Goal: Check status: Check status

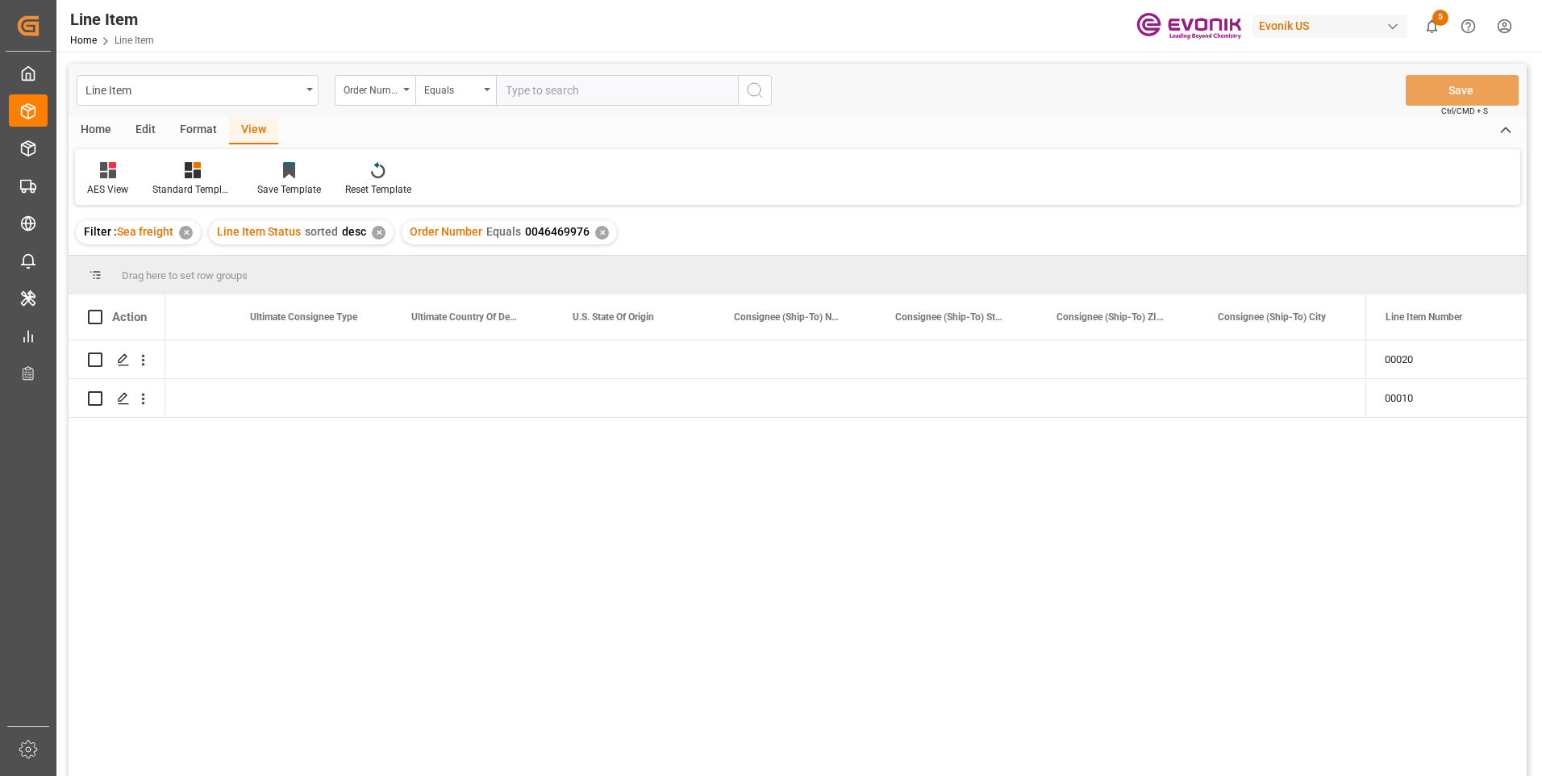
scroll to position [0, 1871]
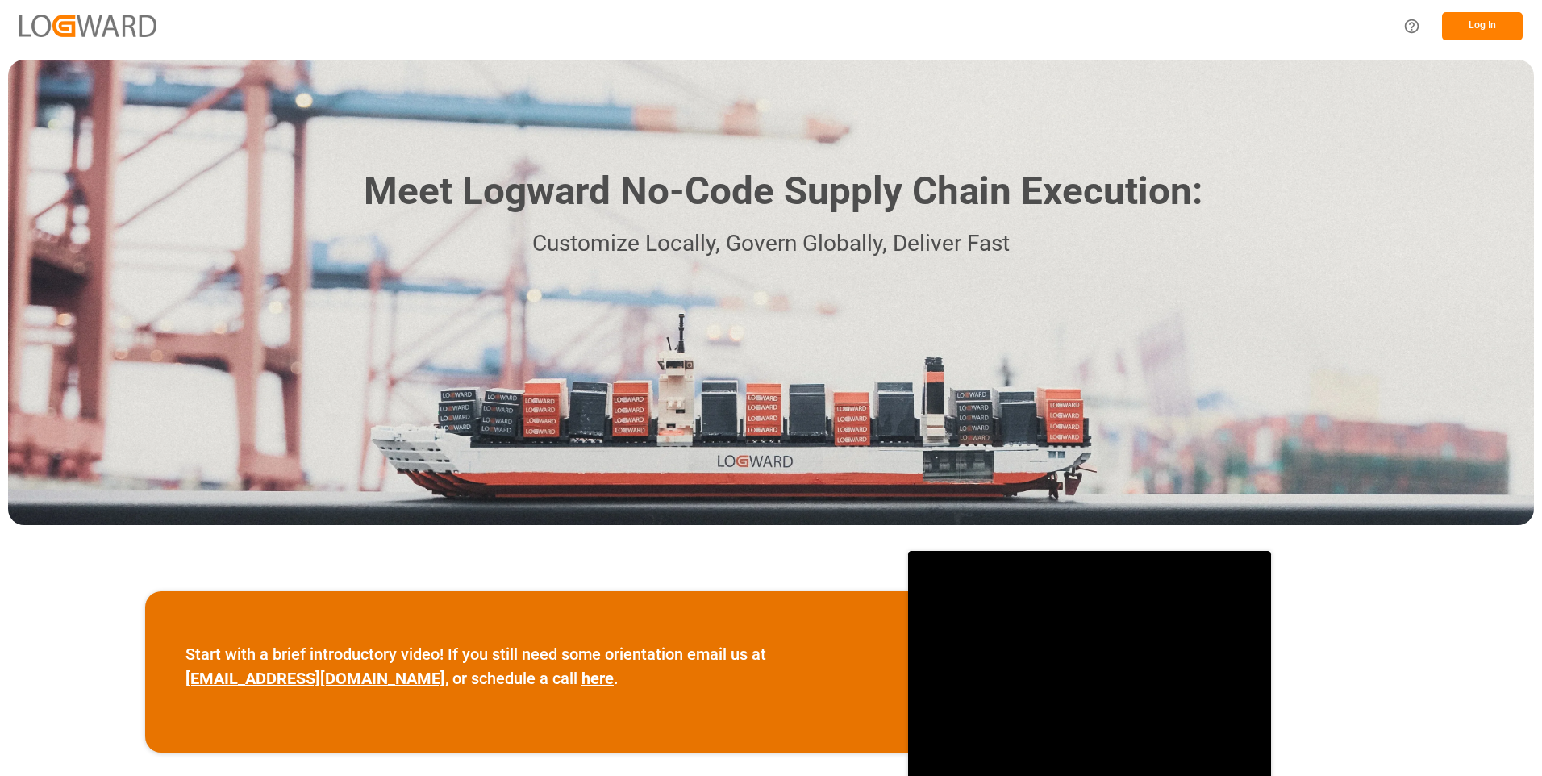
click at [1466, 35] on button "Log In" at bounding box center [1482, 26] width 81 height 28
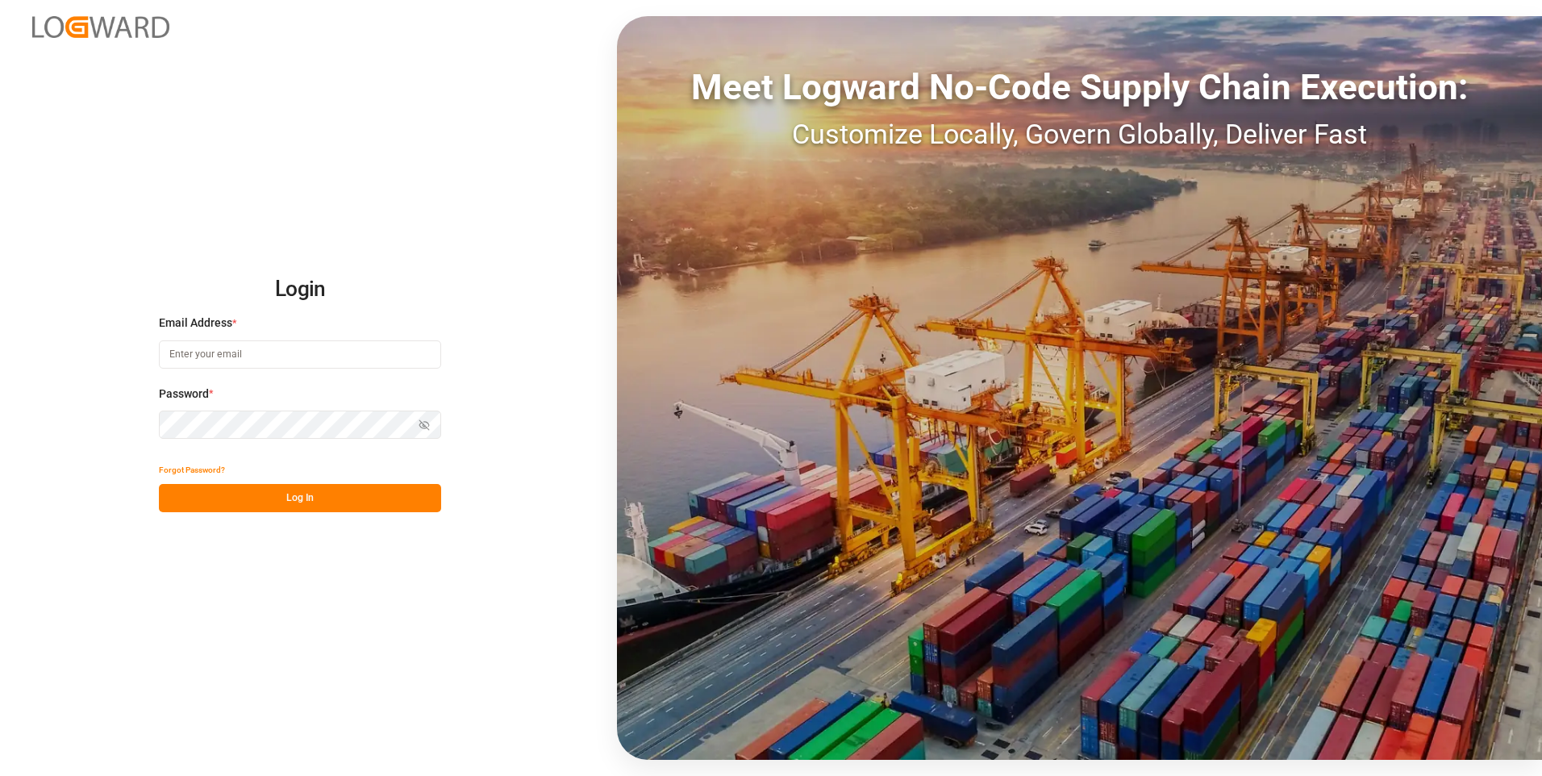
type input "julissa.then@leschaco.com"
click at [291, 502] on button "Log In" at bounding box center [300, 498] width 282 height 28
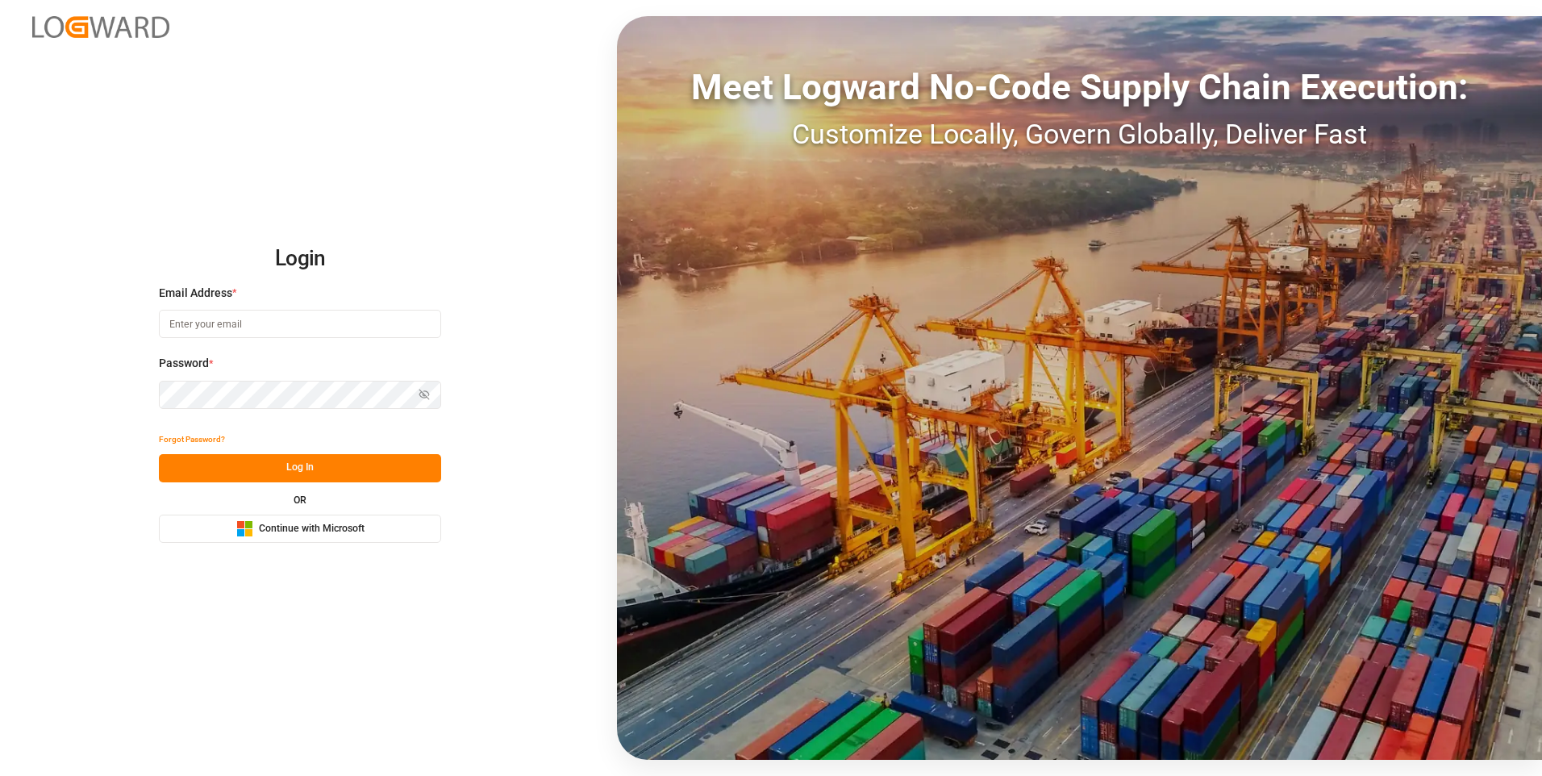
type input "[PERSON_NAME][EMAIL_ADDRESS][DOMAIN_NAME]"
click at [304, 469] on button "Log In" at bounding box center [300, 468] width 282 height 28
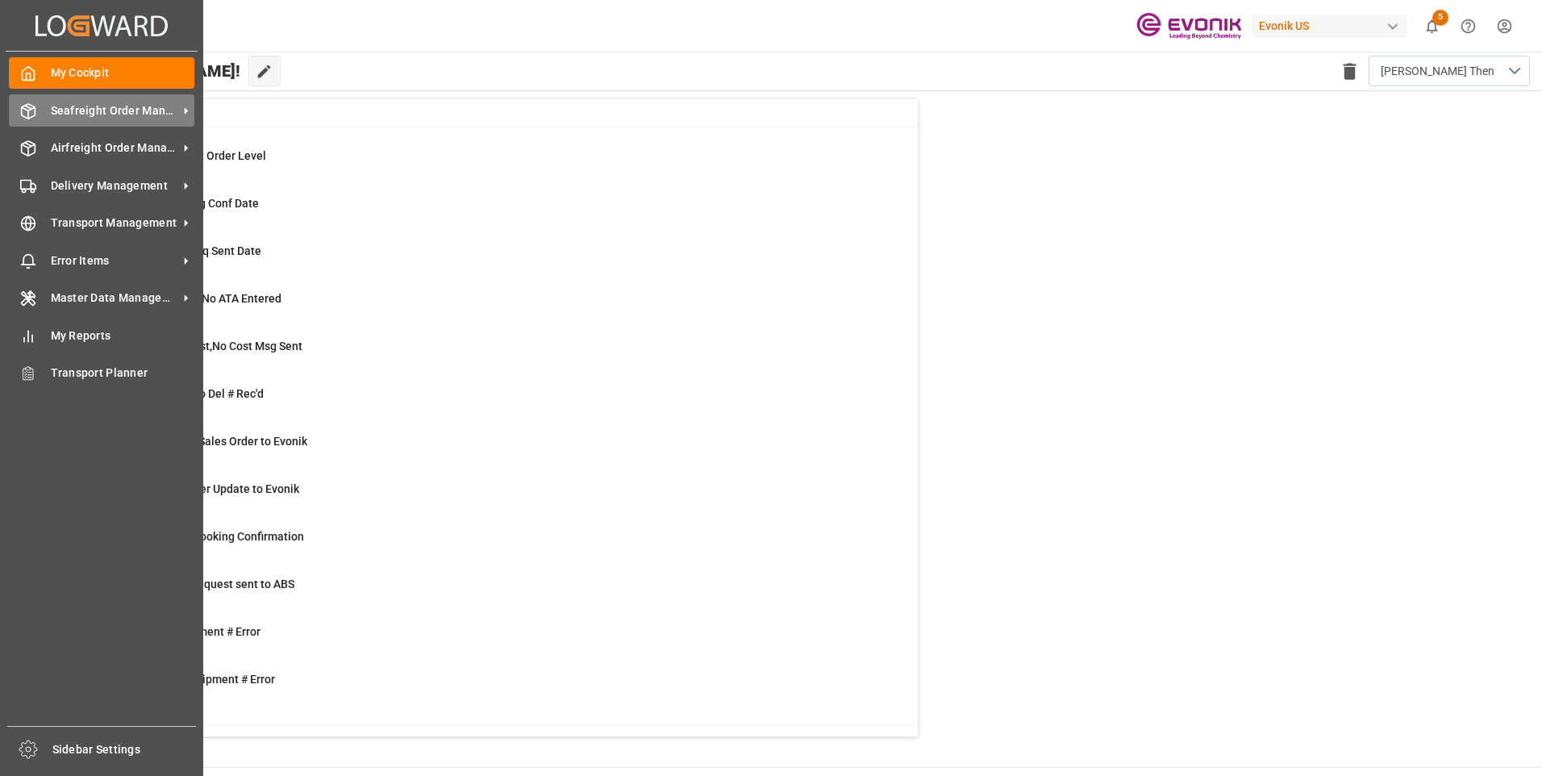
click at [31, 107] on icon at bounding box center [28, 111] width 16 height 16
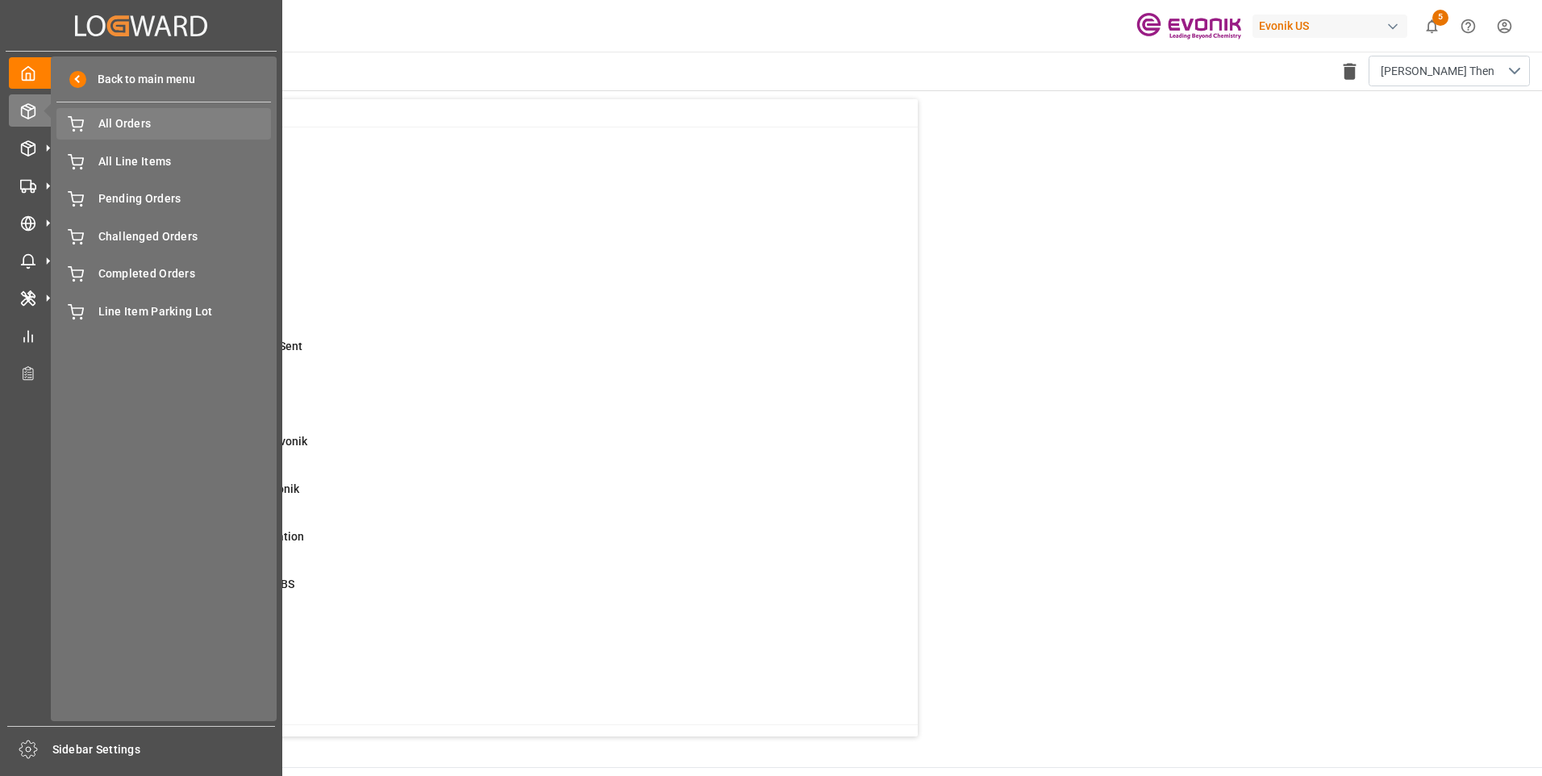
click at [127, 123] on span "All Orders" at bounding box center [184, 123] width 173 height 17
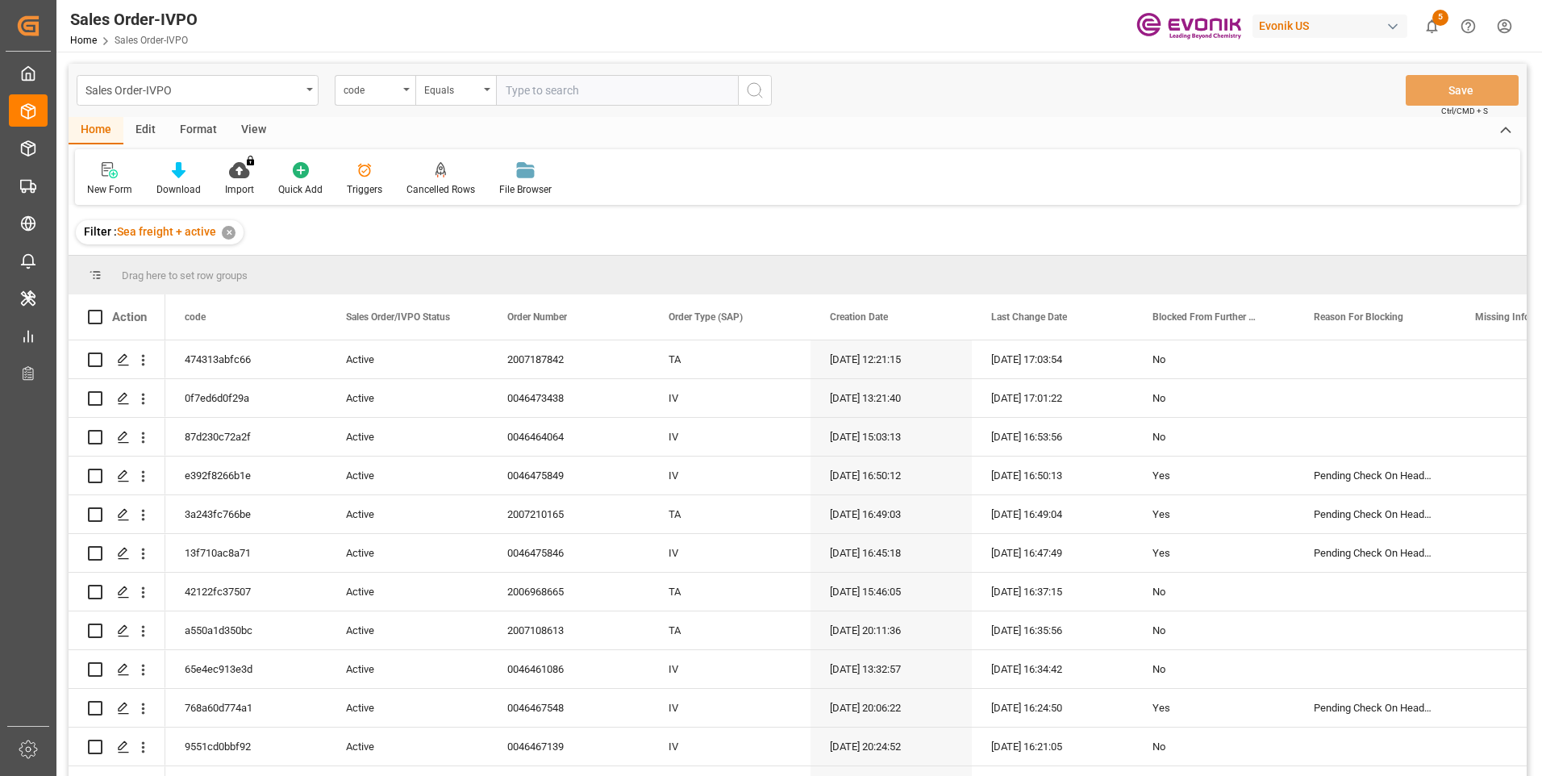
click at [548, 92] on input "text" at bounding box center [617, 90] width 242 height 31
click at [386, 91] on div "code" at bounding box center [371, 88] width 55 height 19
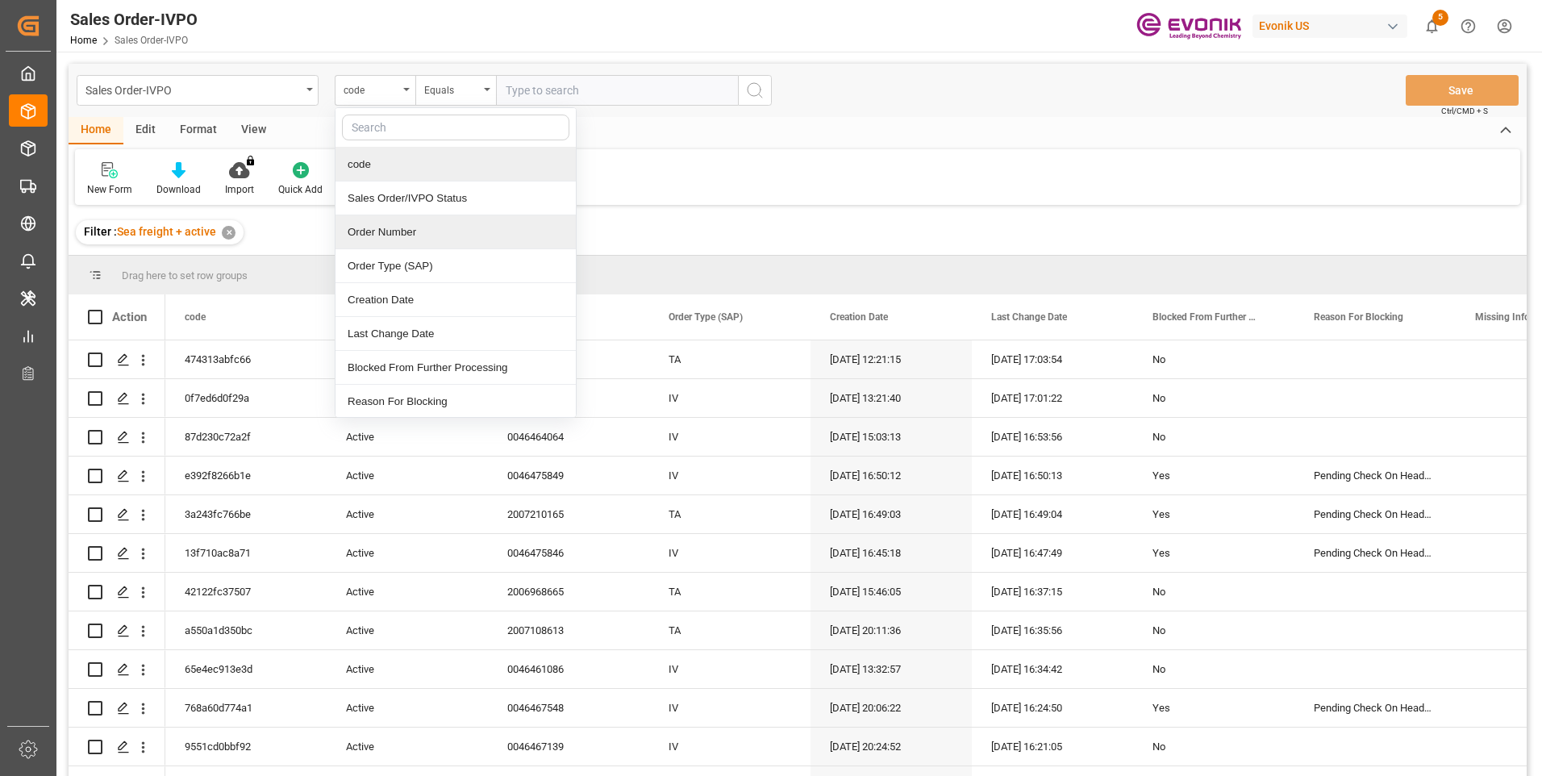
click at [382, 223] on div "Order Number" at bounding box center [456, 232] width 240 height 34
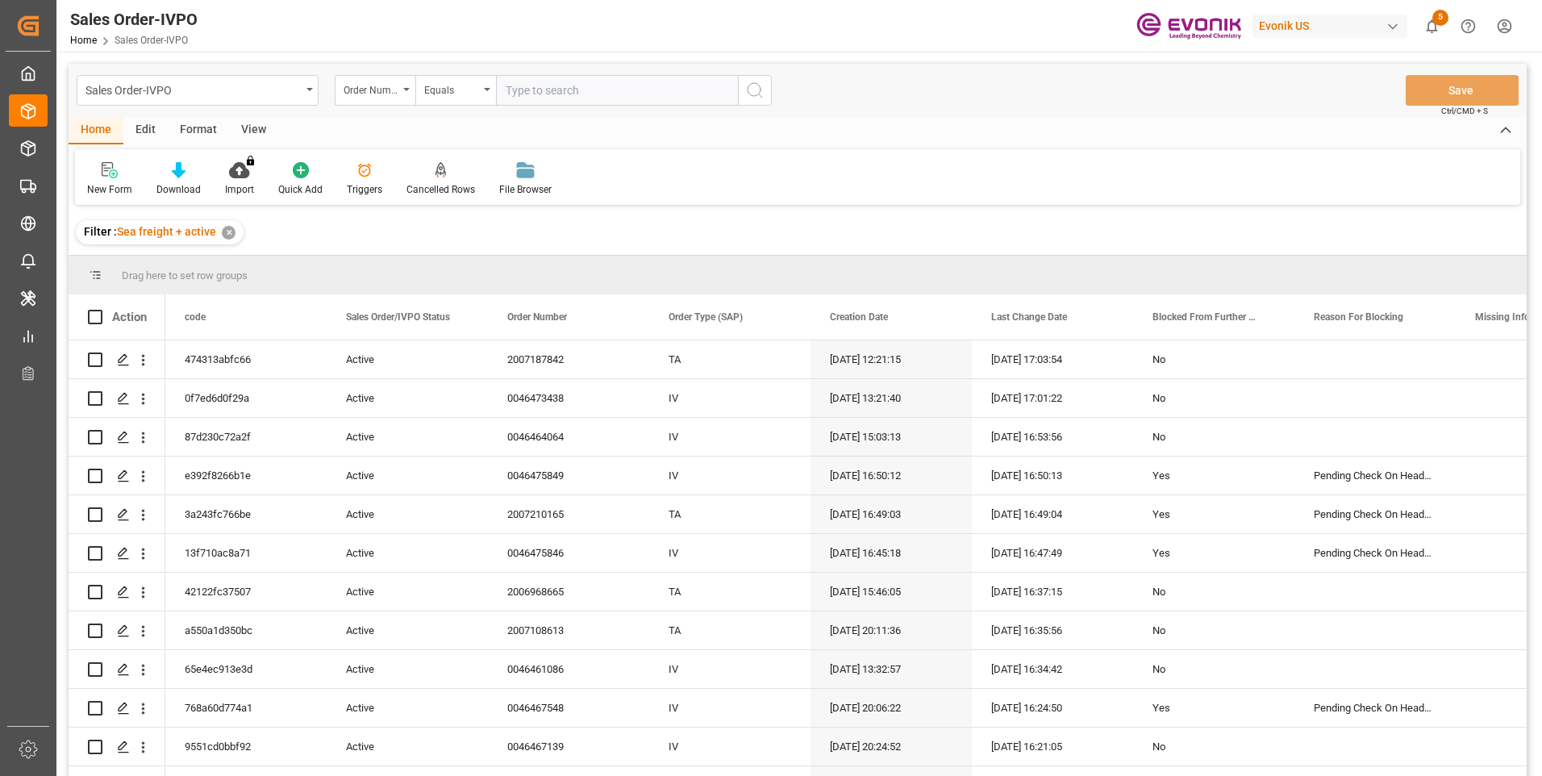
click at [562, 90] on input "text" at bounding box center [617, 90] width 242 height 31
paste input "2006868288"
type input "2006868288"
click at [757, 92] on icon "search button" at bounding box center [754, 90] width 19 height 19
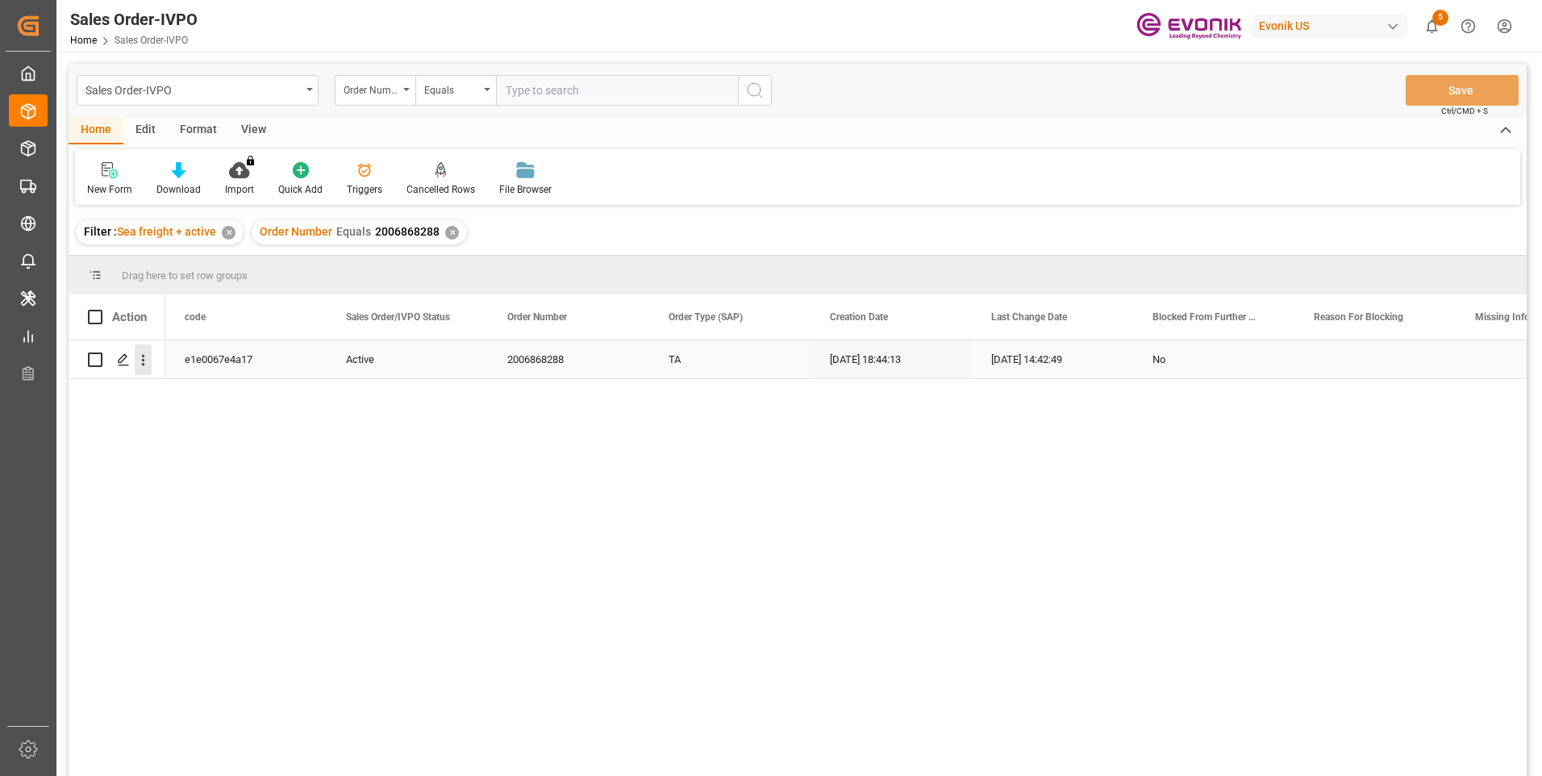
click at [139, 357] on icon "open menu" at bounding box center [143, 360] width 17 height 17
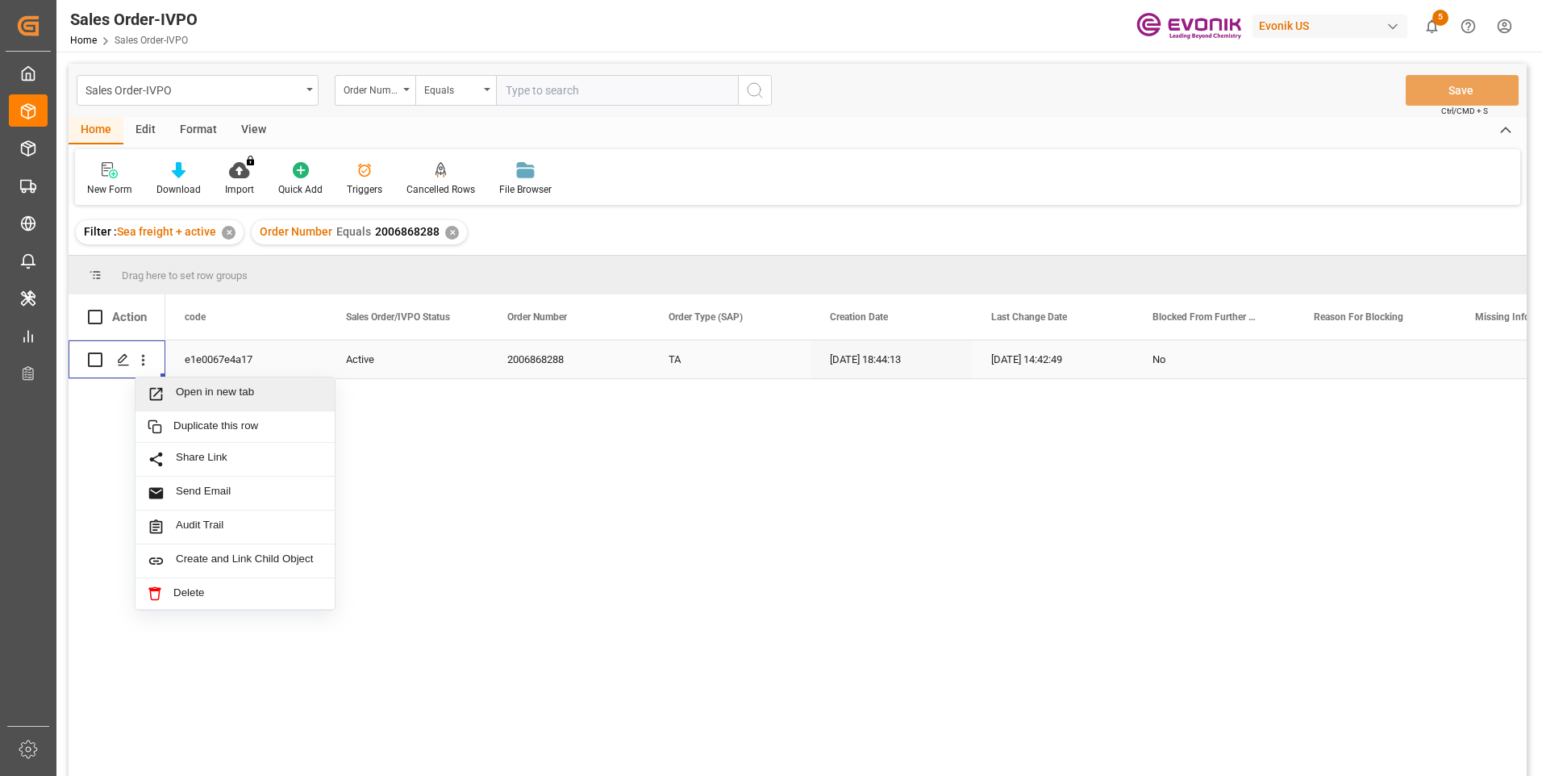
click at [201, 388] on span "Open in new tab" at bounding box center [249, 394] width 147 height 17
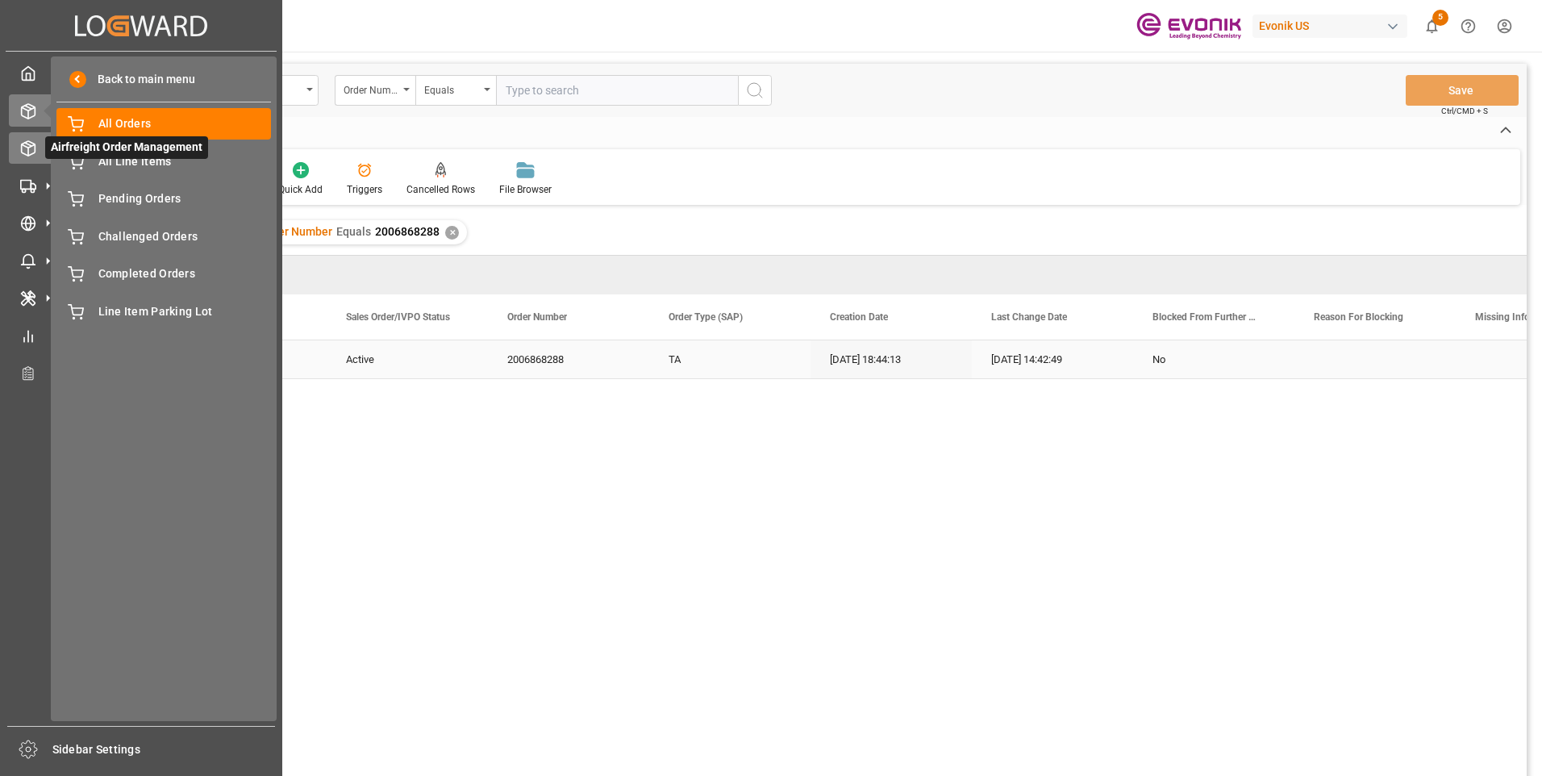
click at [26, 148] on icon at bounding box center [28, 148] width 16 height 16
click at [28, 152] on line at bounding box center [28, 152] width 0 height 8
click at [24, 152] on icon at bounding box center [28, 148] width 16 height 16
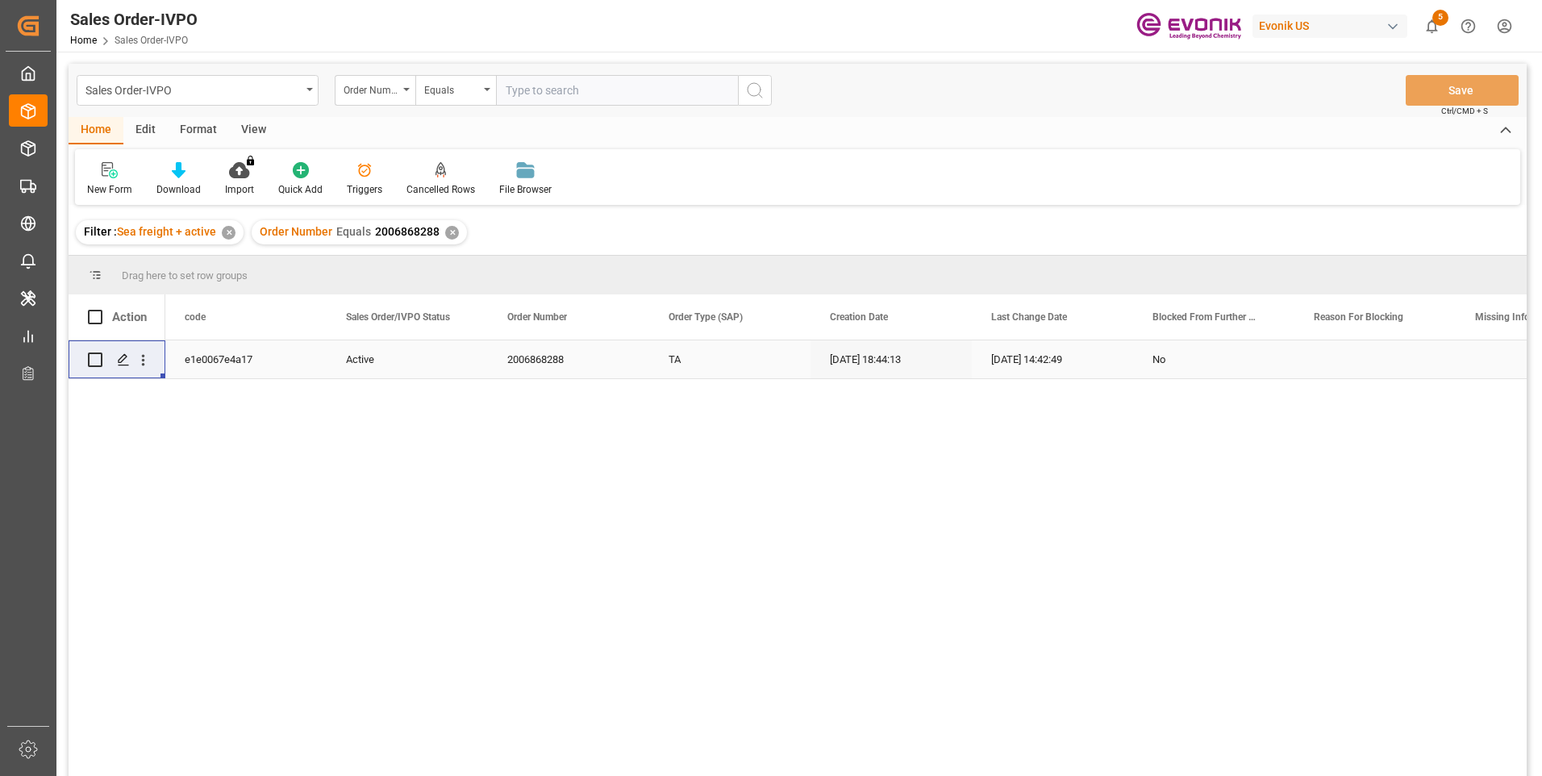
click at [557, 91] on input "text" at bounding box center [617, 90] width 242 height 31
paste input "2007182553"
type input "2007182553"
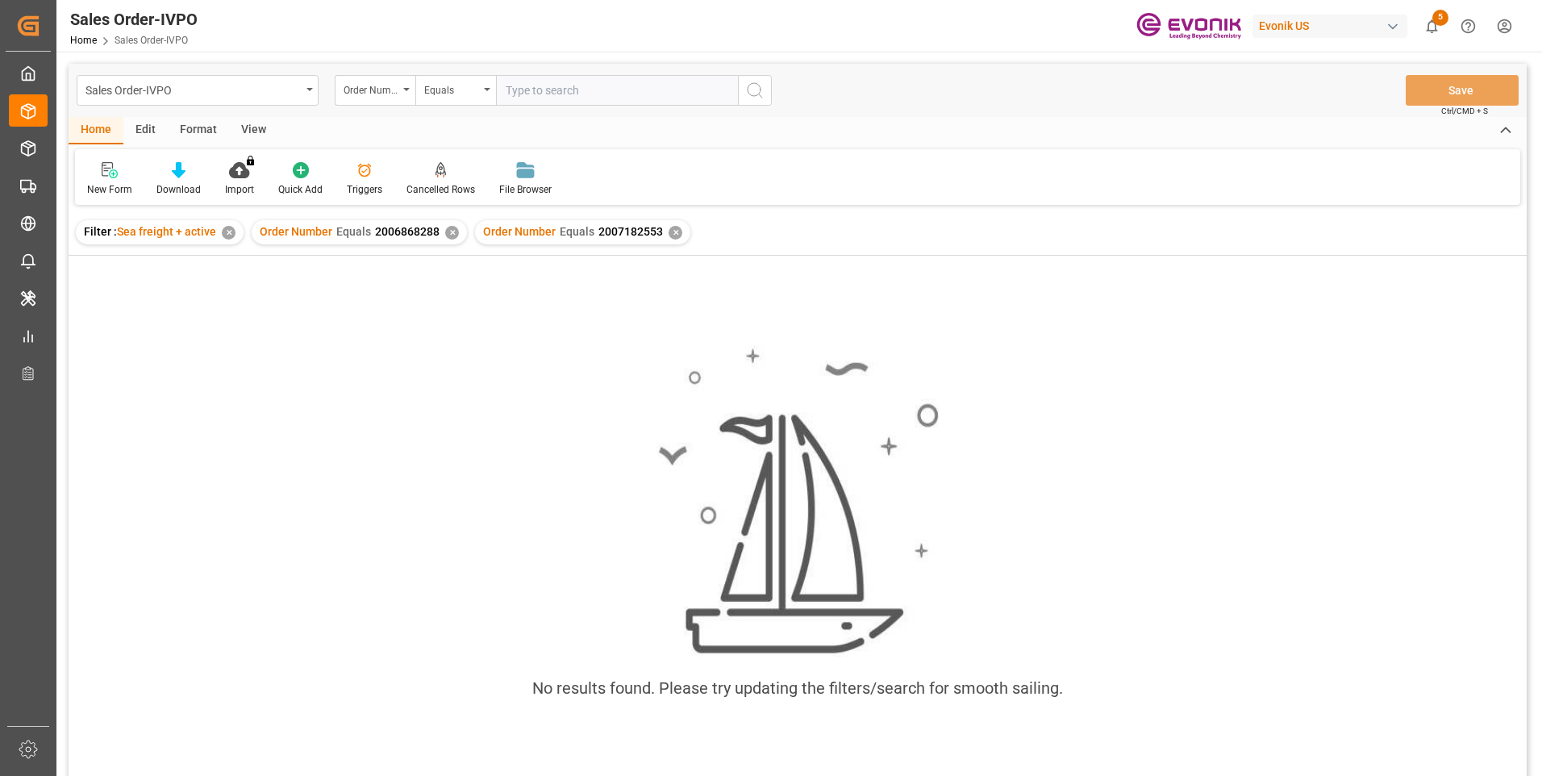
click at [455, 235] on div "✕" at bounding box center [452, 233] width 14 height 14
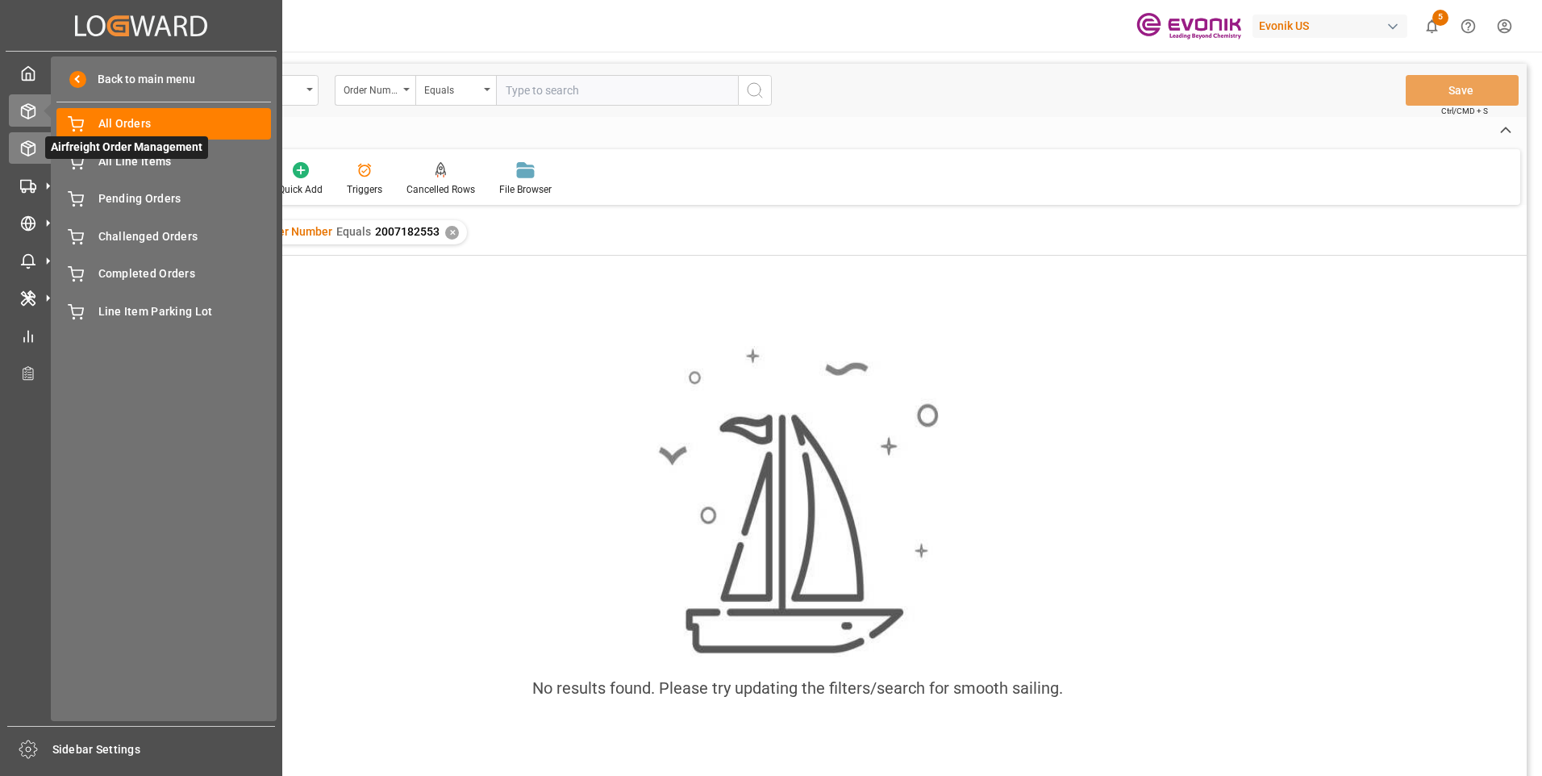
click at [44, 152] on icon at bounding box center [48, 148] width 17 height 17
click at [40, 152] on icon at bounding box center [48, 148] width 17 height 17
click at [158, 130] on span "All Orders" at bounding box center [184, 123] width 173 height 17
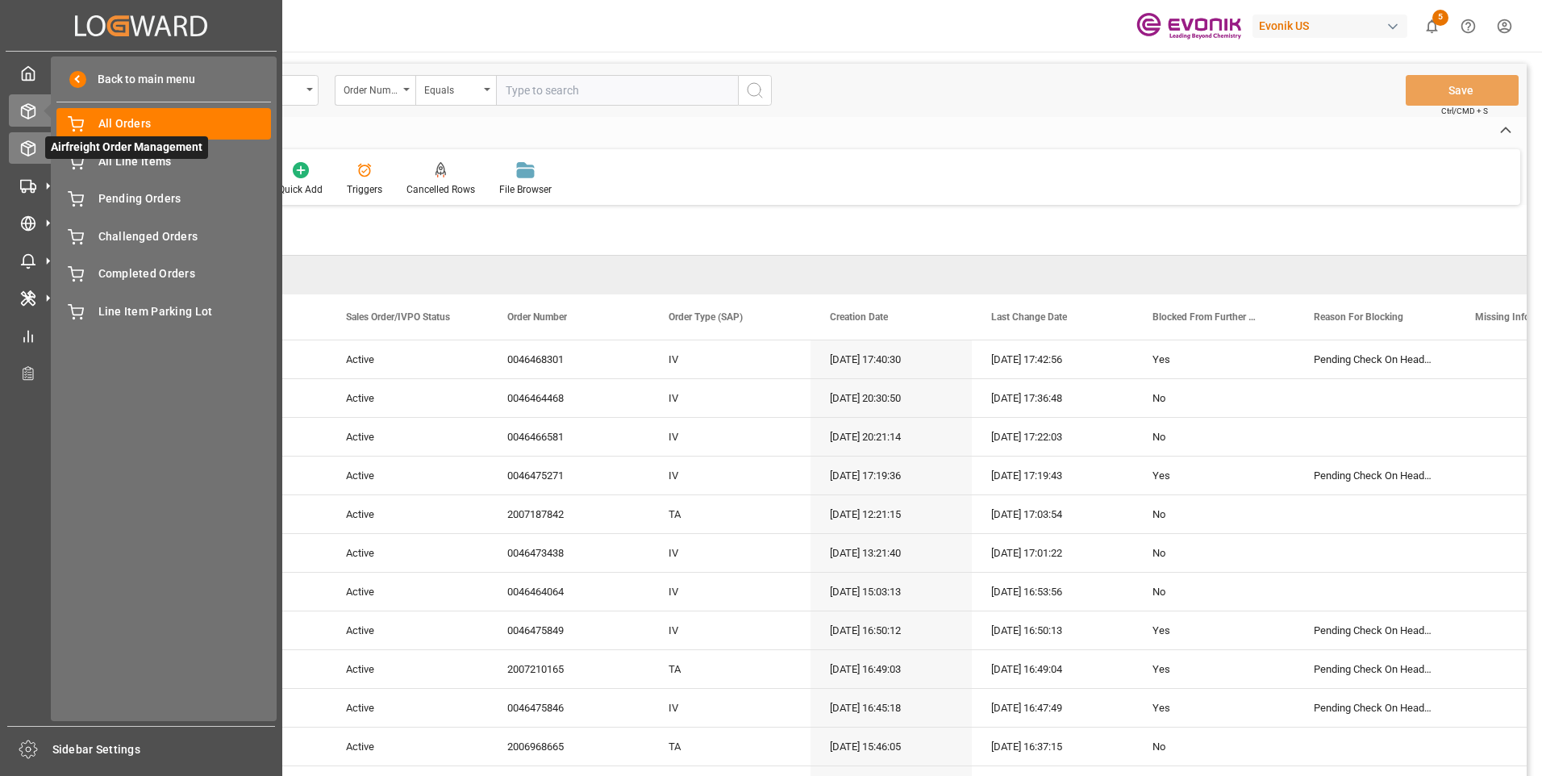
click at [35, 152] on icon at bounding box center [29, 148] width 14 height 15
click at [41, 152] on icon at bounding box center [48, 148] width 34 height 34
click at [115, 161] on span "All Line Items" at bounding box center [184, 161] width 173 height 17
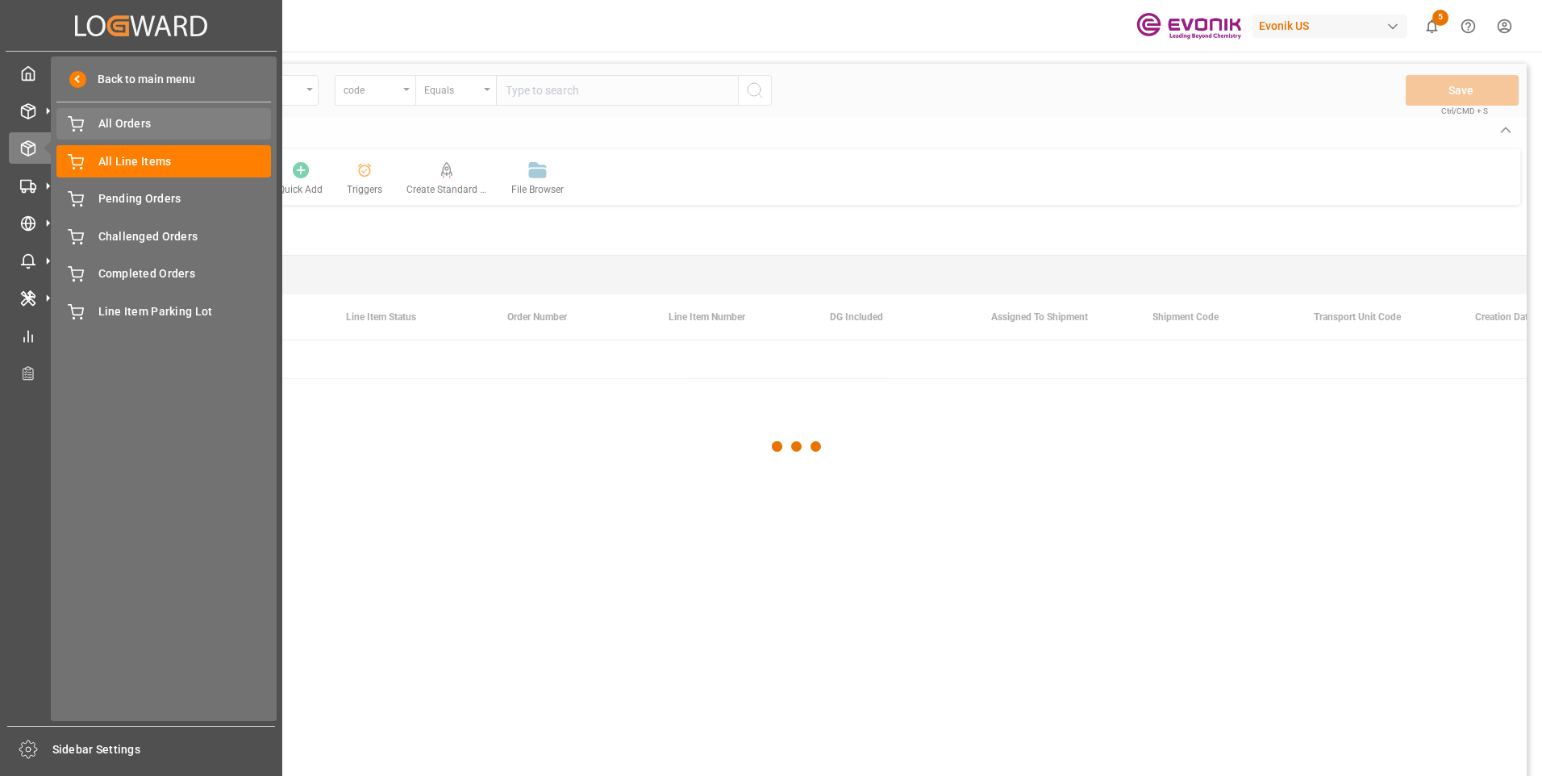
click at [150, 127] on span "All Orders" at bounding box center [184, 123] width 173 height 17
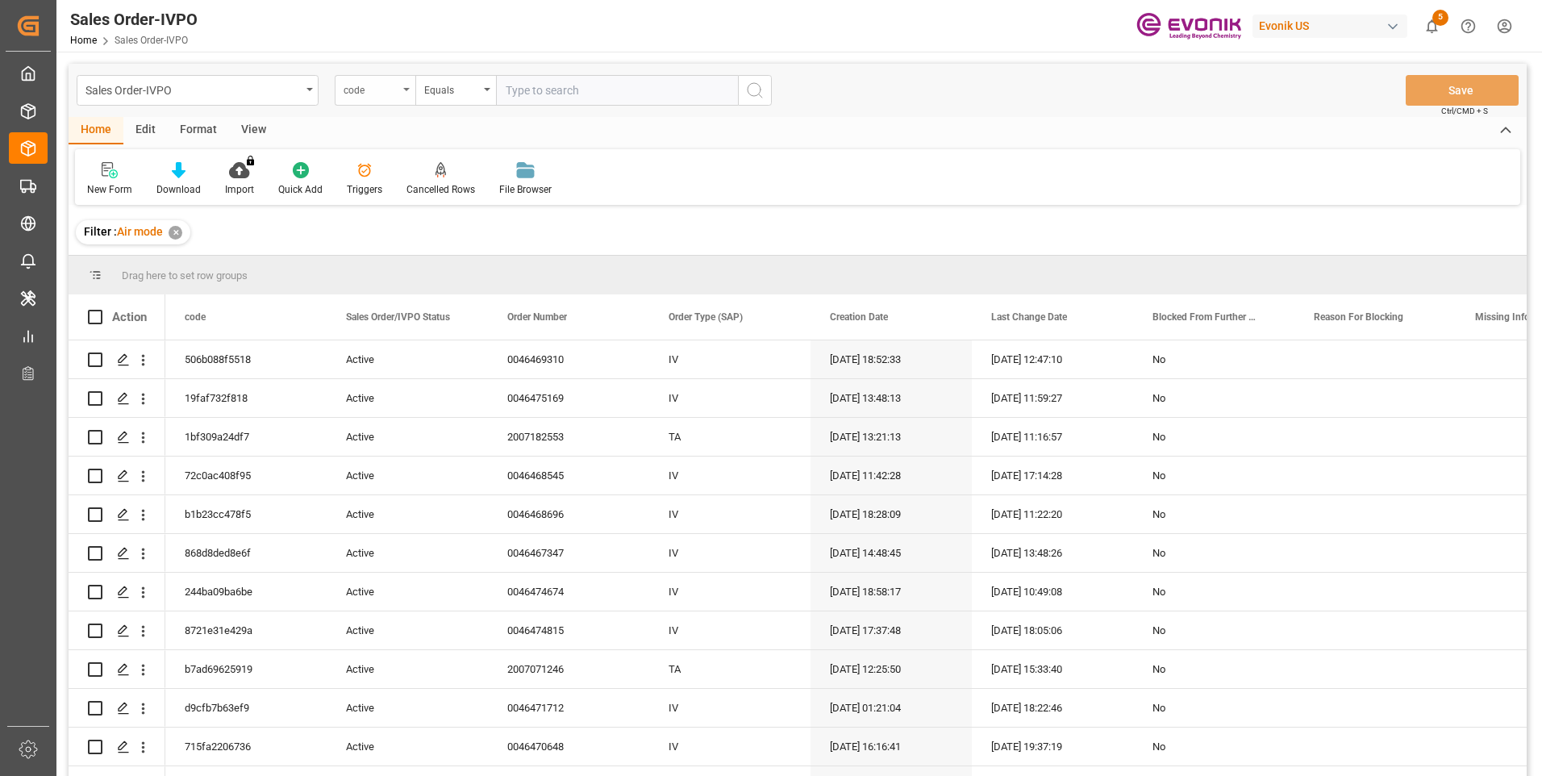
click at [394, 92] on div "code" at bounding box center [371, 88] width 55 height 19
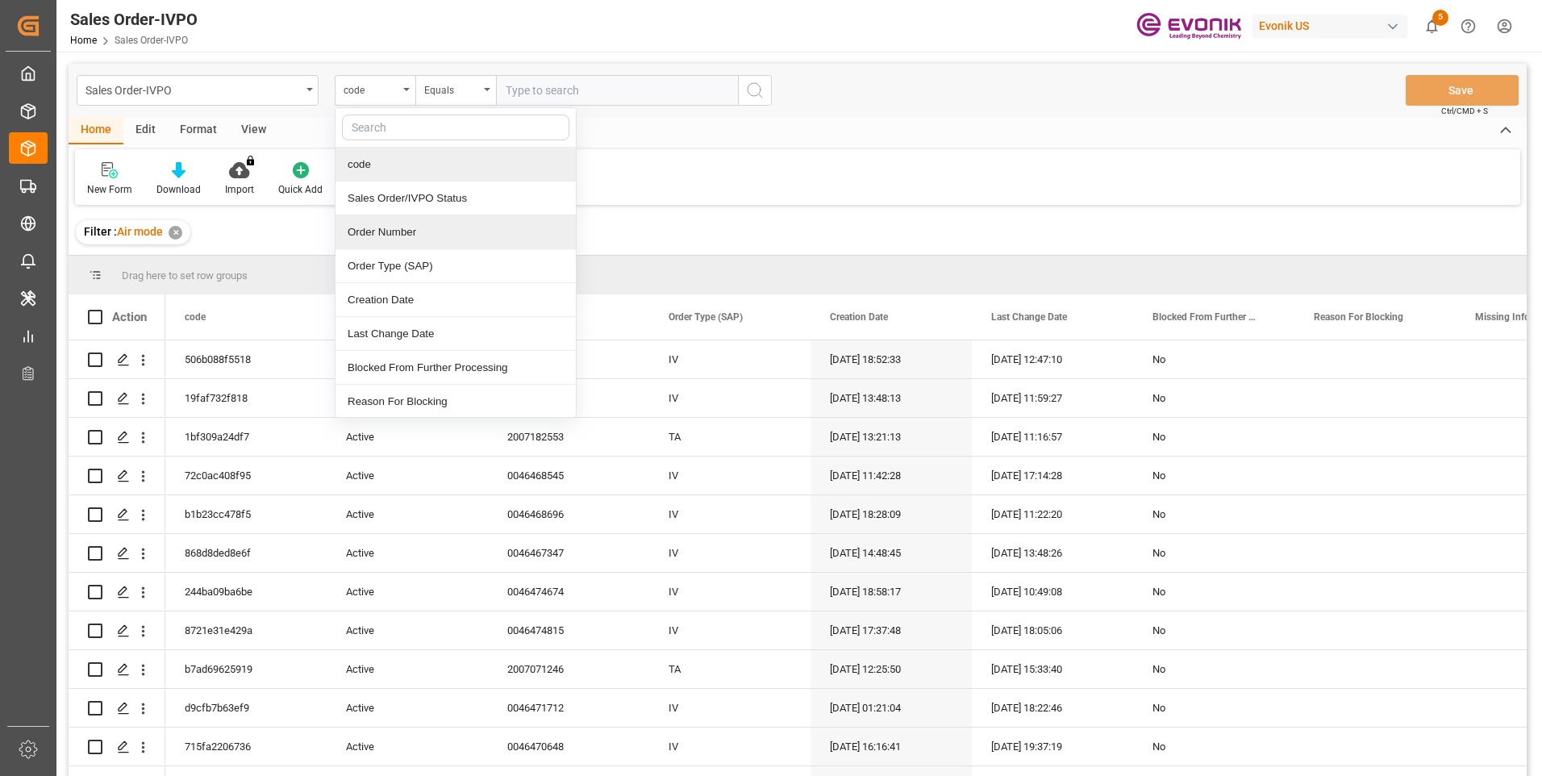
click at [387, 240] on div "Order Number" at bounding box center [456, 232] width 240 height 34
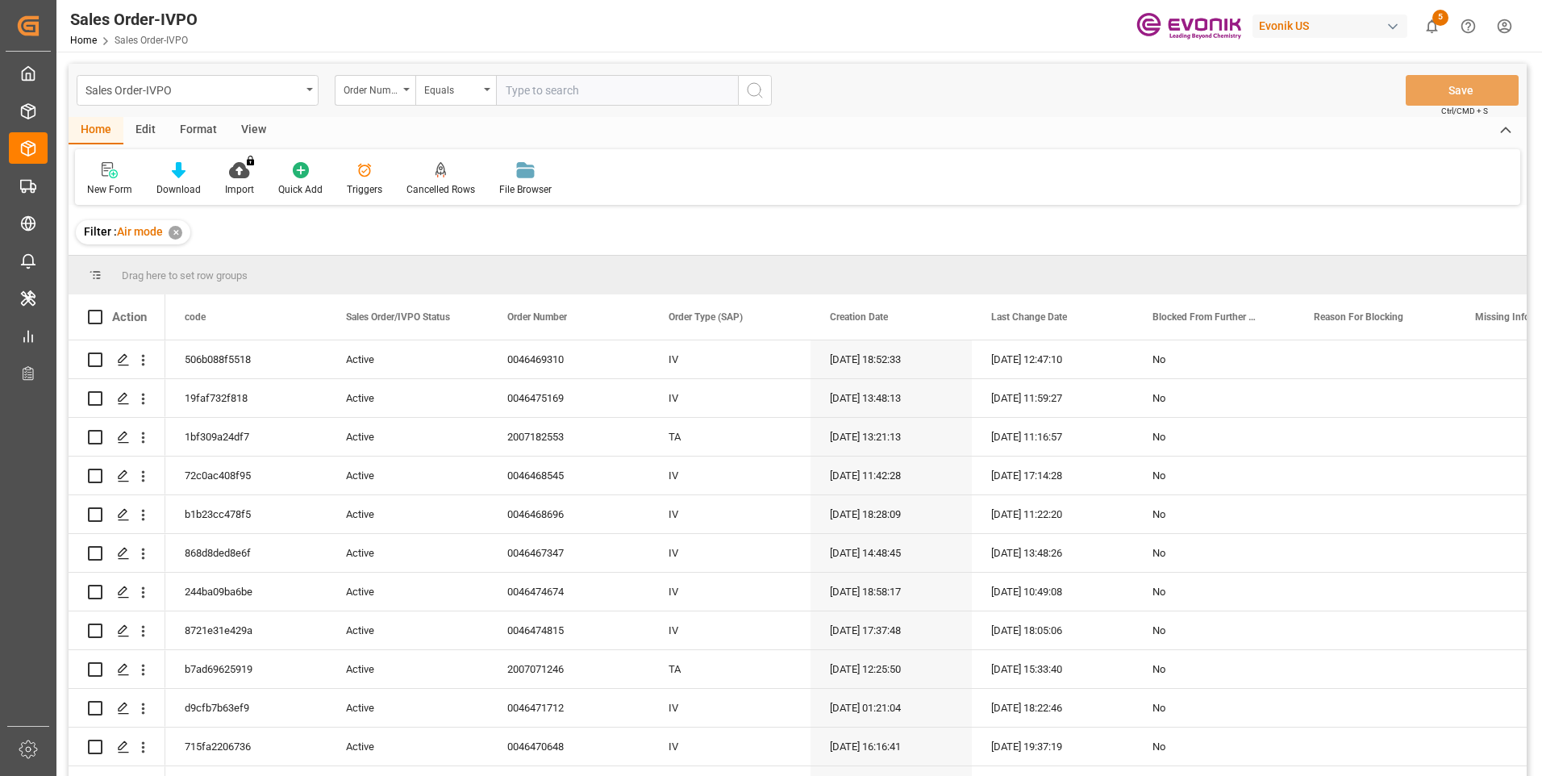
click at [627, 92] on input "text" at bounding box center [617, 90] width 242 height 31
paste input "2007182553"
type input "2007182553"
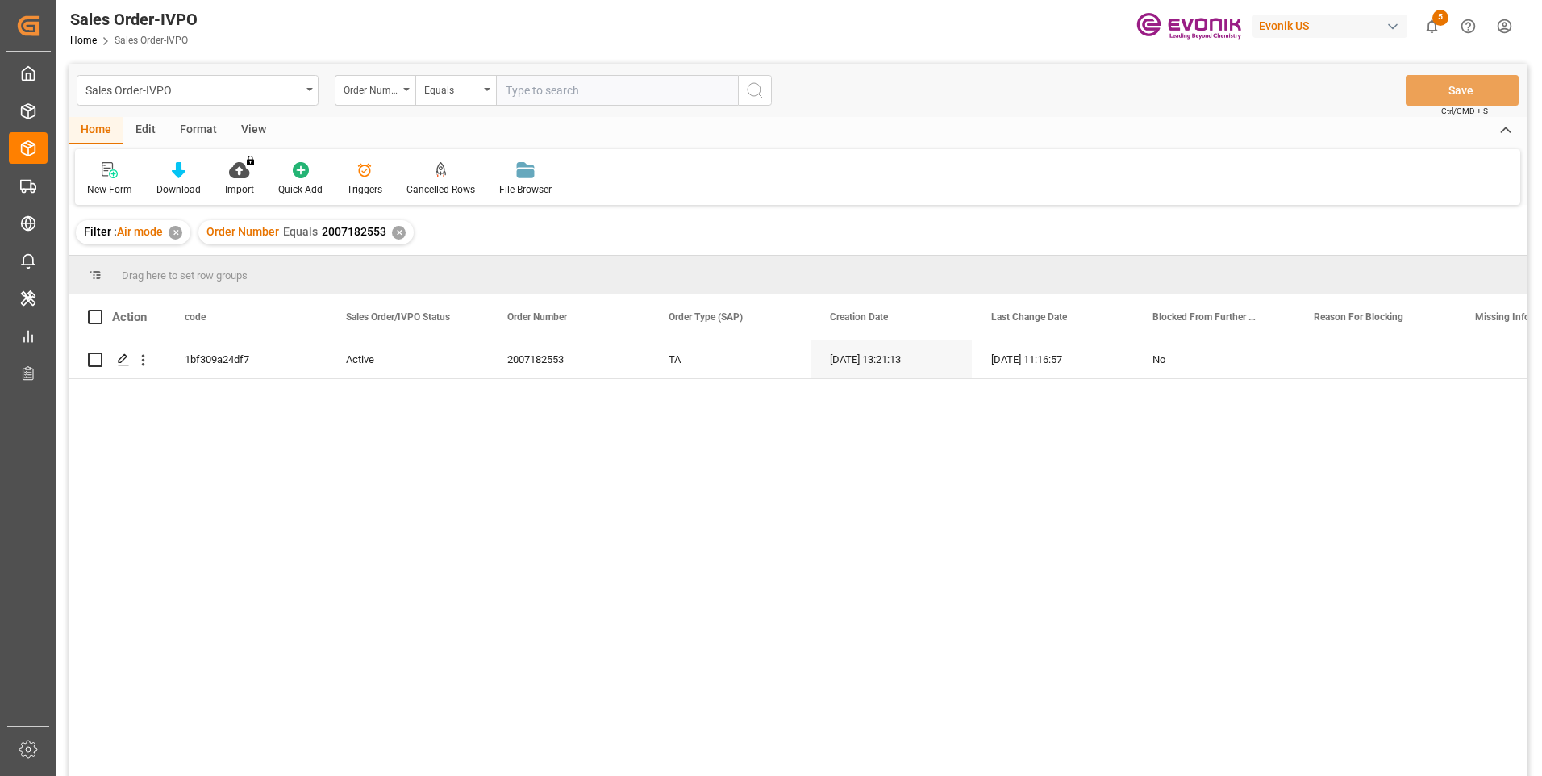
click at [642, 93] on input "text" at bounding box center [617, 90] width 242 height 31
type input "2007182553"
click at [141, 357] on icon "open menu" at bounding box center [143, 360] width 17 height 17
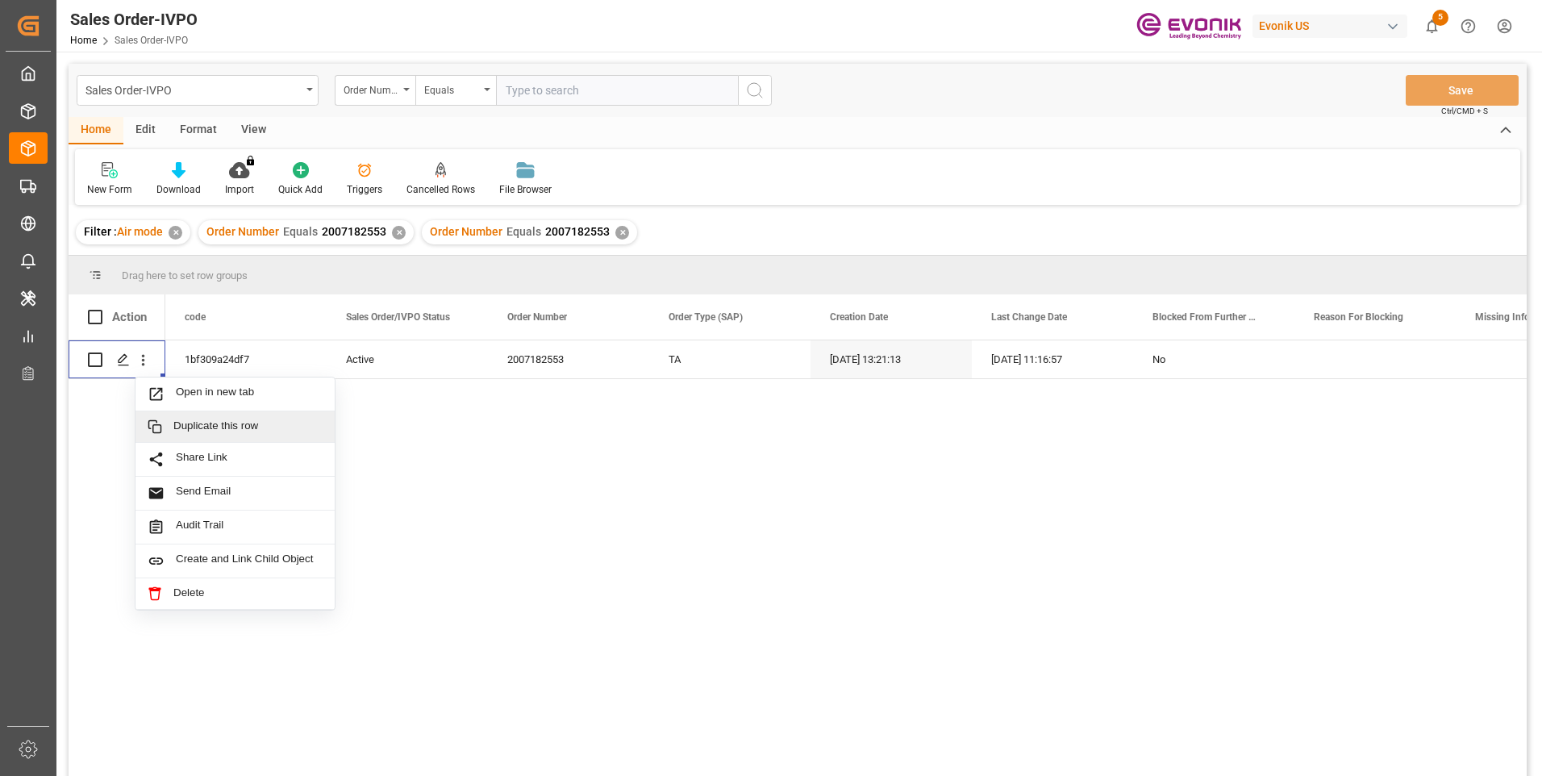
click at [592, 95] on input "text" at bounding box center [617, 90] width 242 height 31
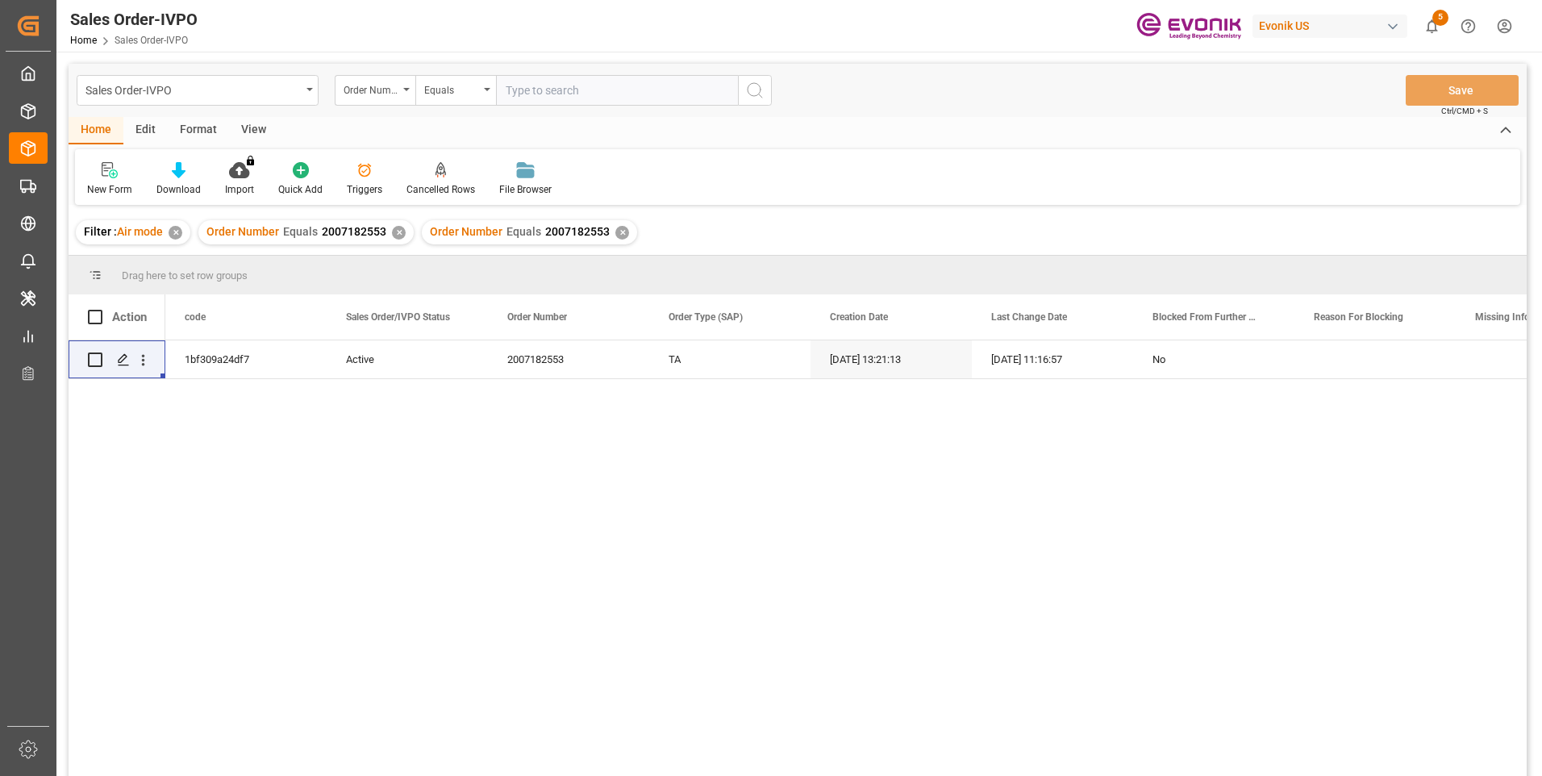
click at [533, 90] on input "text" at bounding box center [617, 90] width 242 height 31
click at [561, 88] on input "0046" at bounding box center [617, 90] width 242 height 31
type input "0046464468"
click at [750, 94] on circle "search button" at bounding box center [754, 89] width 13 height 13
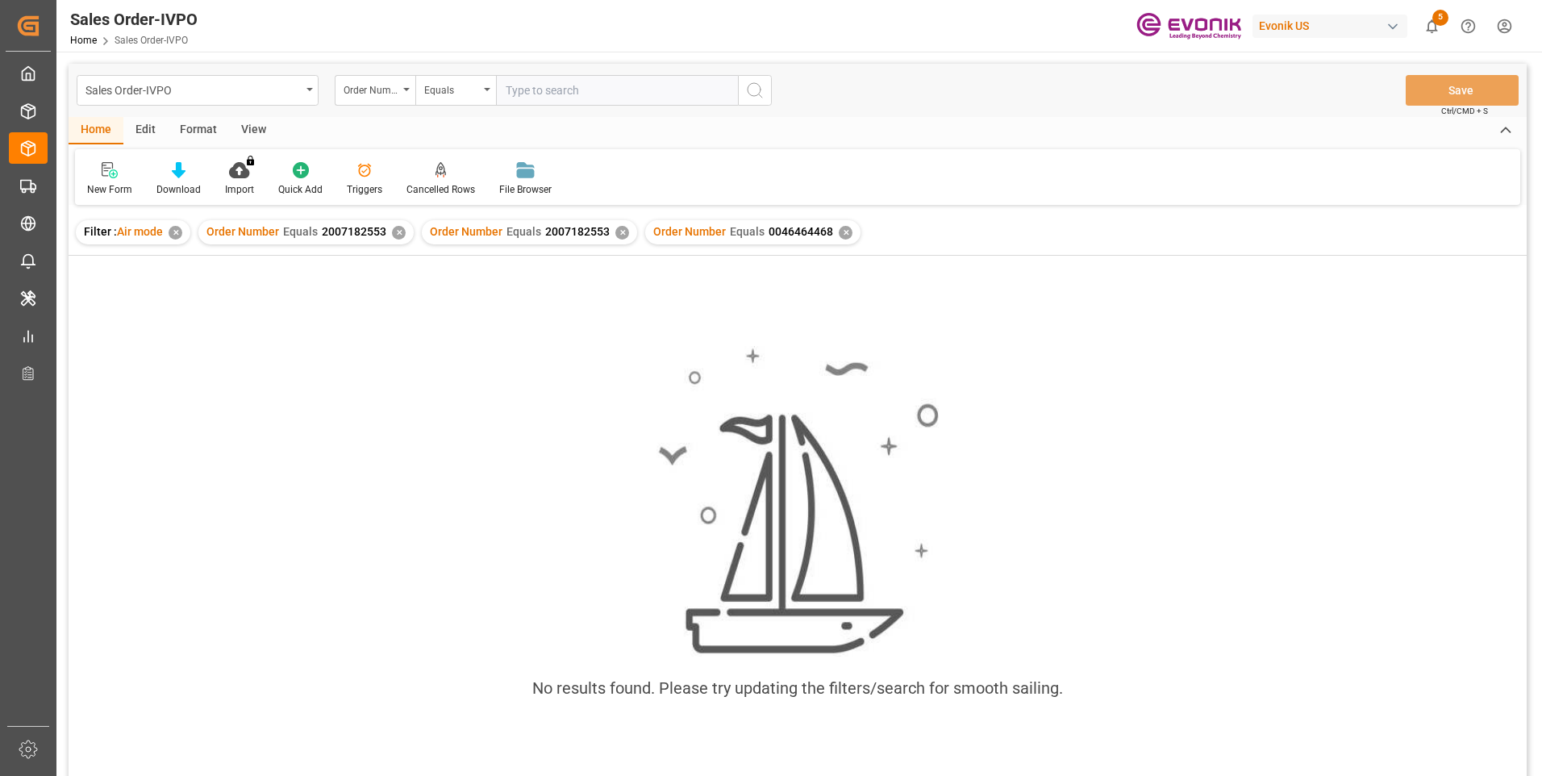
click at [620, 232] on div "✕" at bounding box center [622, 233] width 14 height 14
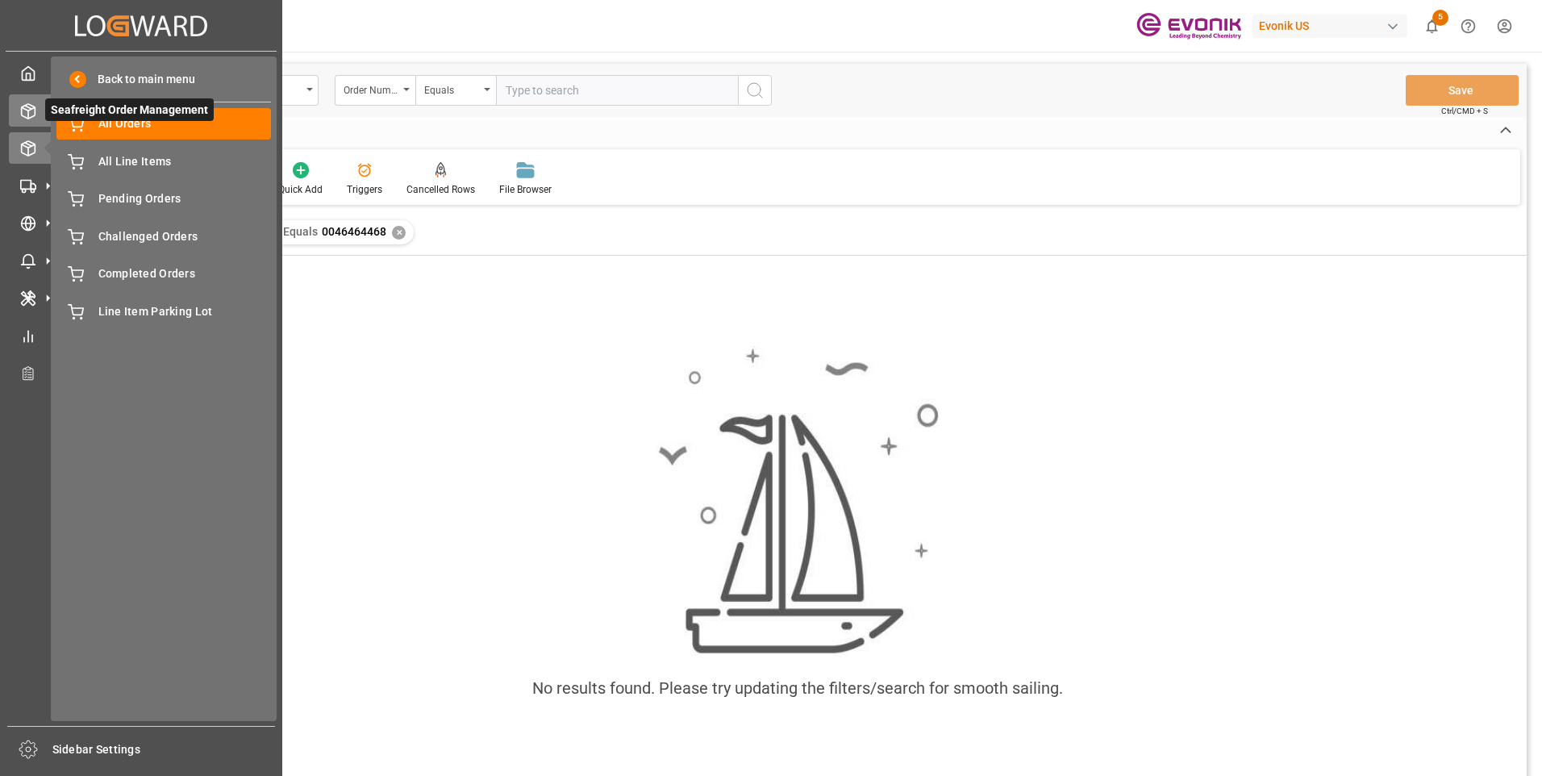
click at [23, 111] on icon at bounding box center [28, 111] width 16 height 16
click at [26, 113] on icon at bounding box center [28, 111] width 16 height 16
click at [111, 115] on div "All Orders All Orders" at bounding box center [163, 123] width 215 height 31
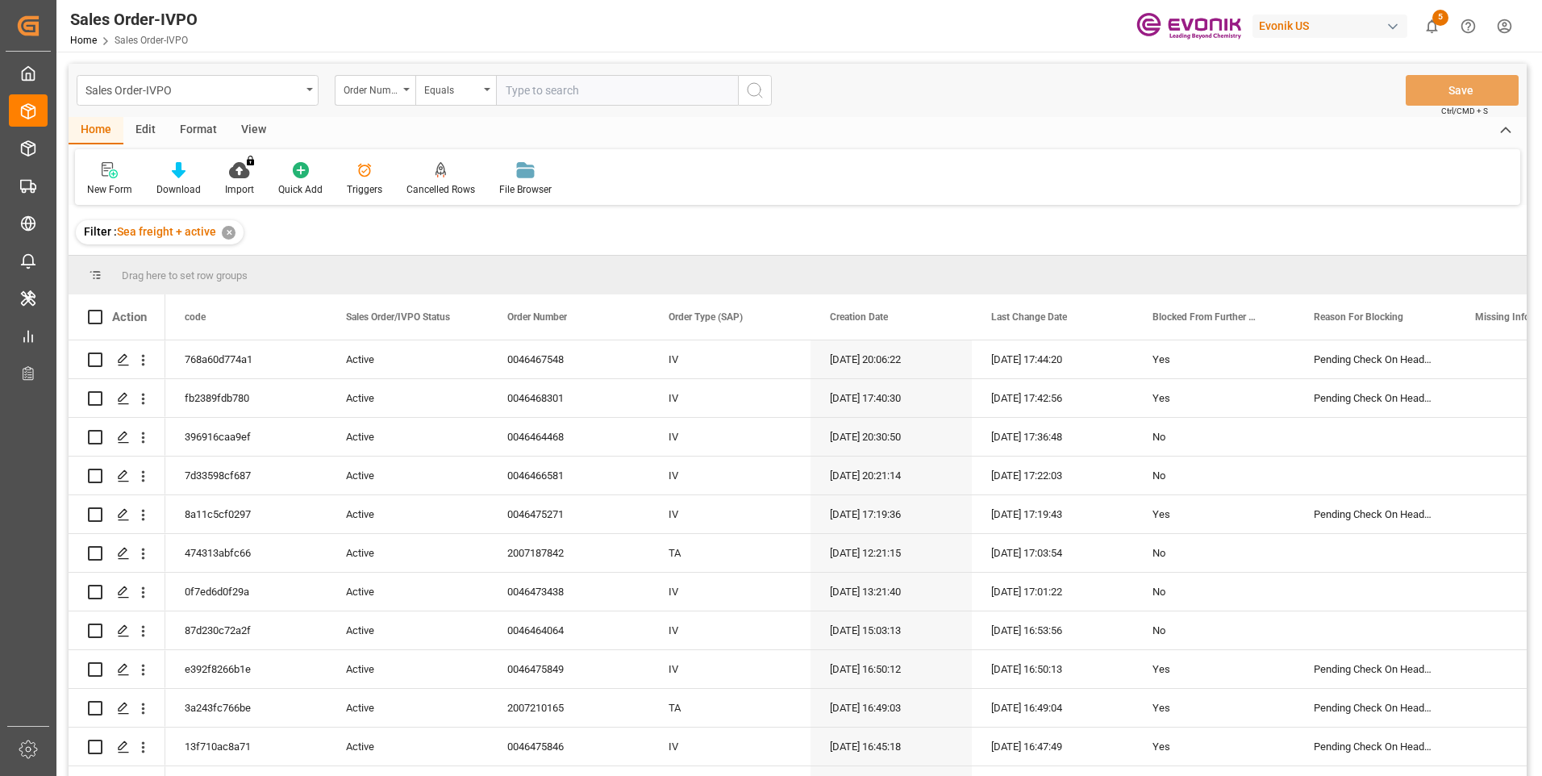
click at [542, 96] on input "text" at bounding box center [617, 90] width 242 height 31
type input "0046464468"
click at [754, 97] on icon "search button" at bounding box center [754, 90] width 19 height 19
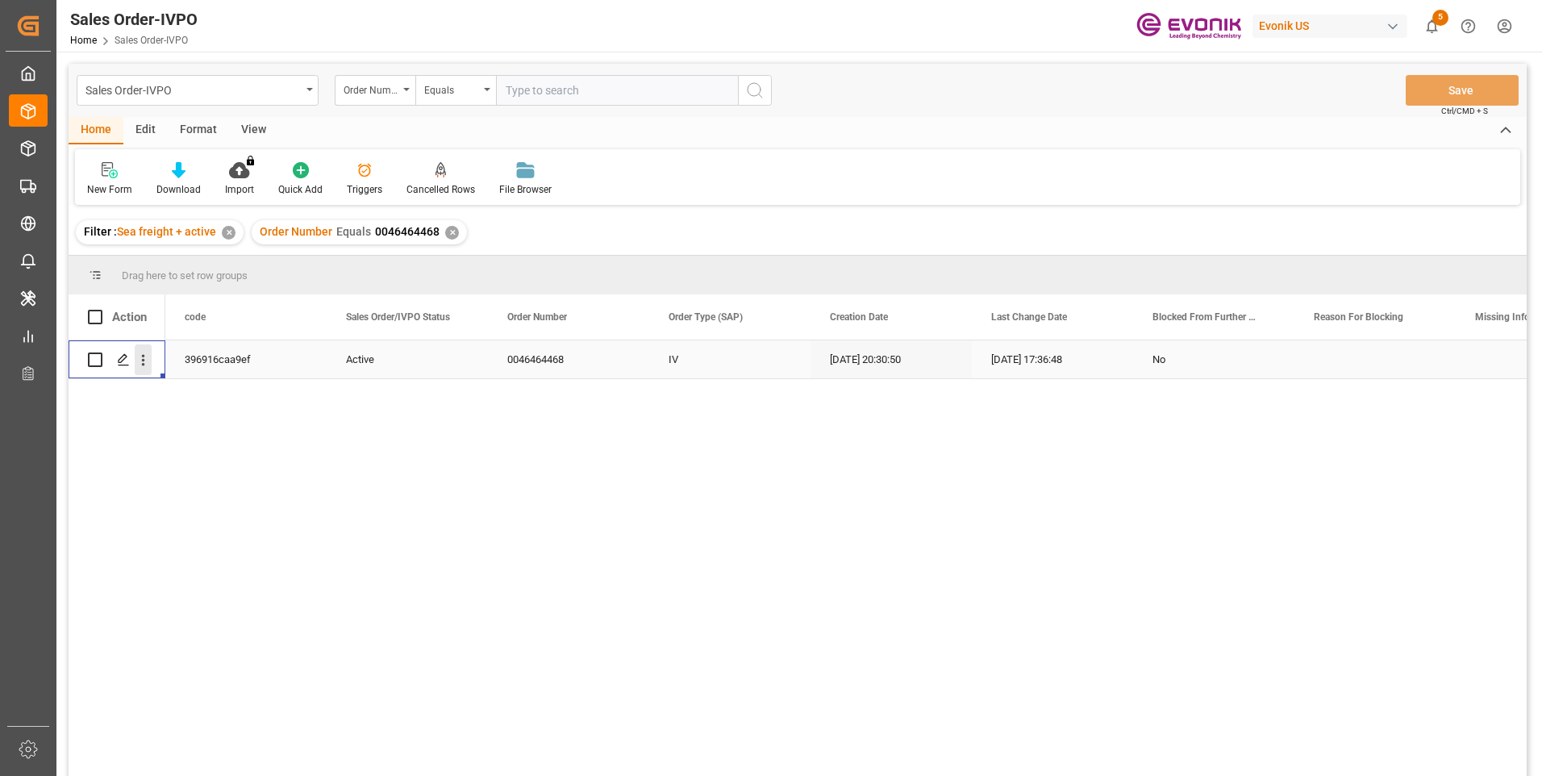
click at [144, 368] on icon "open menu" at bounding box center [143, 360] width 17 height 17
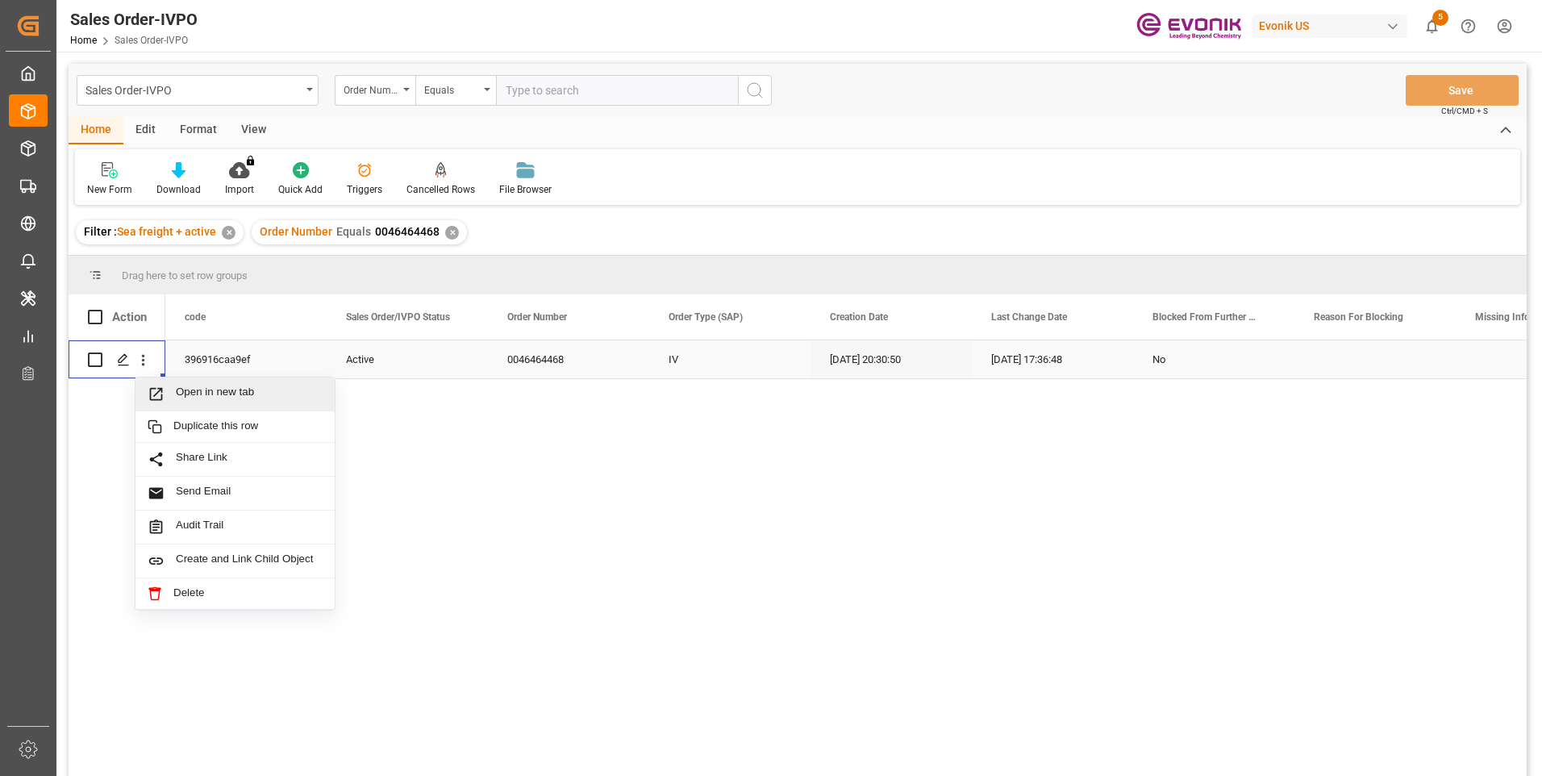
click at [190, 388] on span "Open in new tab" at bounding box center [249, 394] width 147 height 17
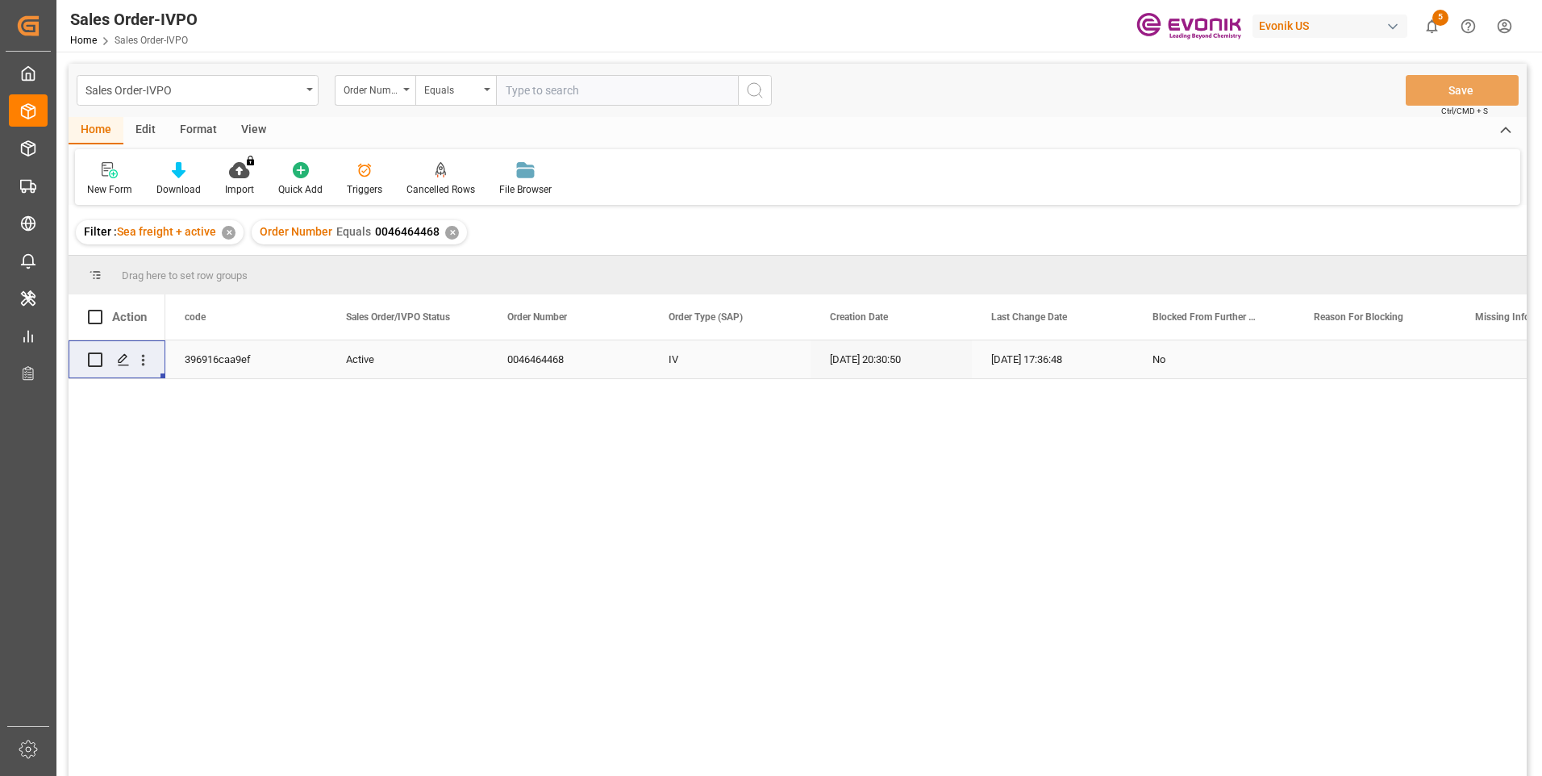
click at [535, 88] on input "text" at bounding box center [617, 90] width 242 height 31
paste input "0046470287"
type input "0046470287"
click at [754, 85] on icon "search button" at bounding box center [754, 90] width 19 height 19
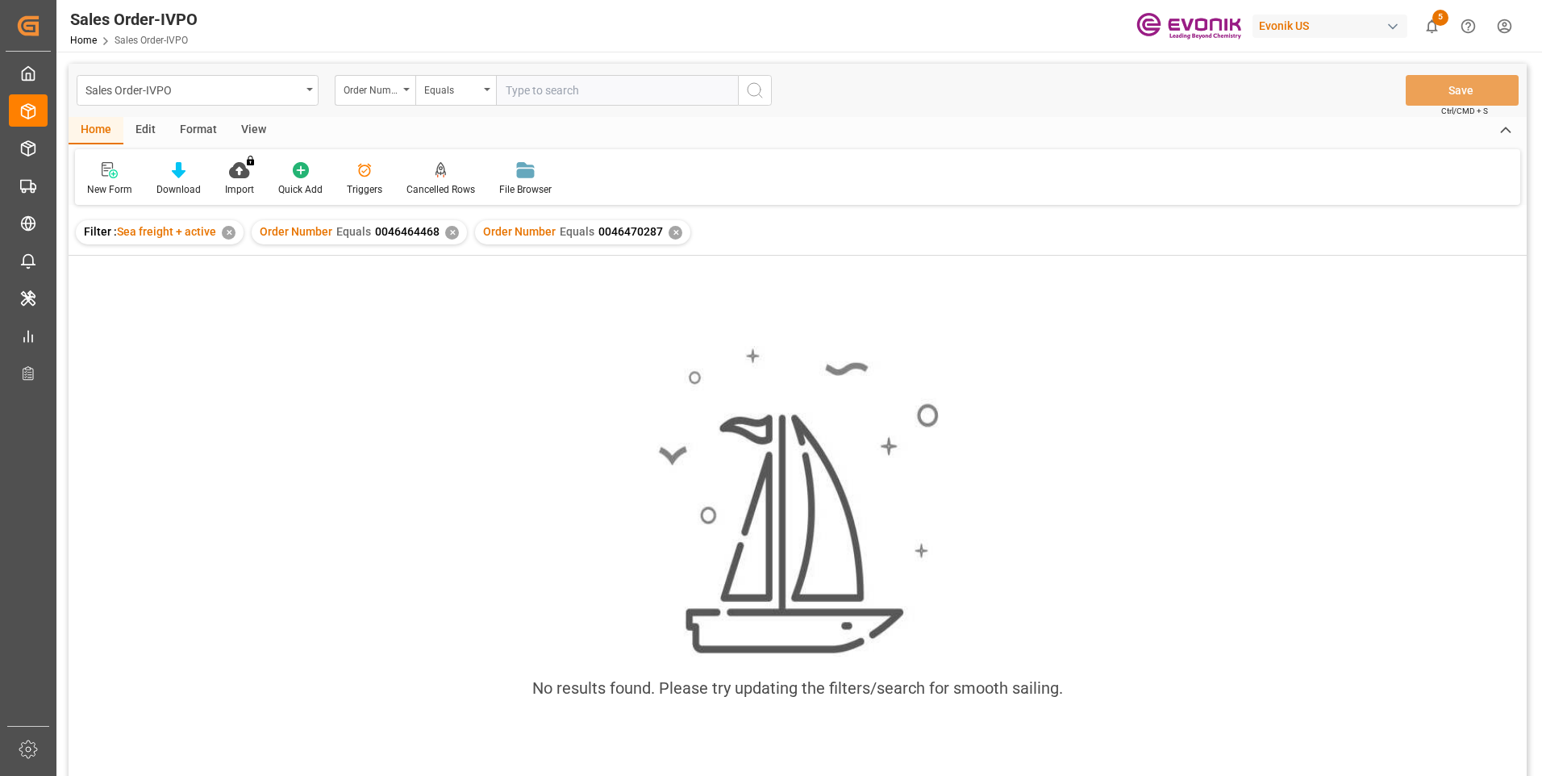
click at [446, 234] on div "✕" at bounding box center [452, 233] width 14 height 14
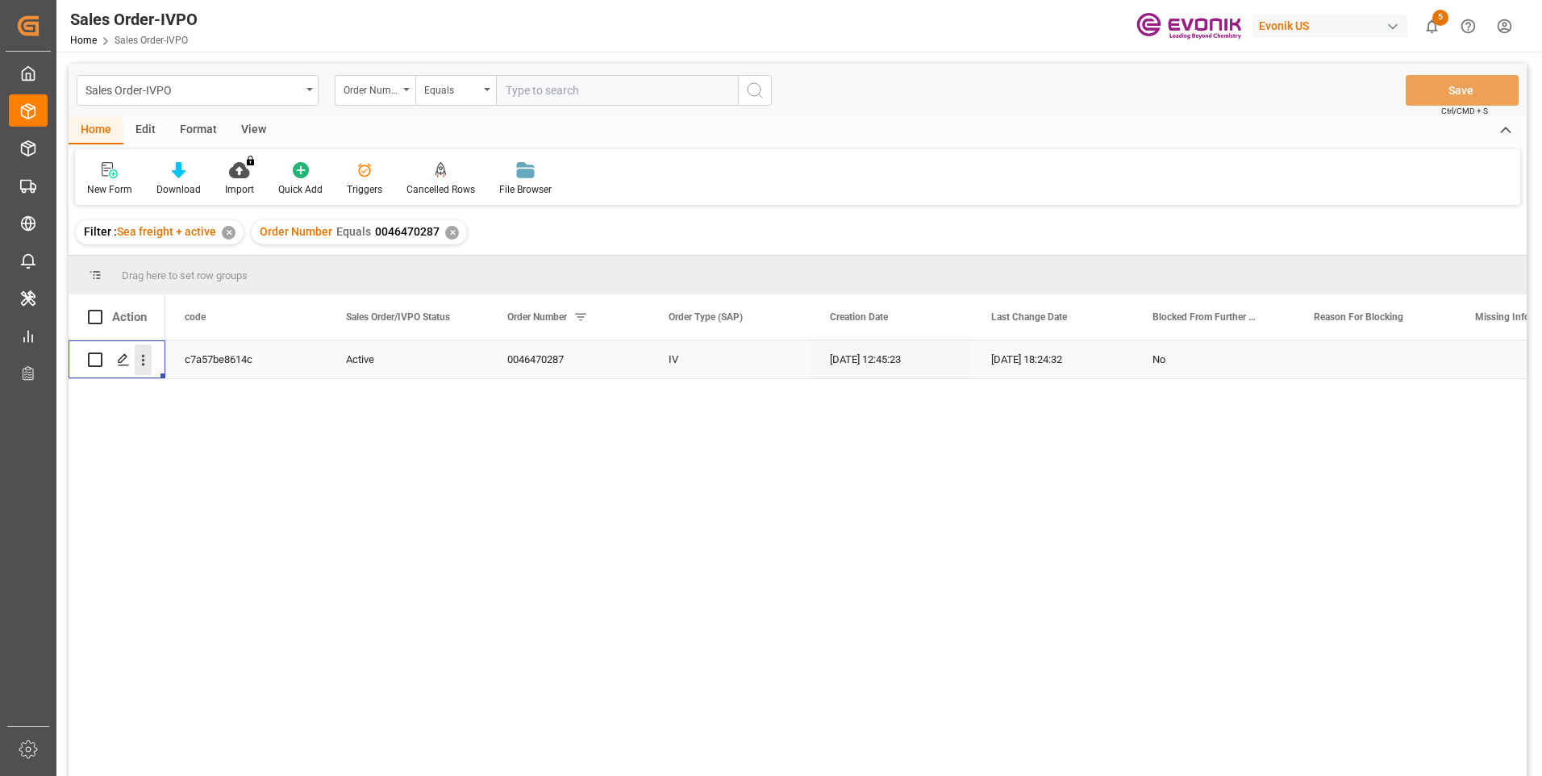
click at [145, 359] on icon "open menu" at bounding box center [143, 360] width 17 height 17
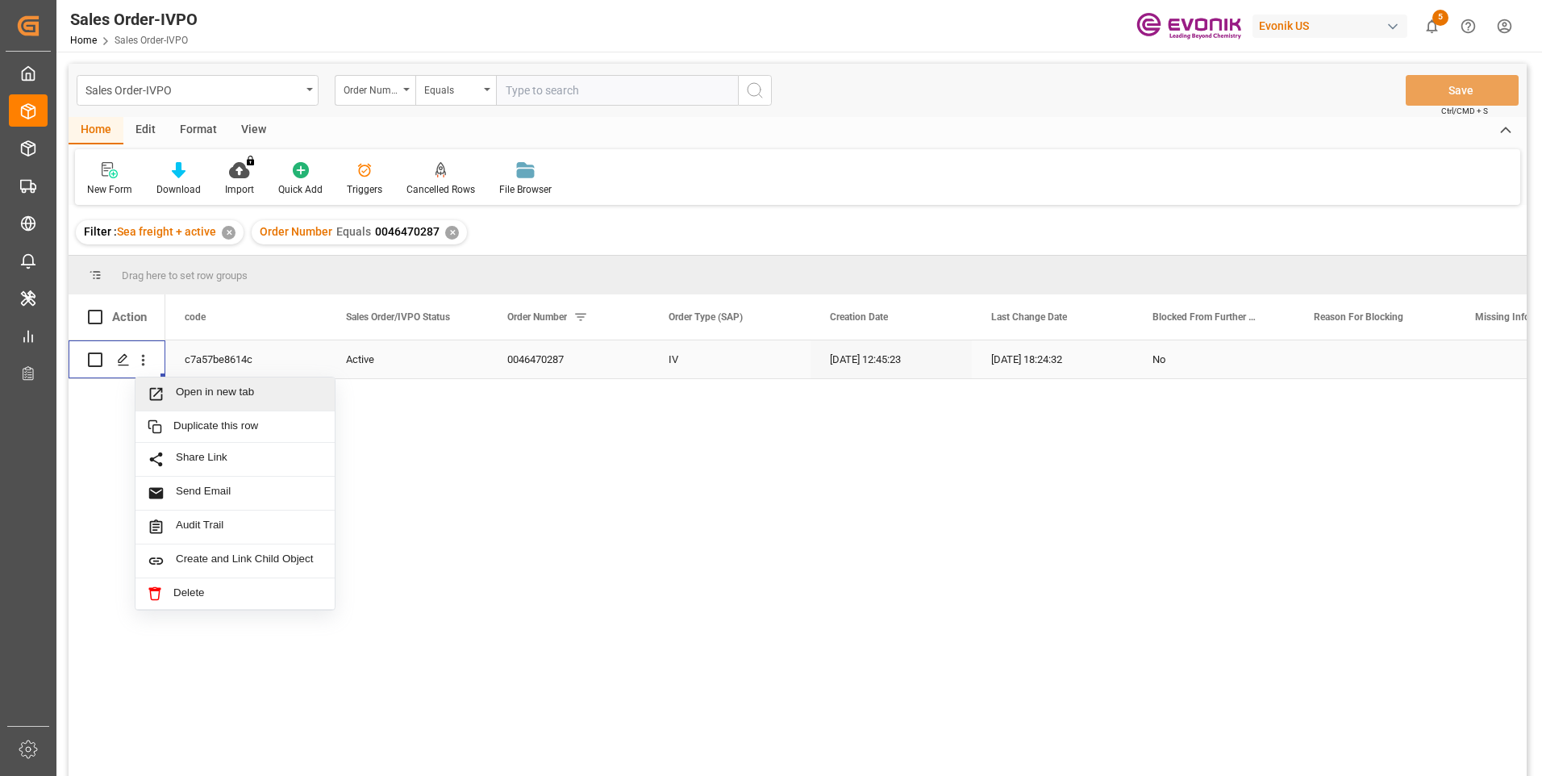
click at [213, 387] on span "Open in new tab" at bounding box center [249, 394] width 147 height 17
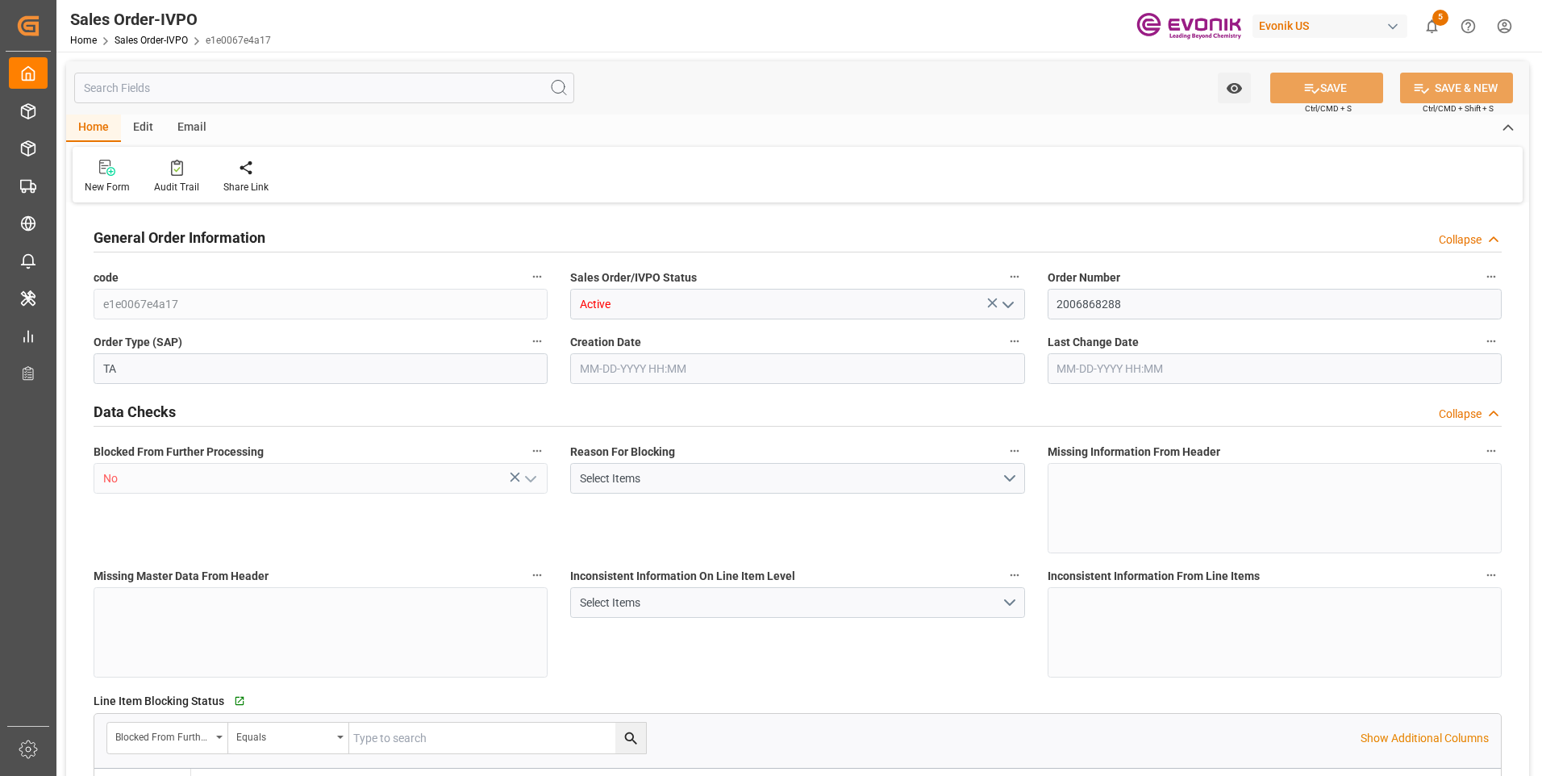
type input "BRSSZ"
type input "0"
type input "1"
type input "2"
type input "20000"
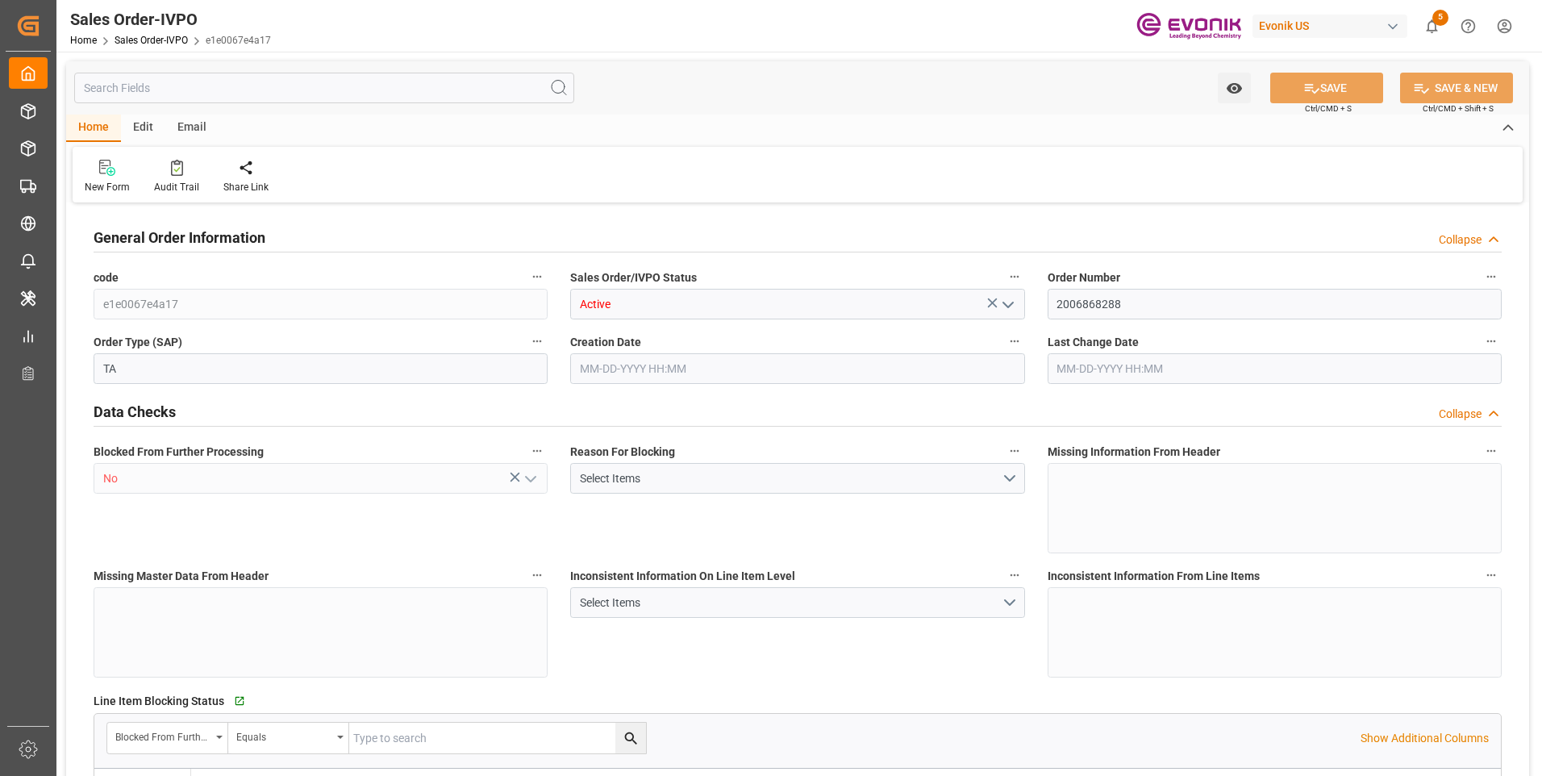
type input "0"
type input "17000"
type input "30"
type input "03-24-2025 18:44"
type input "09-03-2025 14:42"
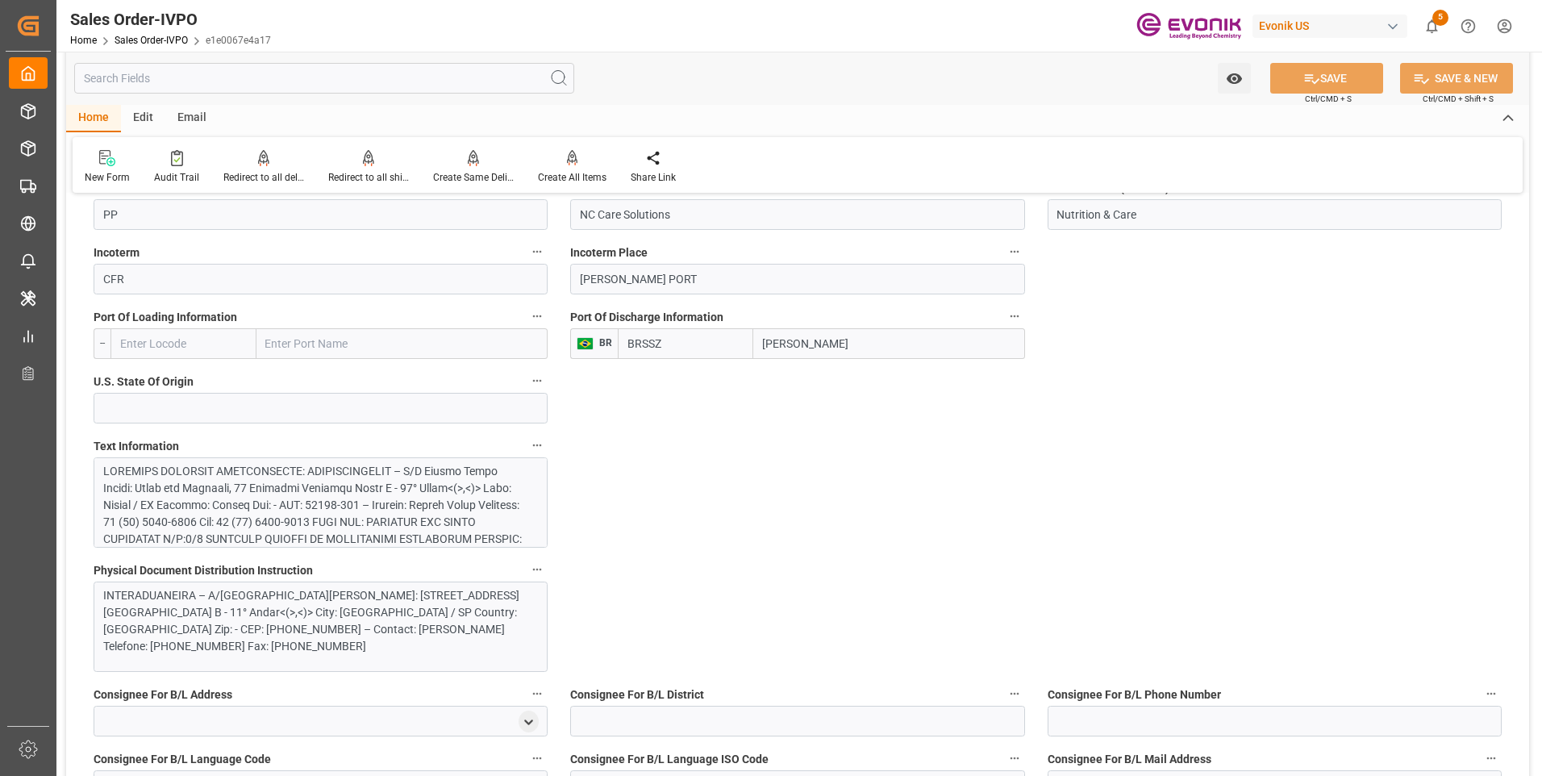
scroll to position [1049, 0]
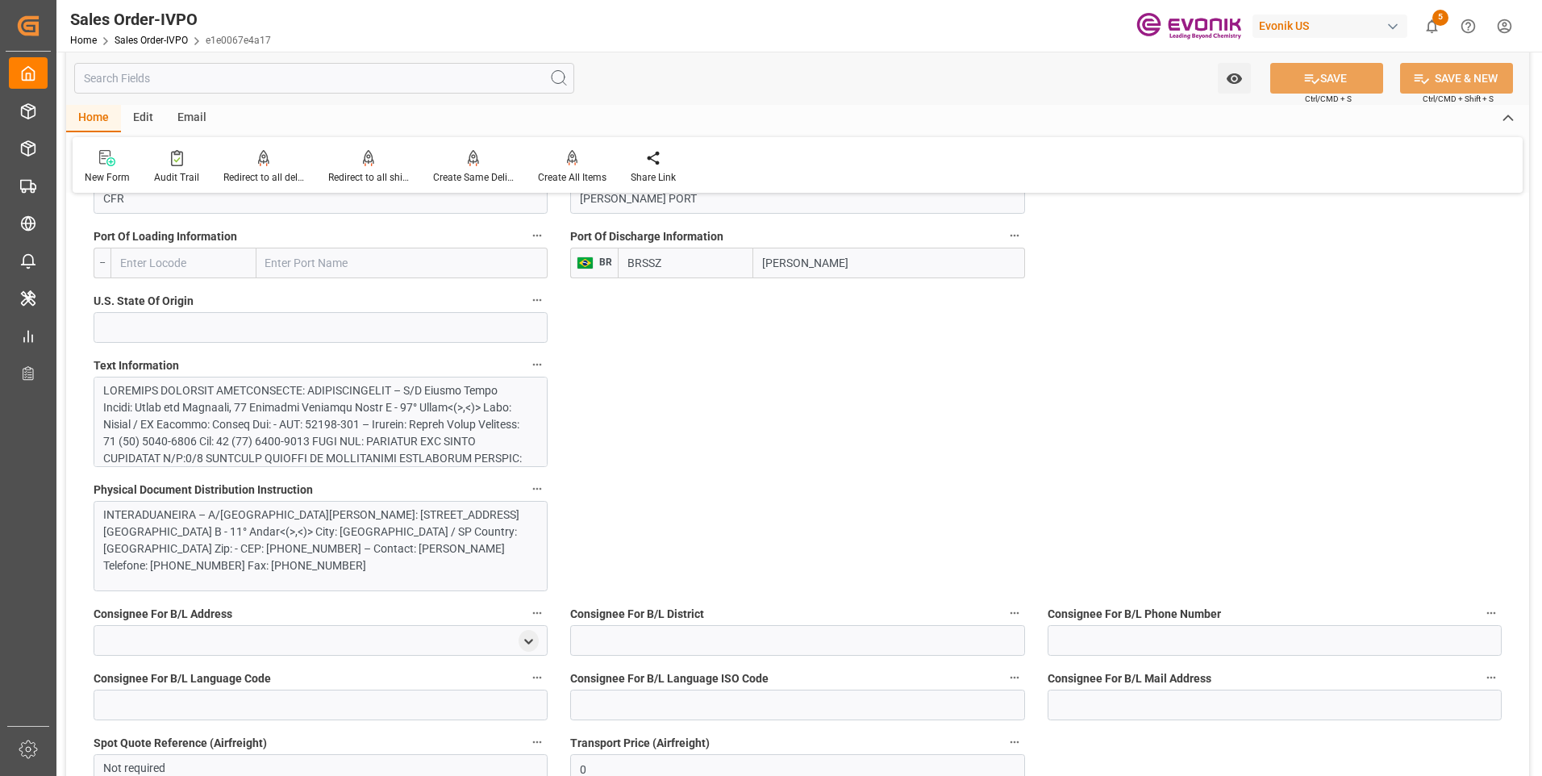
click at [340, 416] on div at bounding box center [314, 721] width 423 height 678
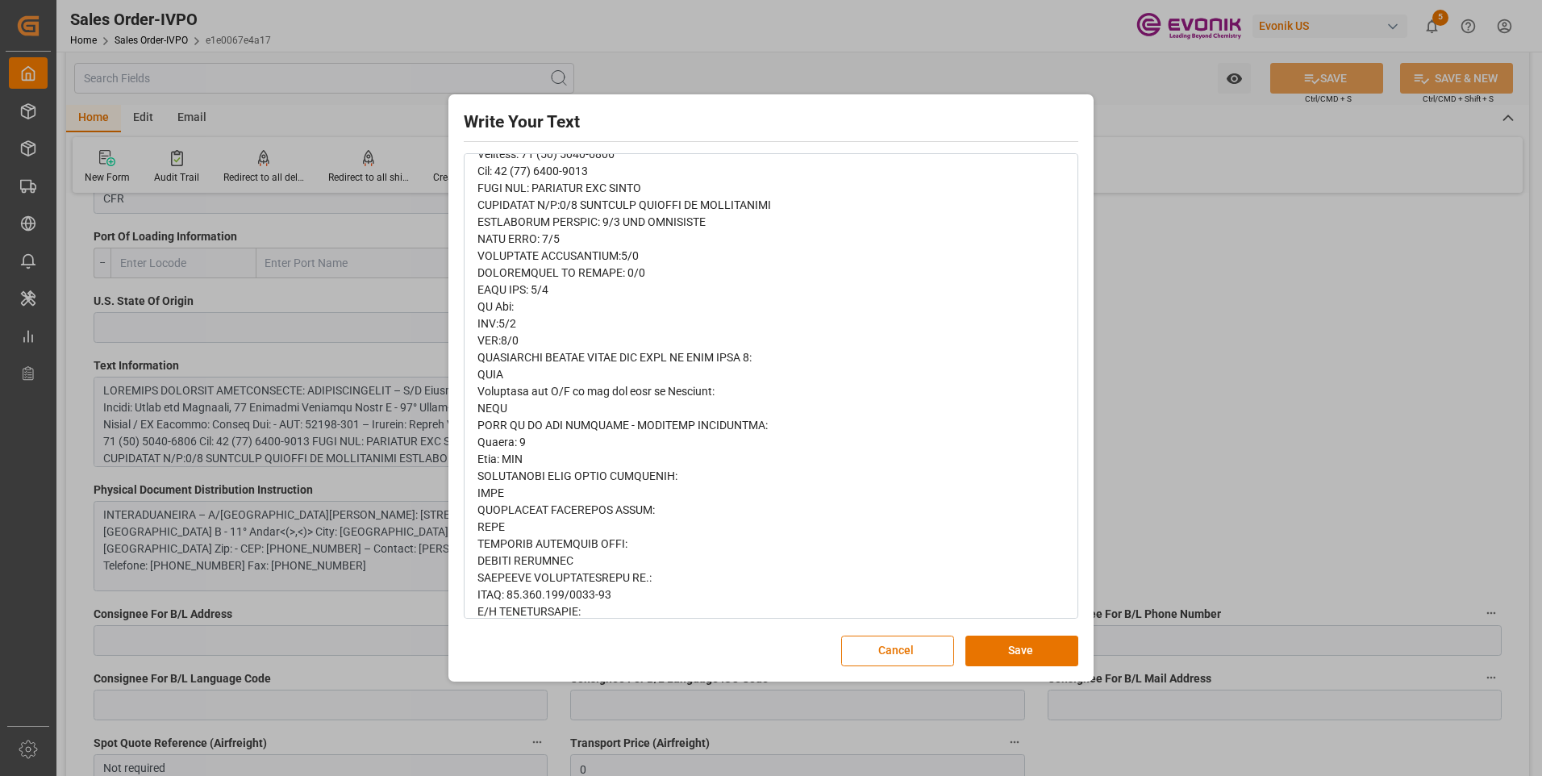
scroll to position [0, 0]
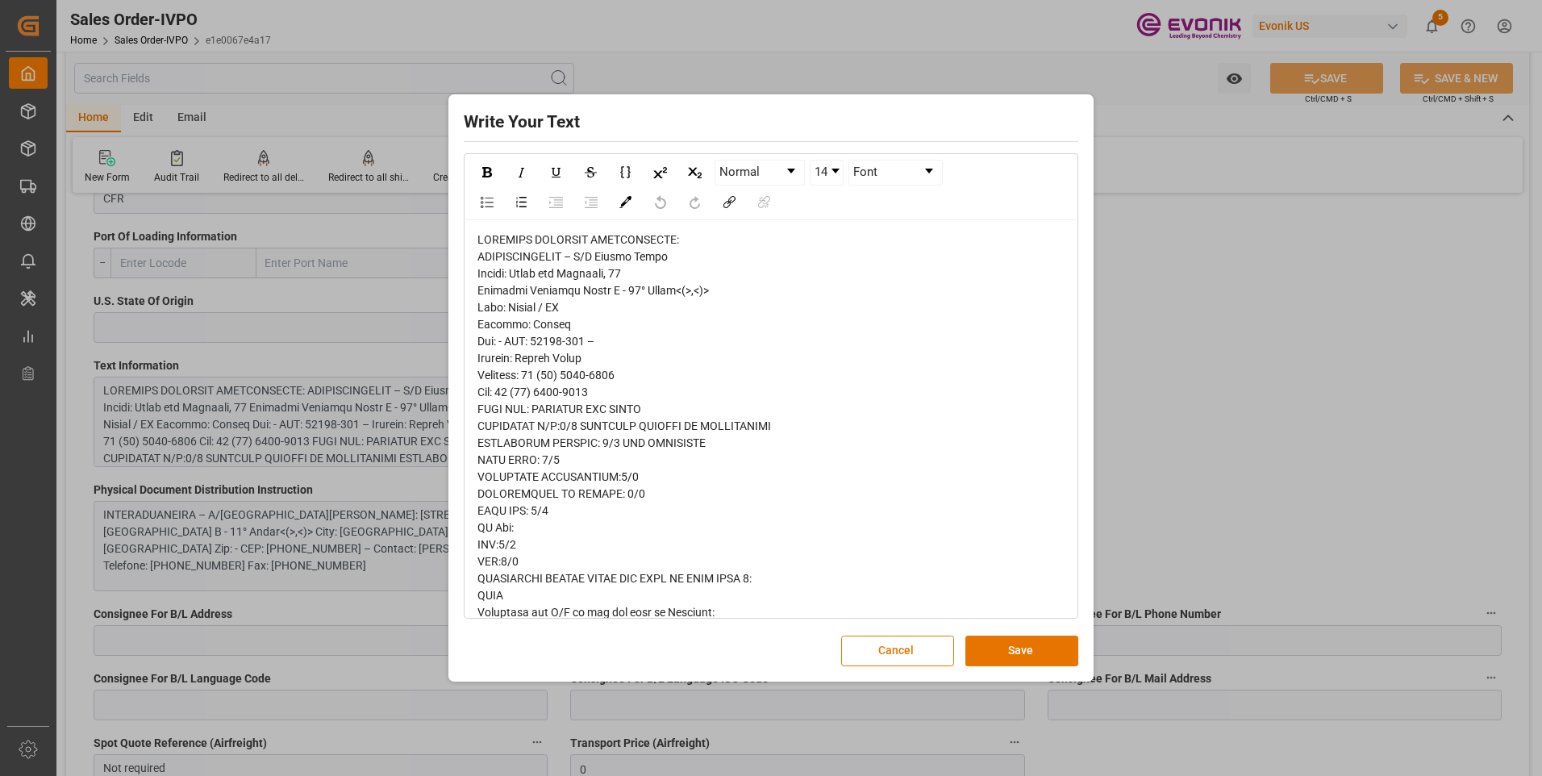
click at [1208, 273] on div "Write Your Text Normal 14 Font Cancel Save" at bounding box center [771, 388] width 1542 height 776
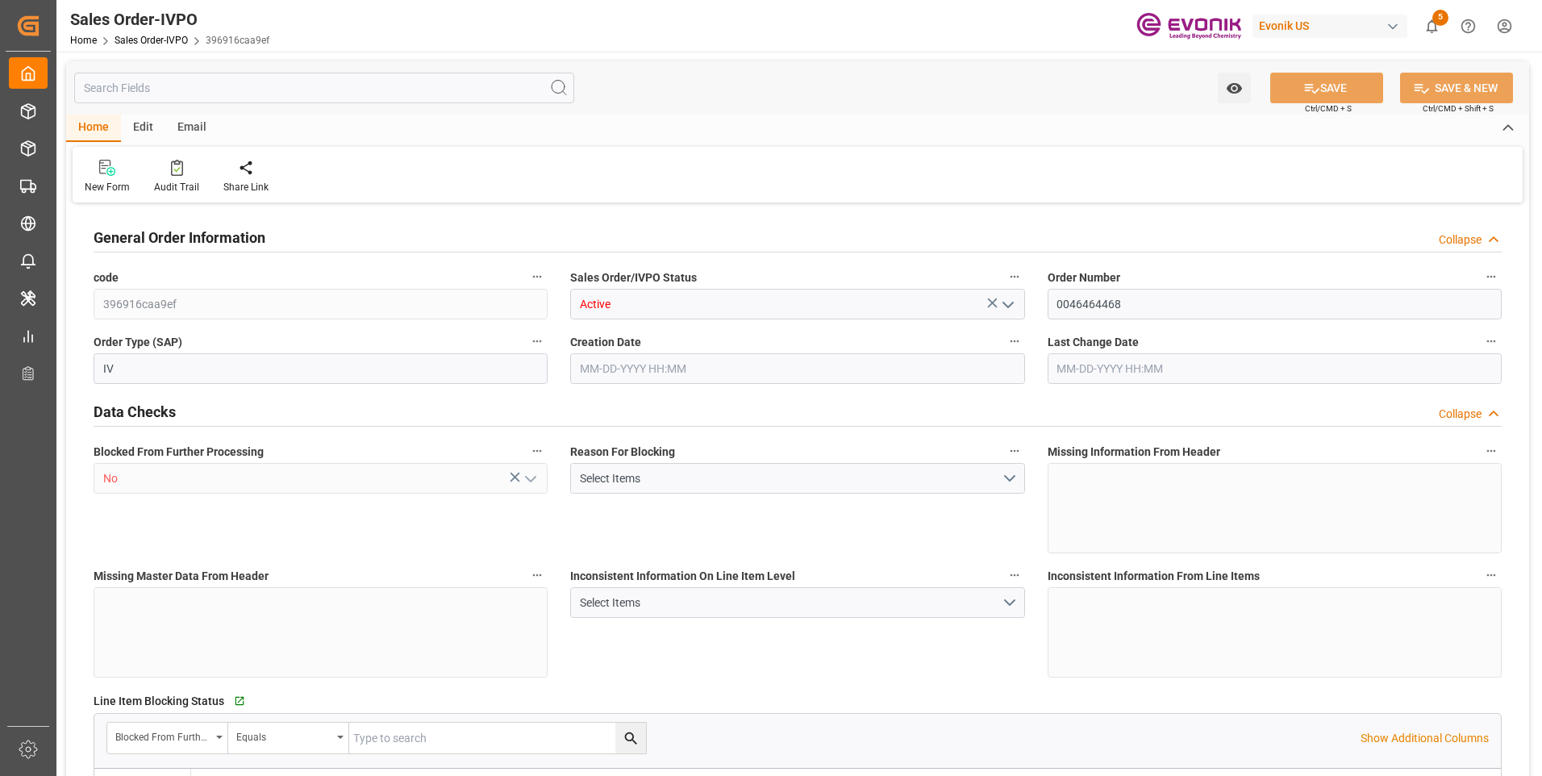
type input "COCTG"
type input "0"
type input "5"
type input "6"
type input "5"
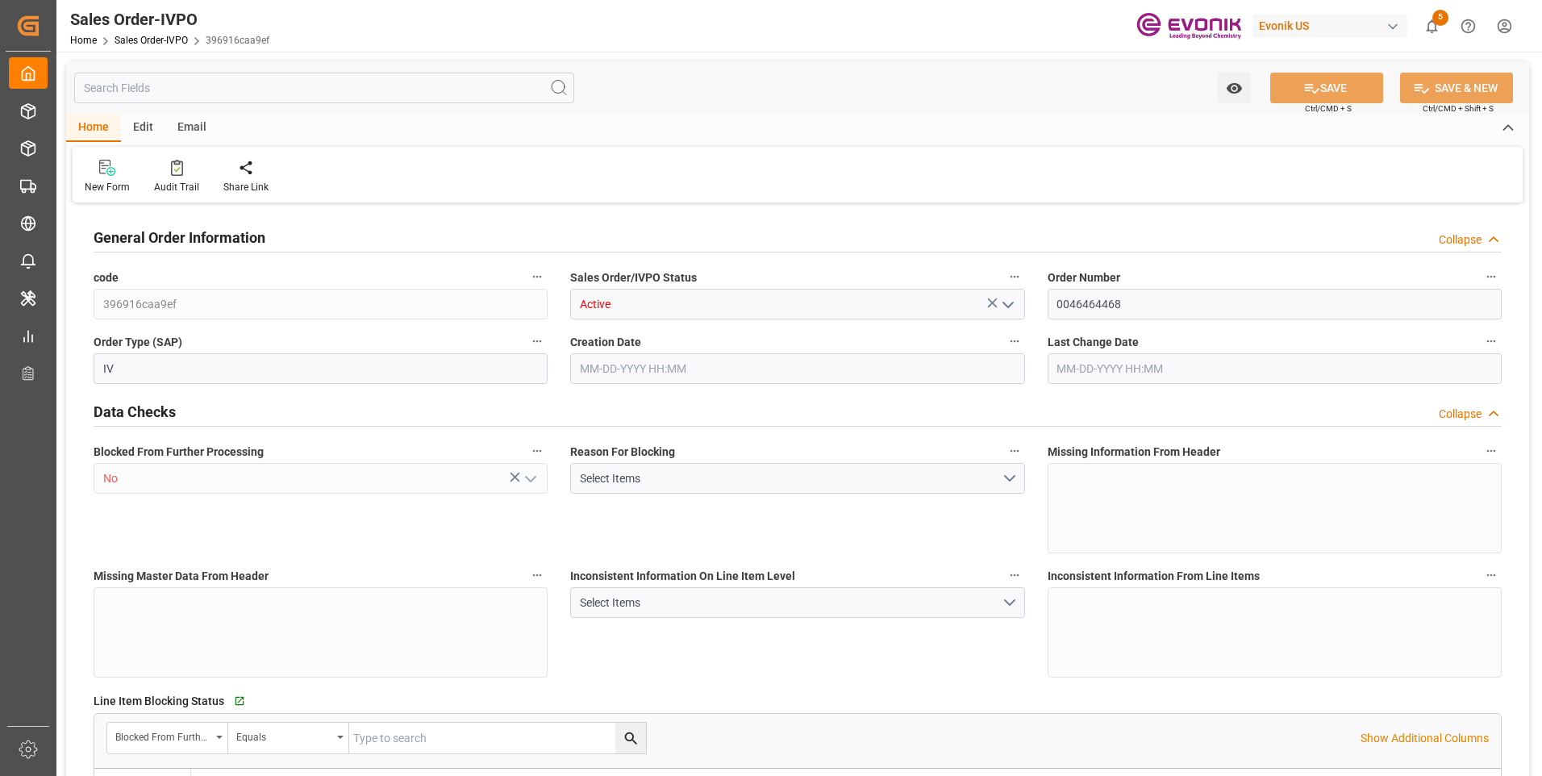
type input "102700"
type input "277.4"
type input "95000"
type input "300"
type input "07-17-2025 20:30"
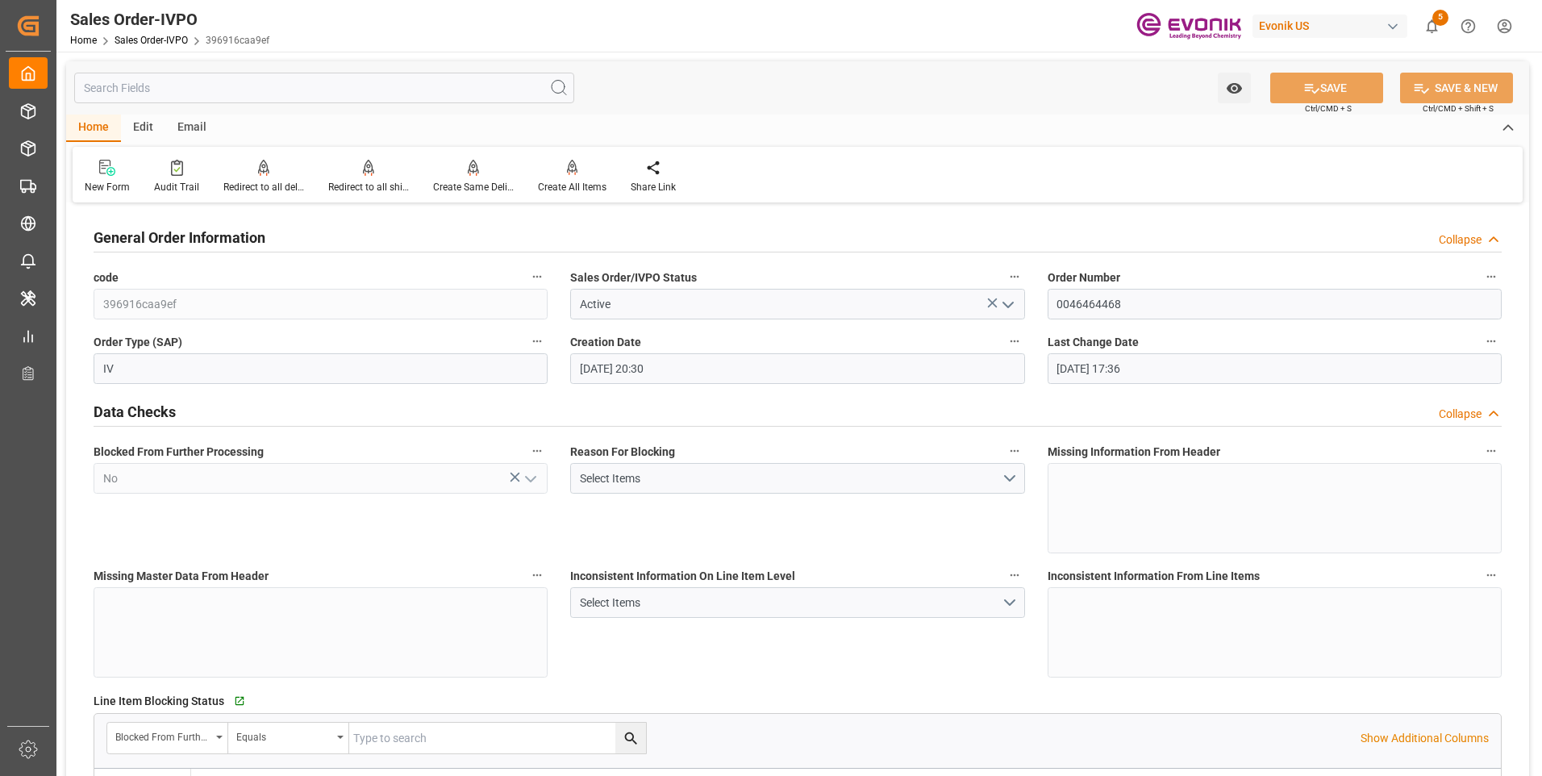
type input "10-01-2025 17:36"
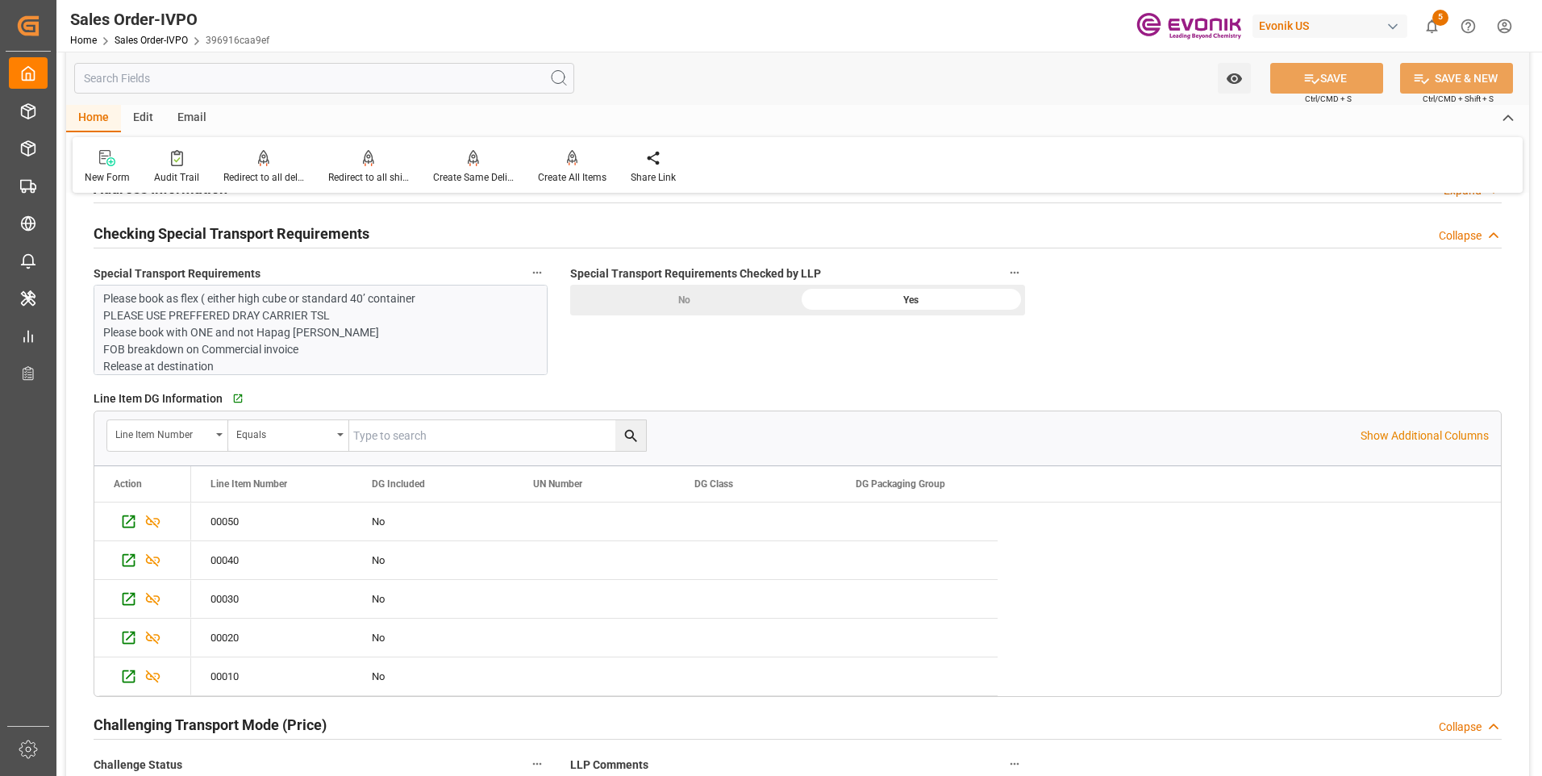
scroll to position [1613, 0]
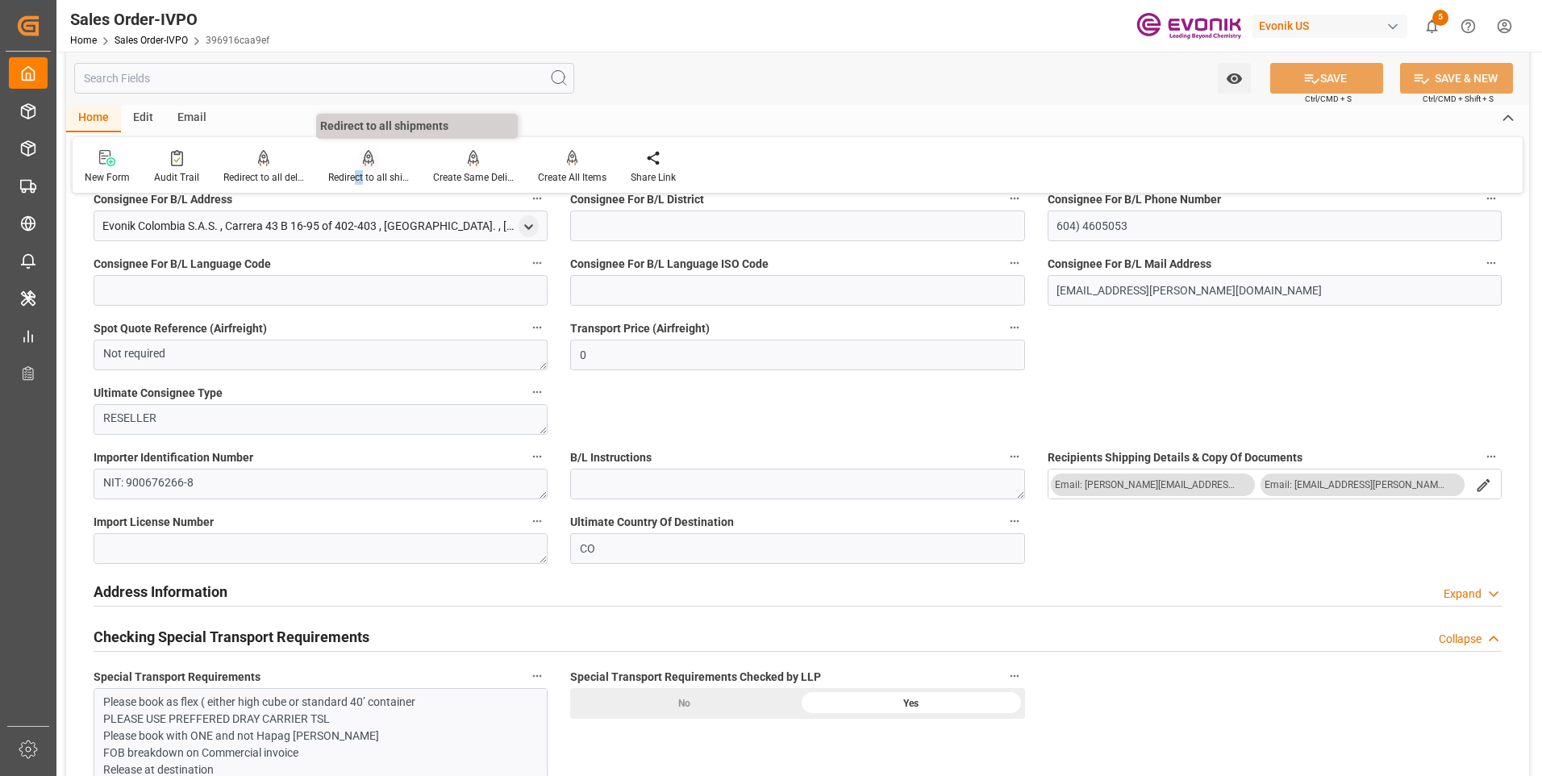
click at [361, 175] on div "Redirect to all shipments" at bounding box center [368, 177] width 81 height 15
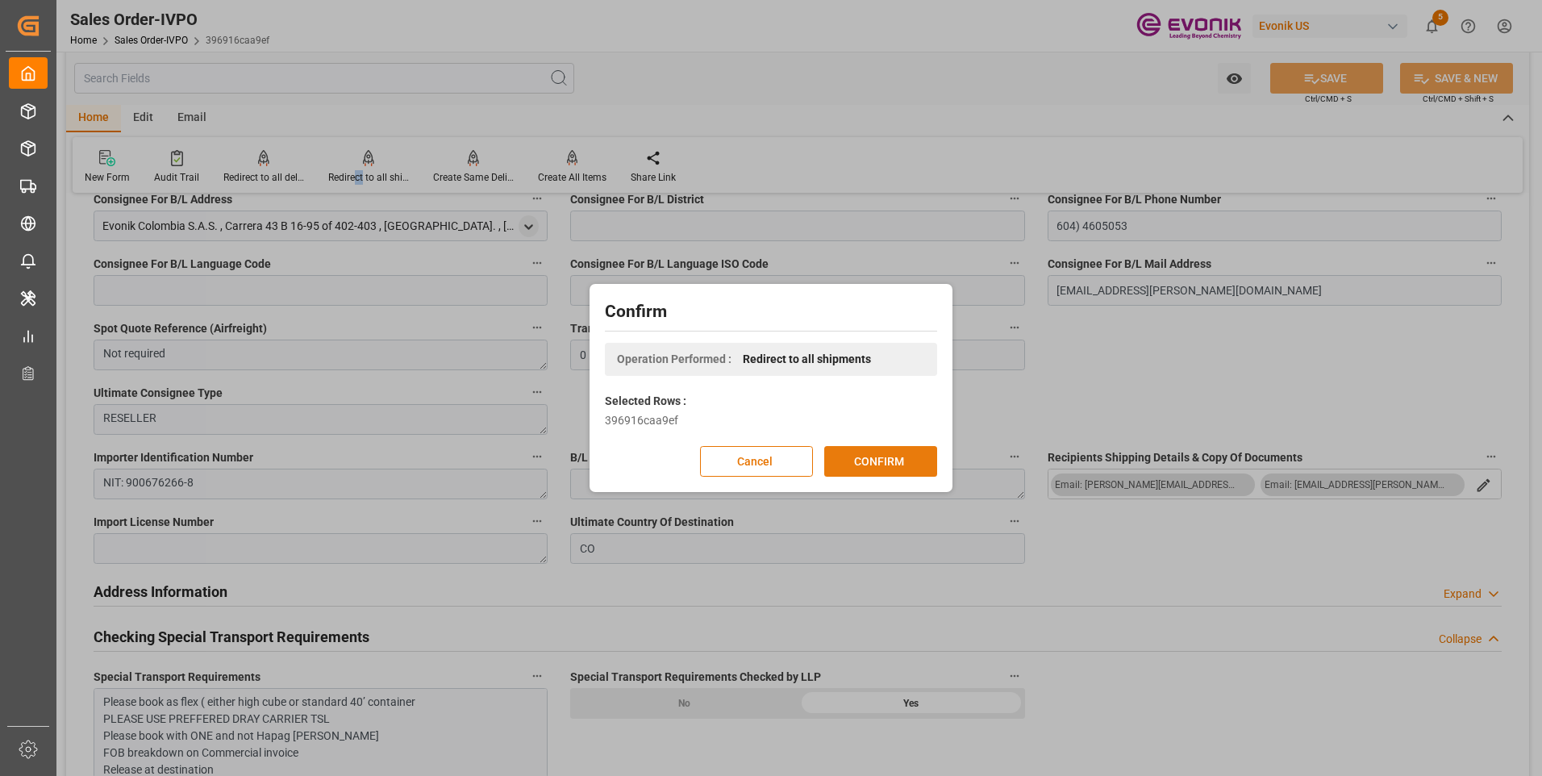
click at [861, 468] on button "CONFIRM" at bounding box center [880, 461] width 113 height 31
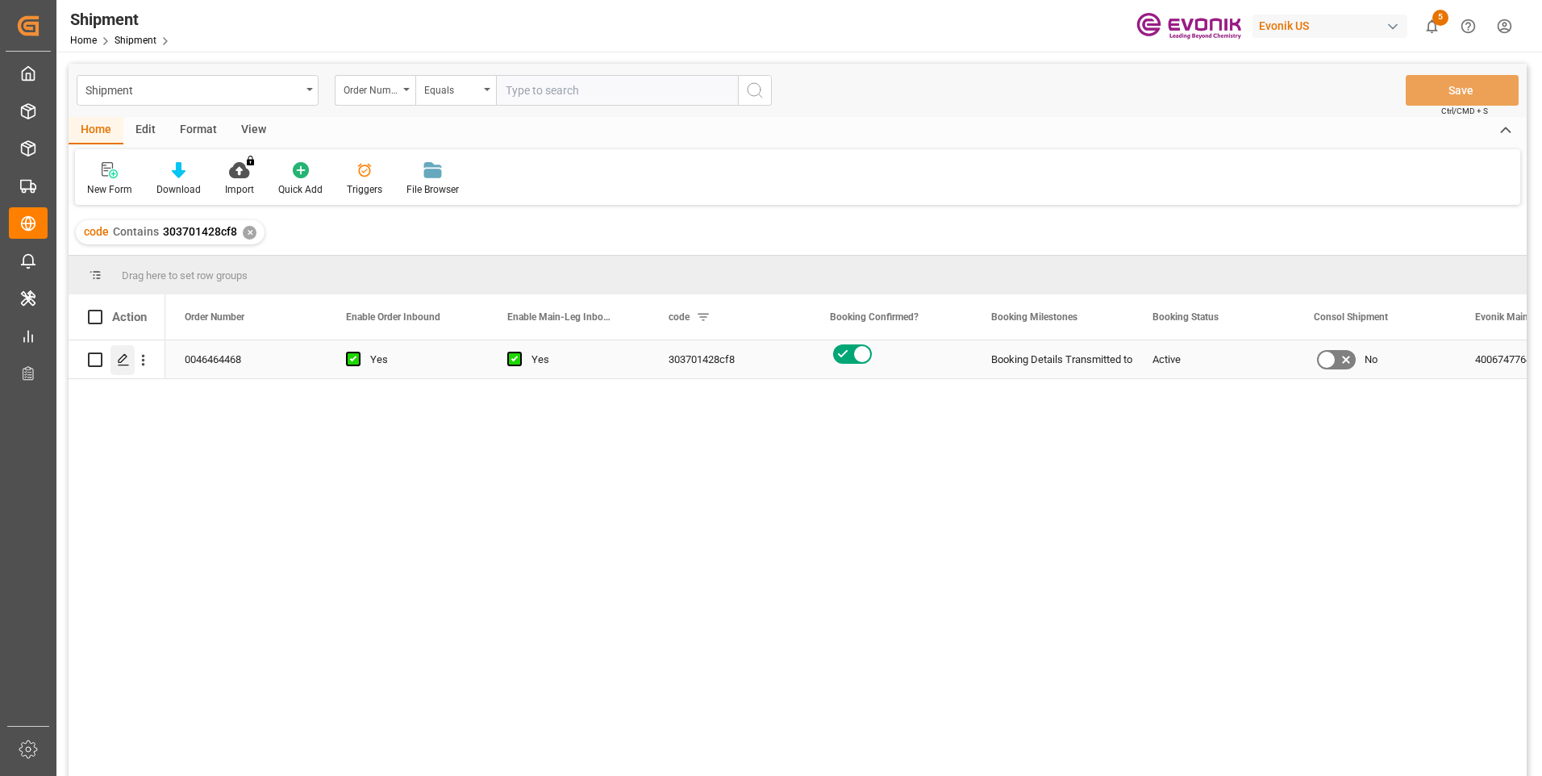
click at [119, 365] on line "Press SPACE to select this row." at bounding box center [124, 365] width 10 height 0
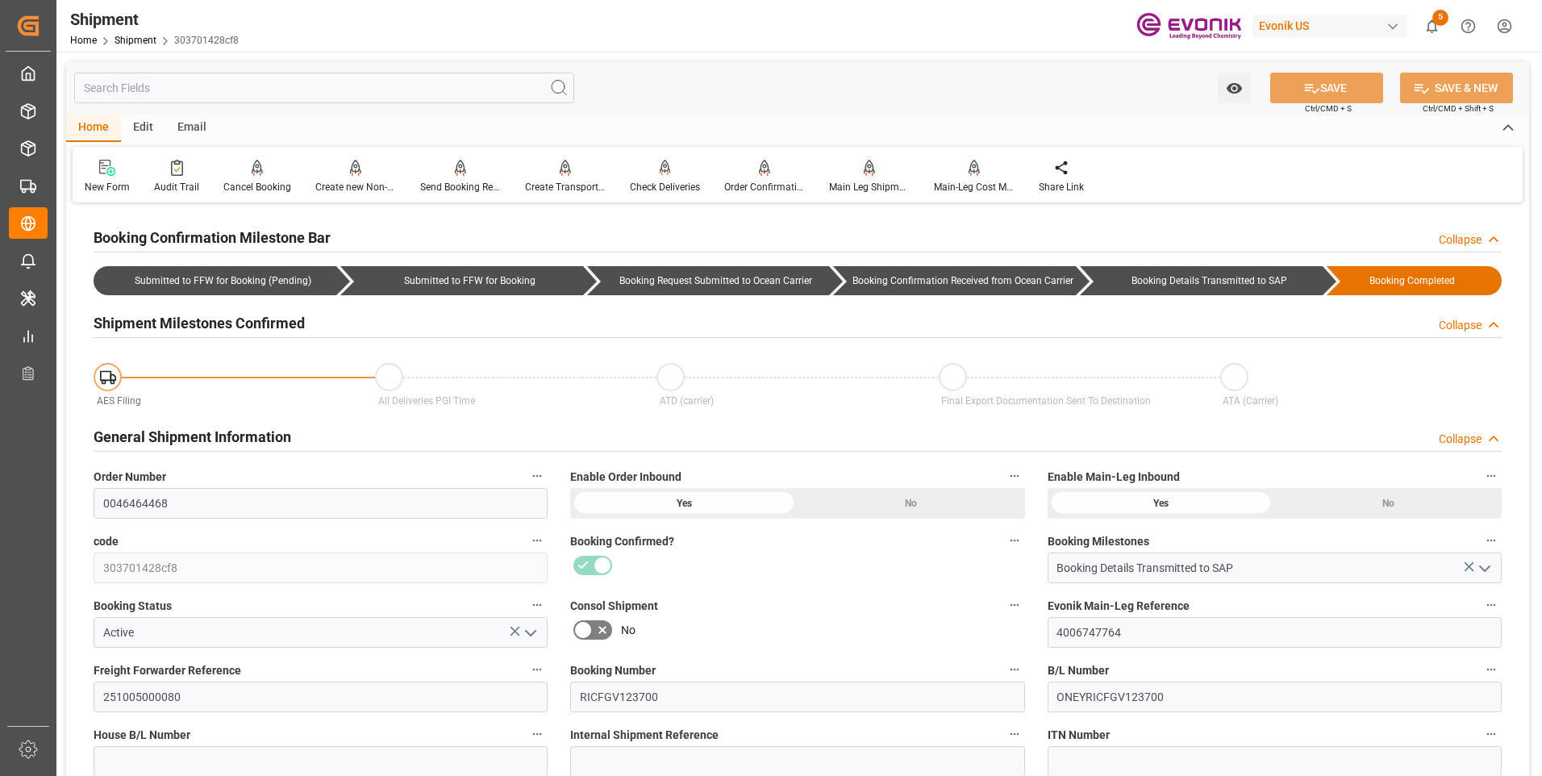
click at [869, 185] on div "Main Leg Shipment" at bounding box center [869, 187] width 81 height 15
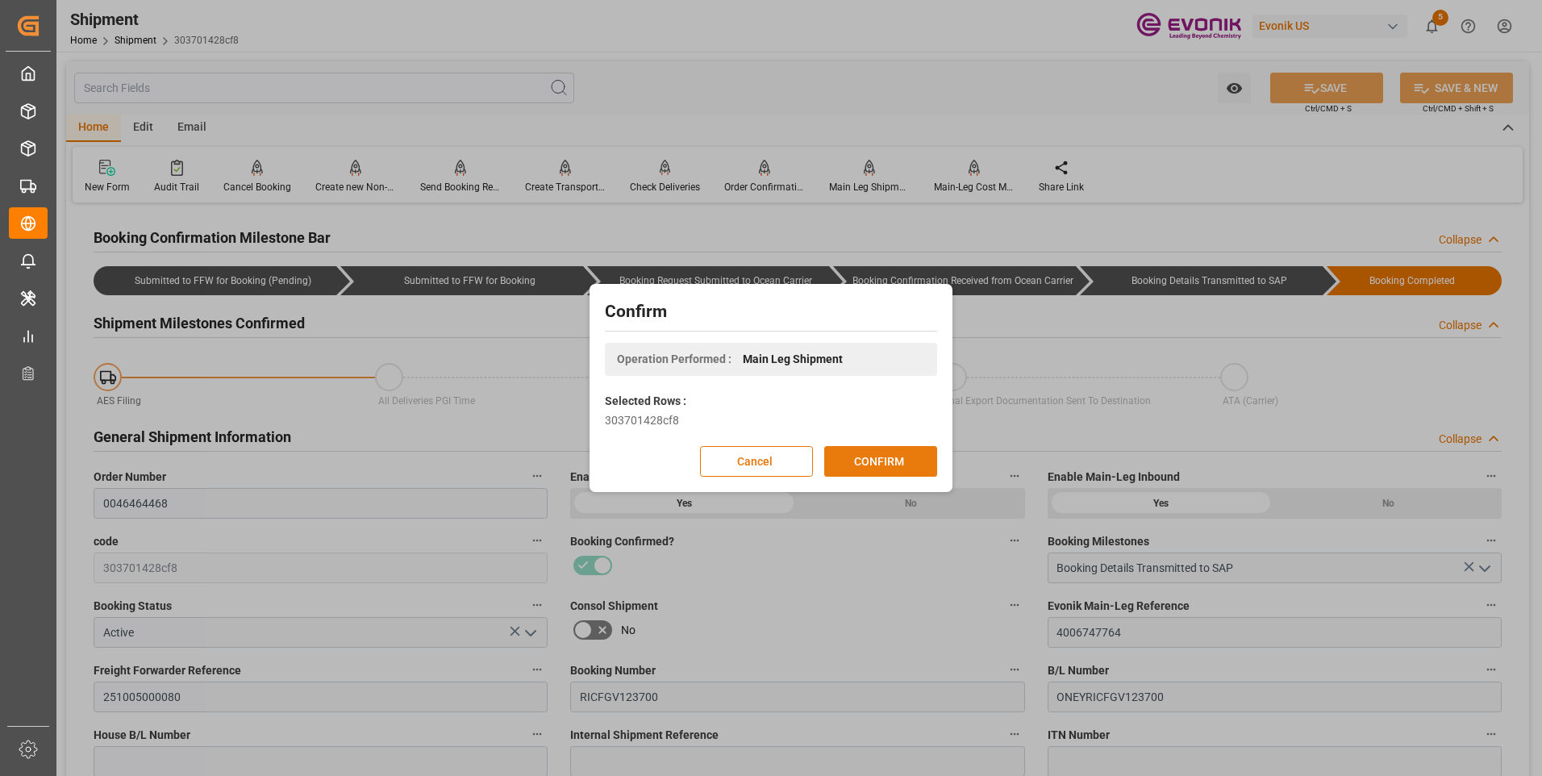
click at [878, 462] on button "CONFIRM" at bounding box center [880, 461] width 113 height 31
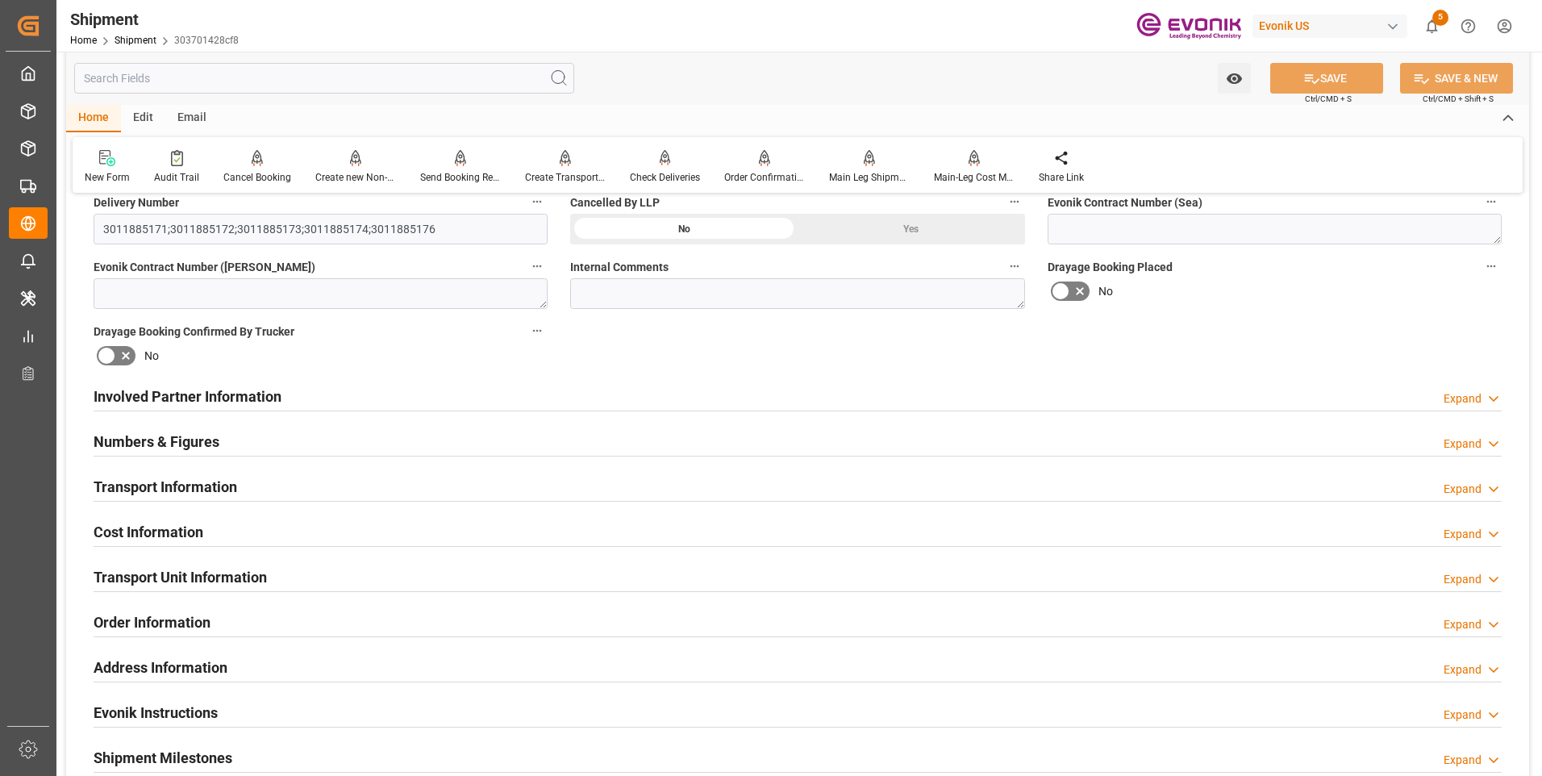
scroll to position [807, 0]
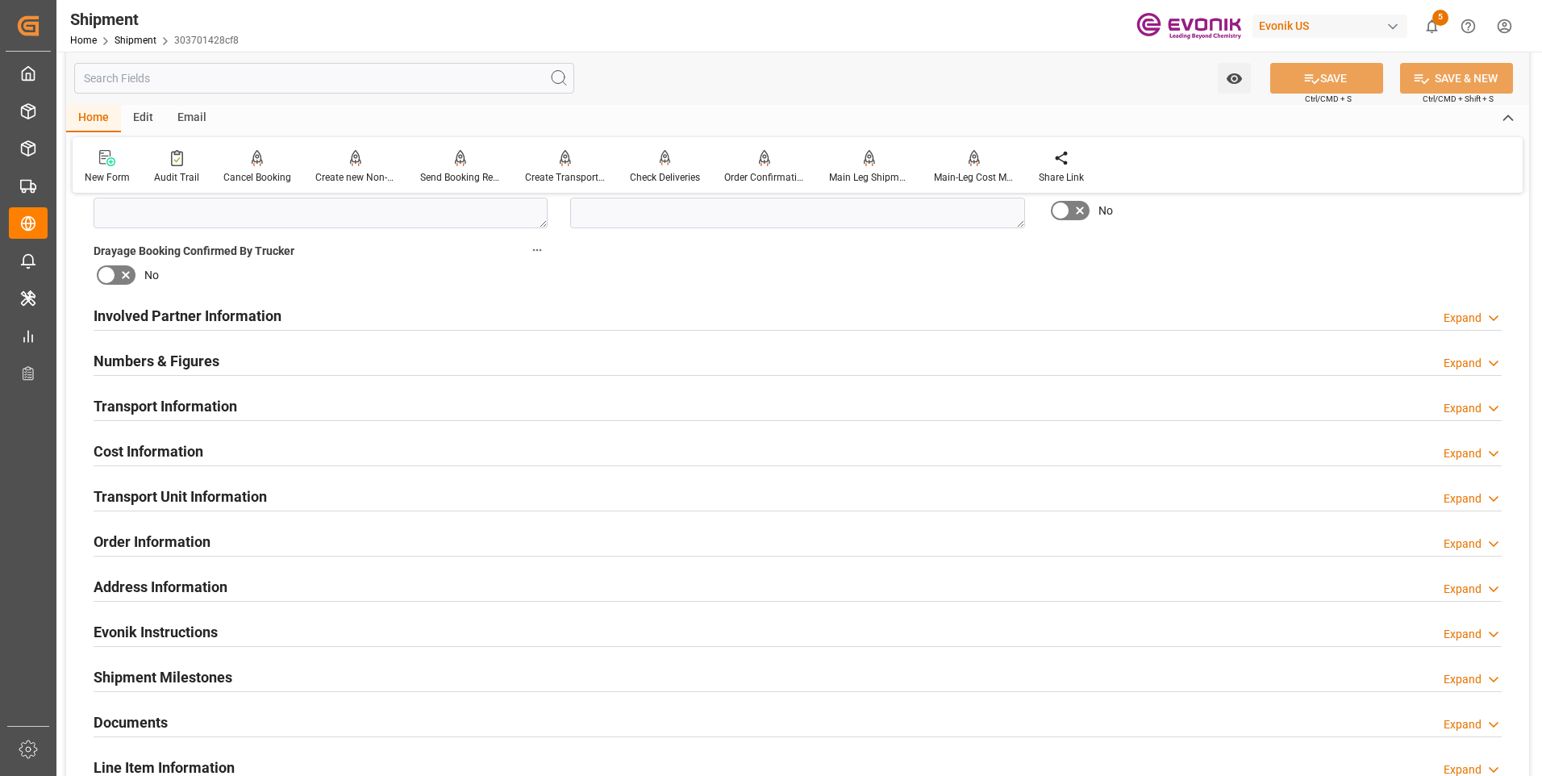
click at [140, 490] on h2 "Transport Unit Information" at bounding box center [180, 497] width 173 height 22
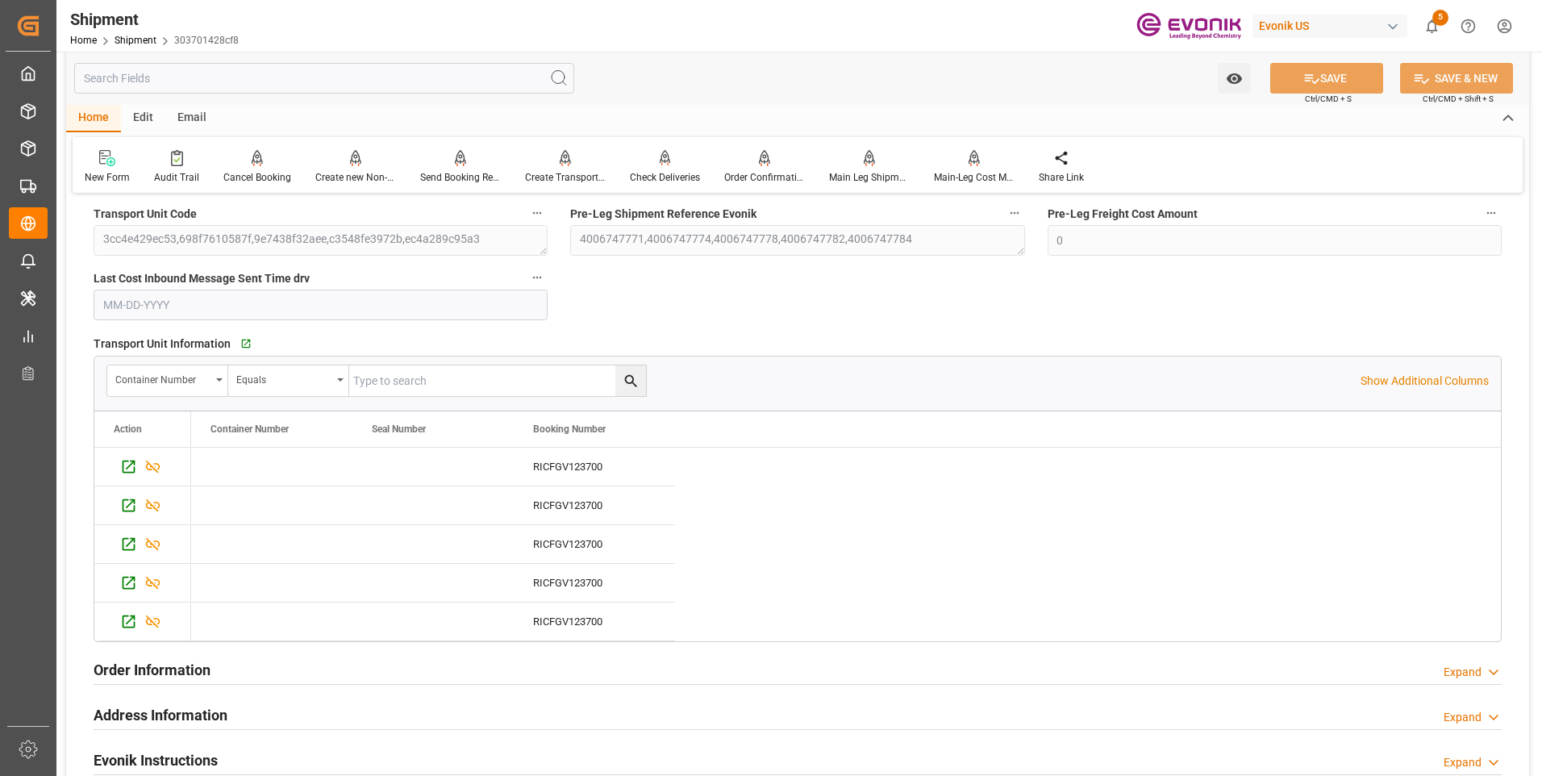
scroll to position [1210, 0]
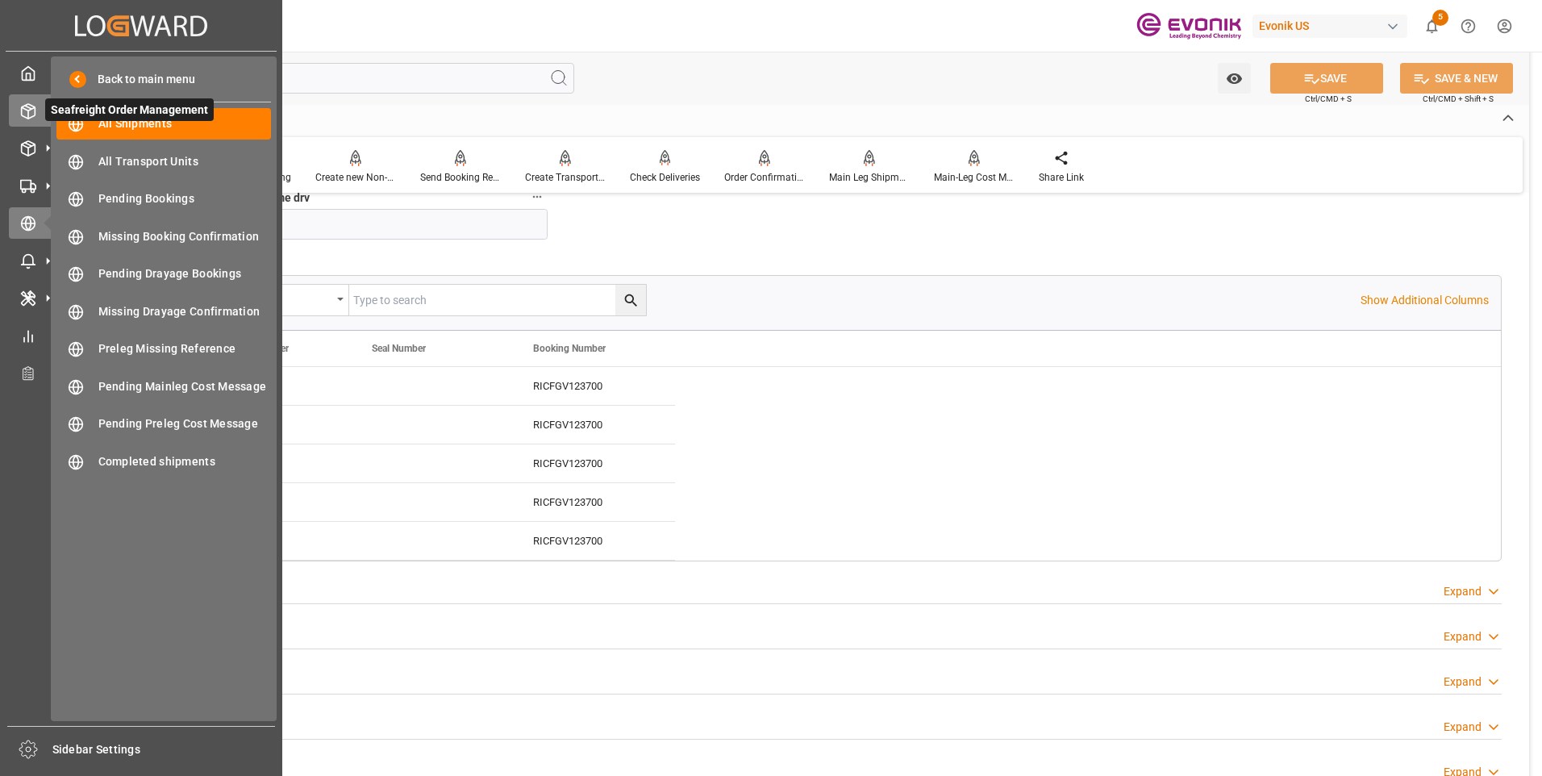
click at [30, 111] on icon at bounding box center [28, 111] width 16 height 16
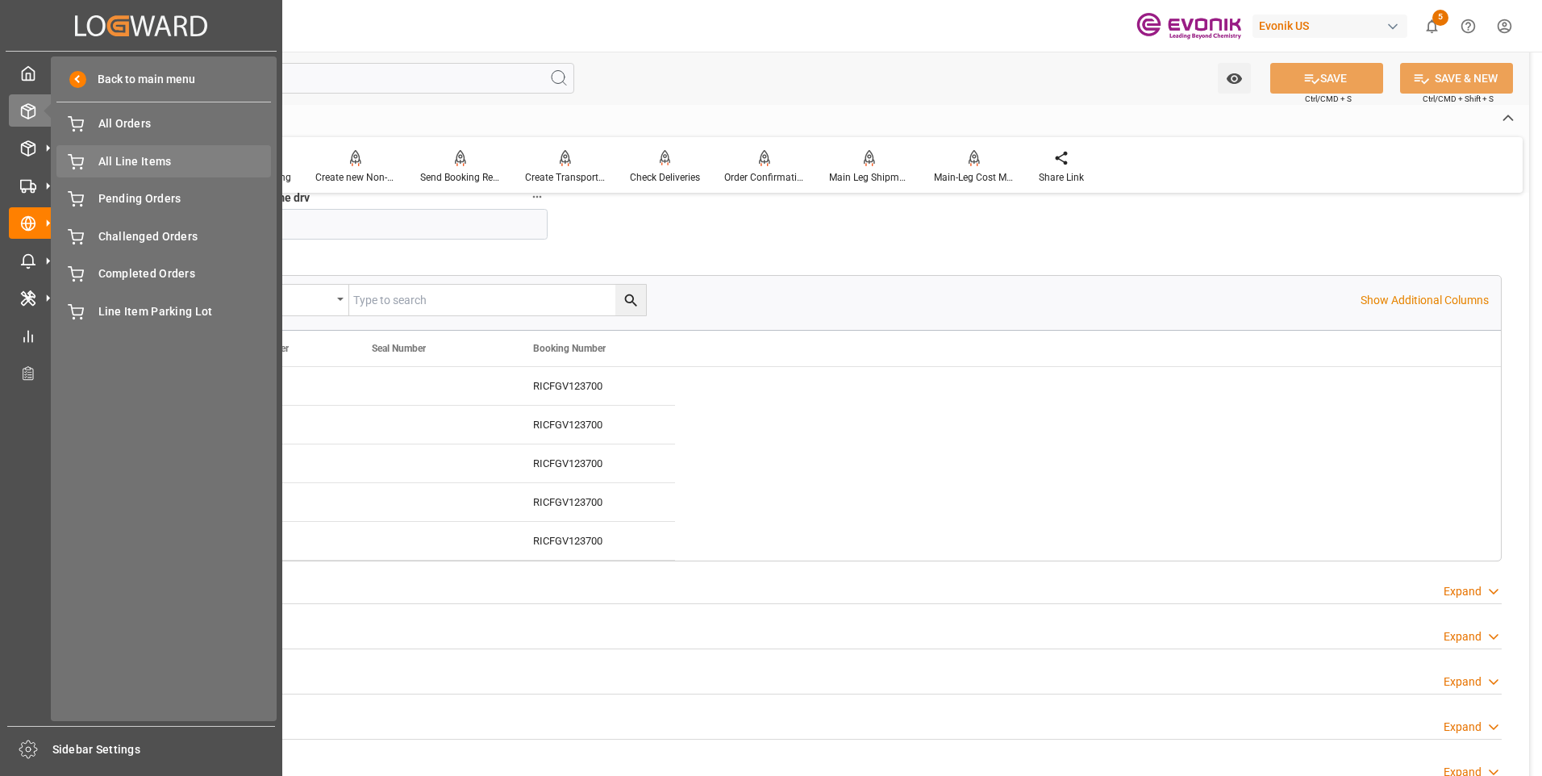
click at [123, 156] on span "All Line Items" at bounding box center [184, 161] width 173 height 17
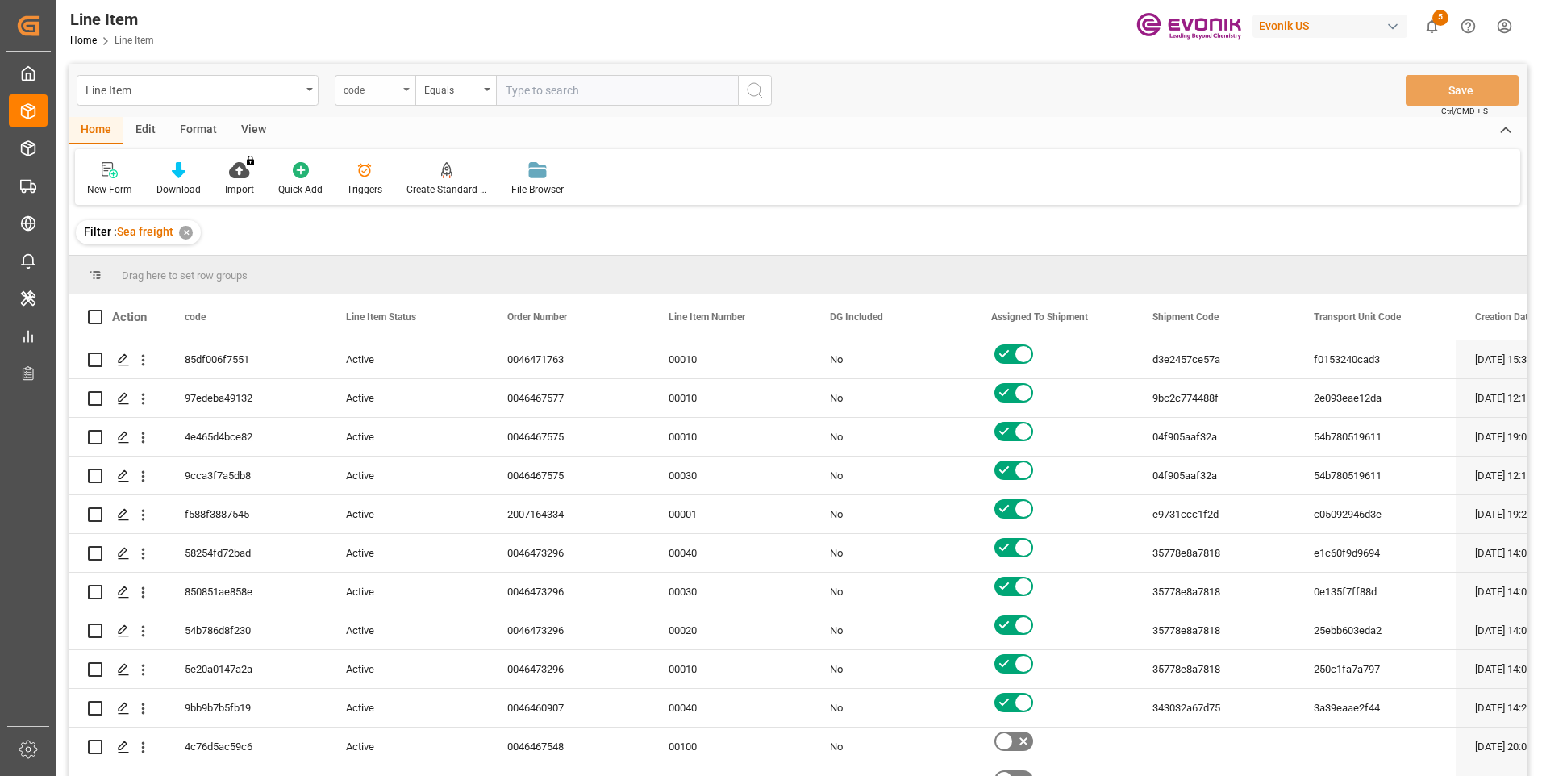
click at [358, 90] on div "code" at bounding box center [371, 88] width 55 height 19
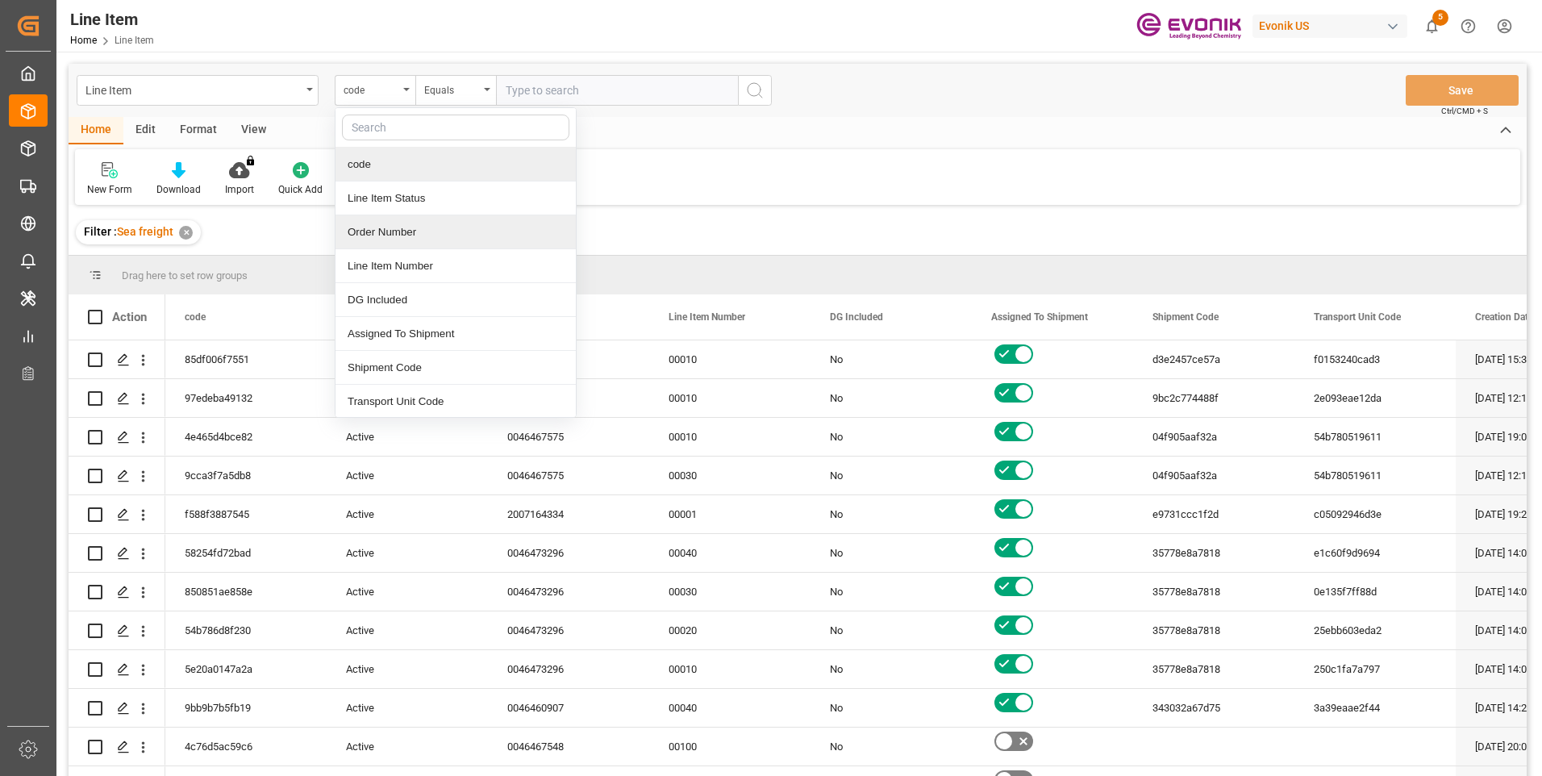
click at [390, 235] on div "Order Number" at bounding box center [456, 232] width 240 height 34
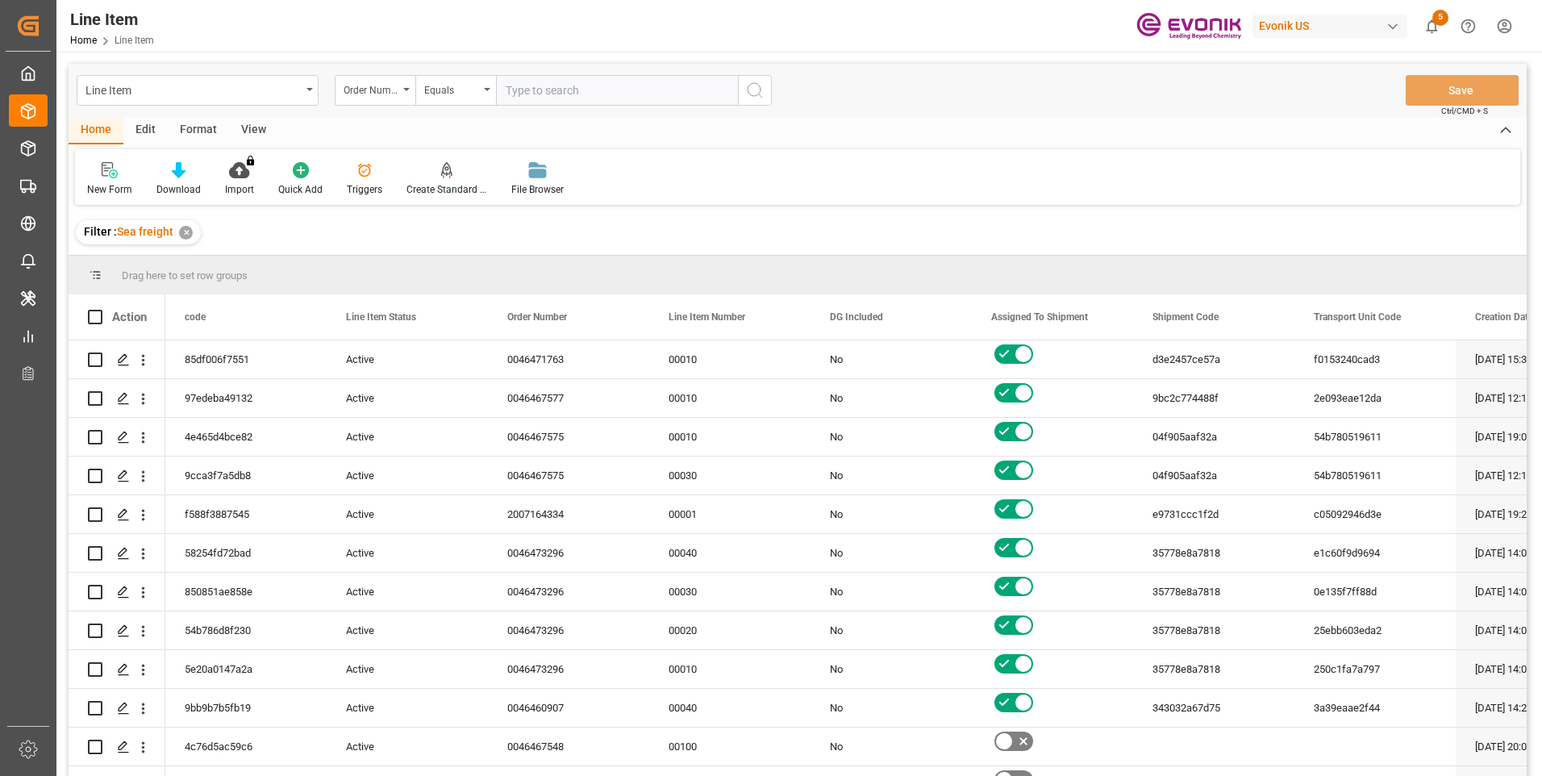
click at [524, 90] on input "text" at bounding box center [617, 90] width 242 height 31
paste input "0046470287"
type input "0046470287"
click at [746, 92] on icon "search button" at bounding box center [754, 90] width 19 height 19
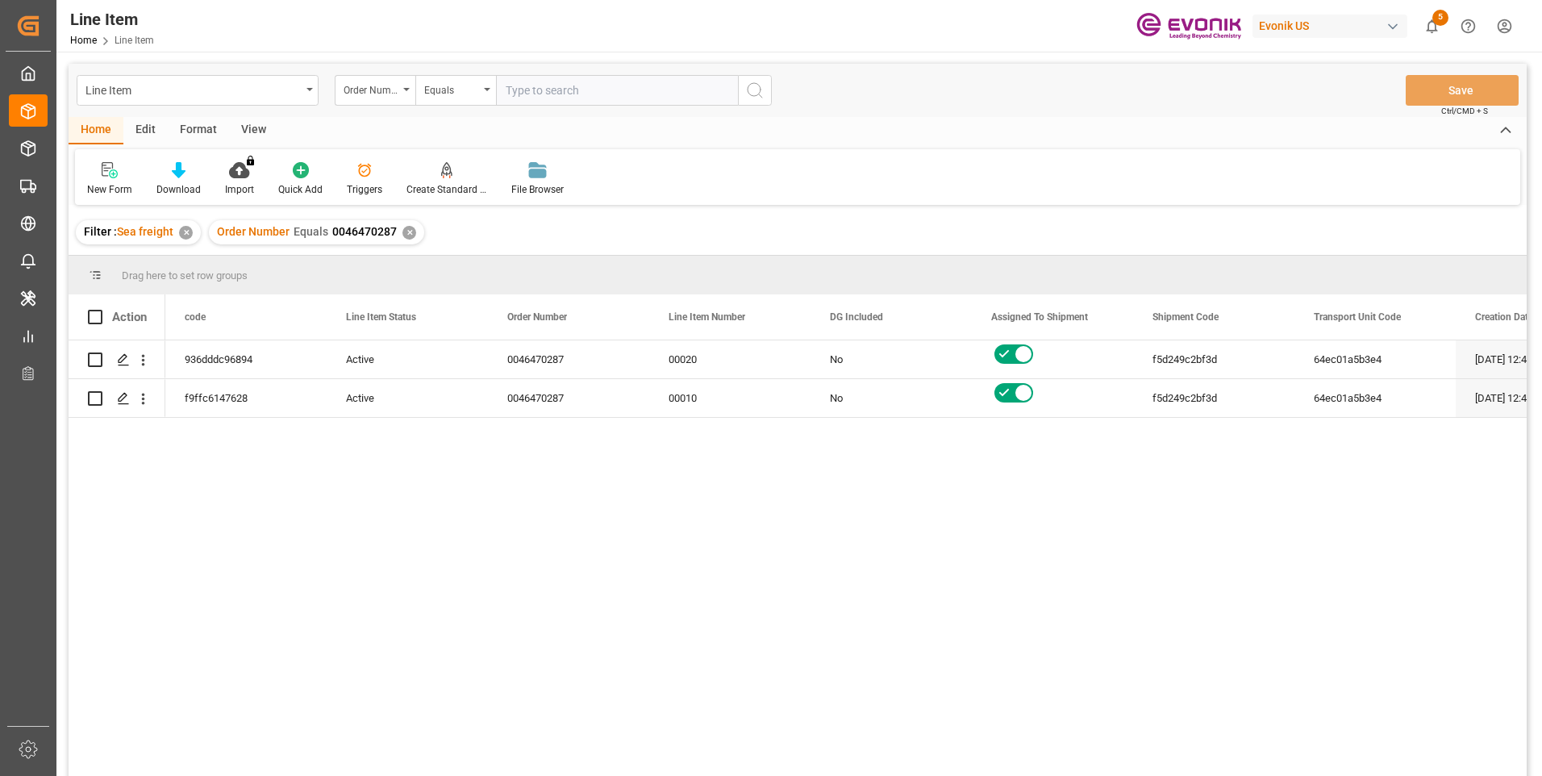
click at [247, 124] on div "View" at bounding box center [253, 130] width 49 height 27
click at [197, 184] on div "Standard Templates" at bounding box center [183, 189] width 81 height 15
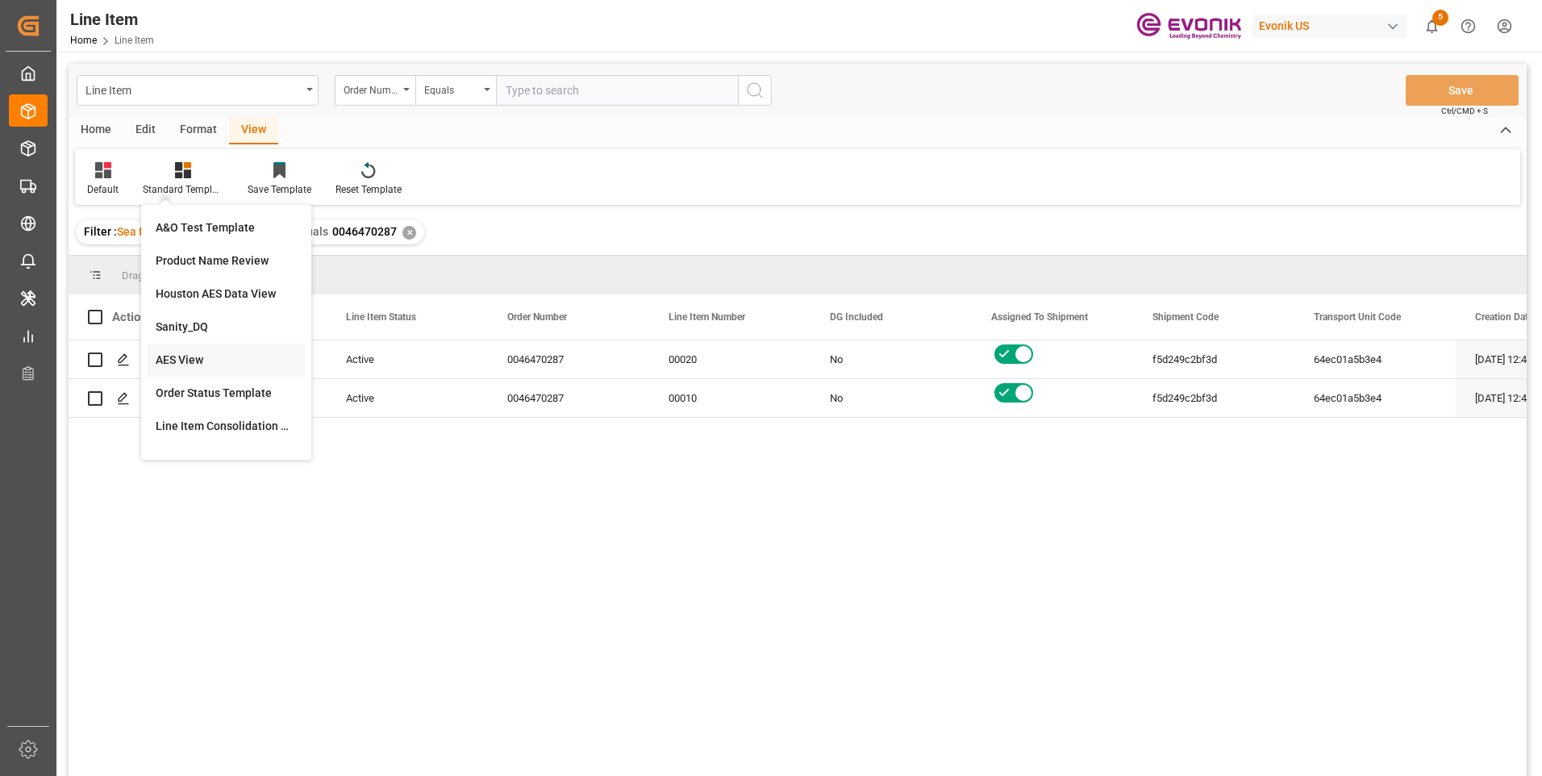
click at [194, 353] on div "AES View" at bounding box center [226, 360] width 141 height 17
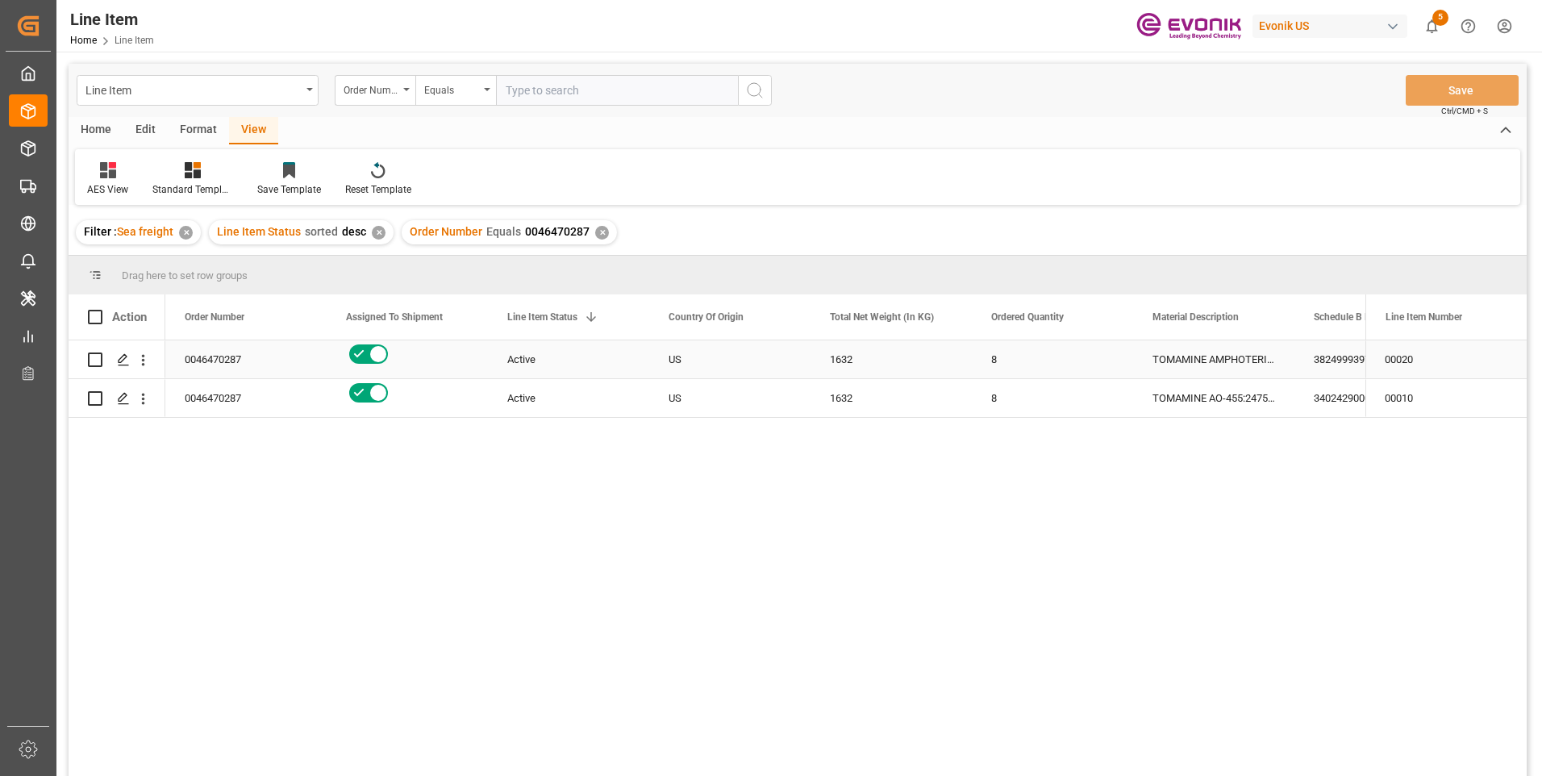
click at [1319, 359] on div "3824999397" at bounding box center [1375, 359] width 161 height 38
click at [1227, 392] on div "TOMAMINE AO-455:2475:204:PP:P" at bounding box center [1213, 398] width 161 height 38
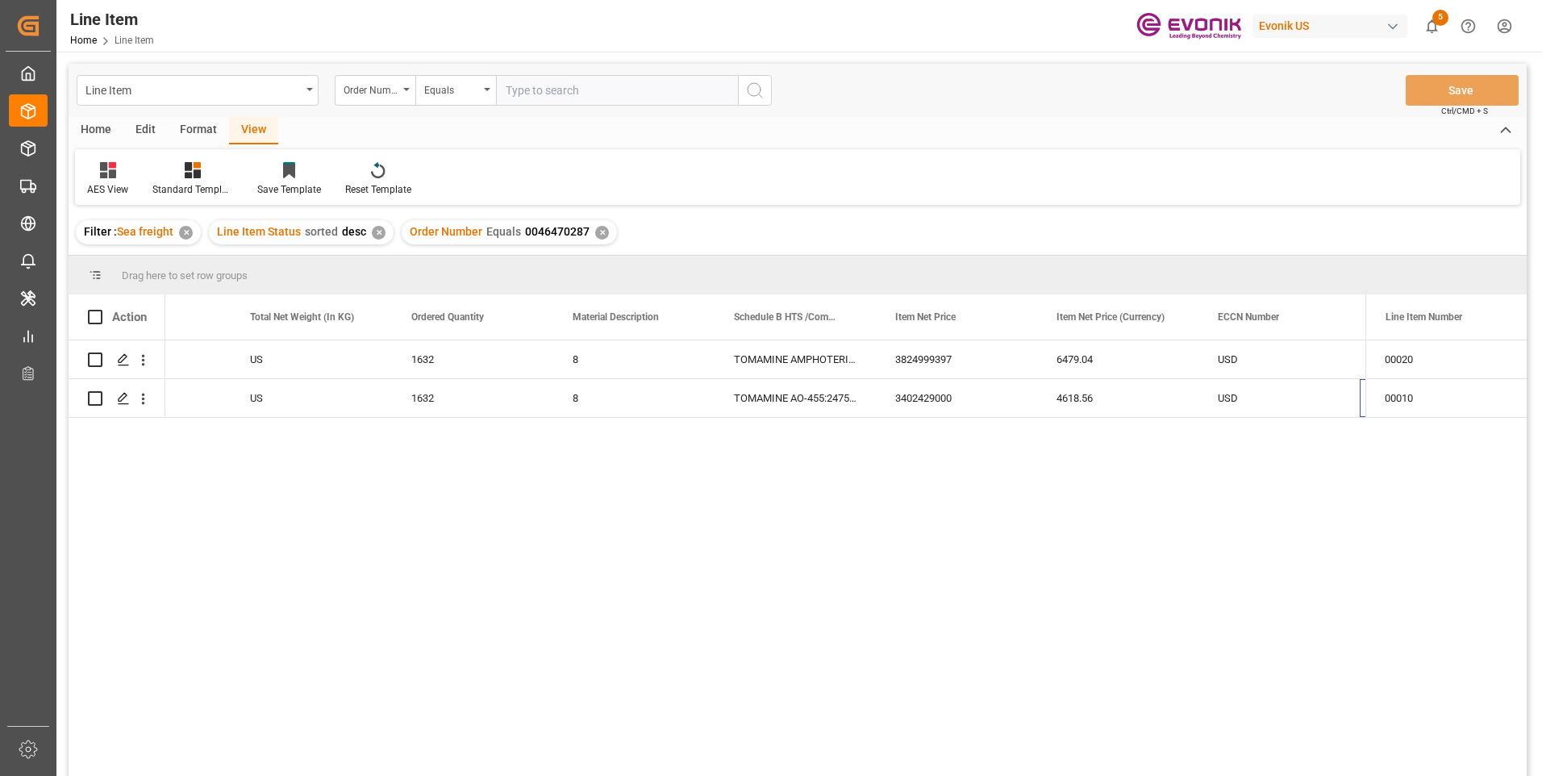
scroll to position [0, 580]
click at [336, 396] on div "1632" at bounding box center [311, 398] width 161 height 38
click at [773, 403] on div "3402429000" at bounding box center [795, 398] width 161 height 38
click at [266, 400] on div "1632" at bounding box center [311, 398] width 161 height 38
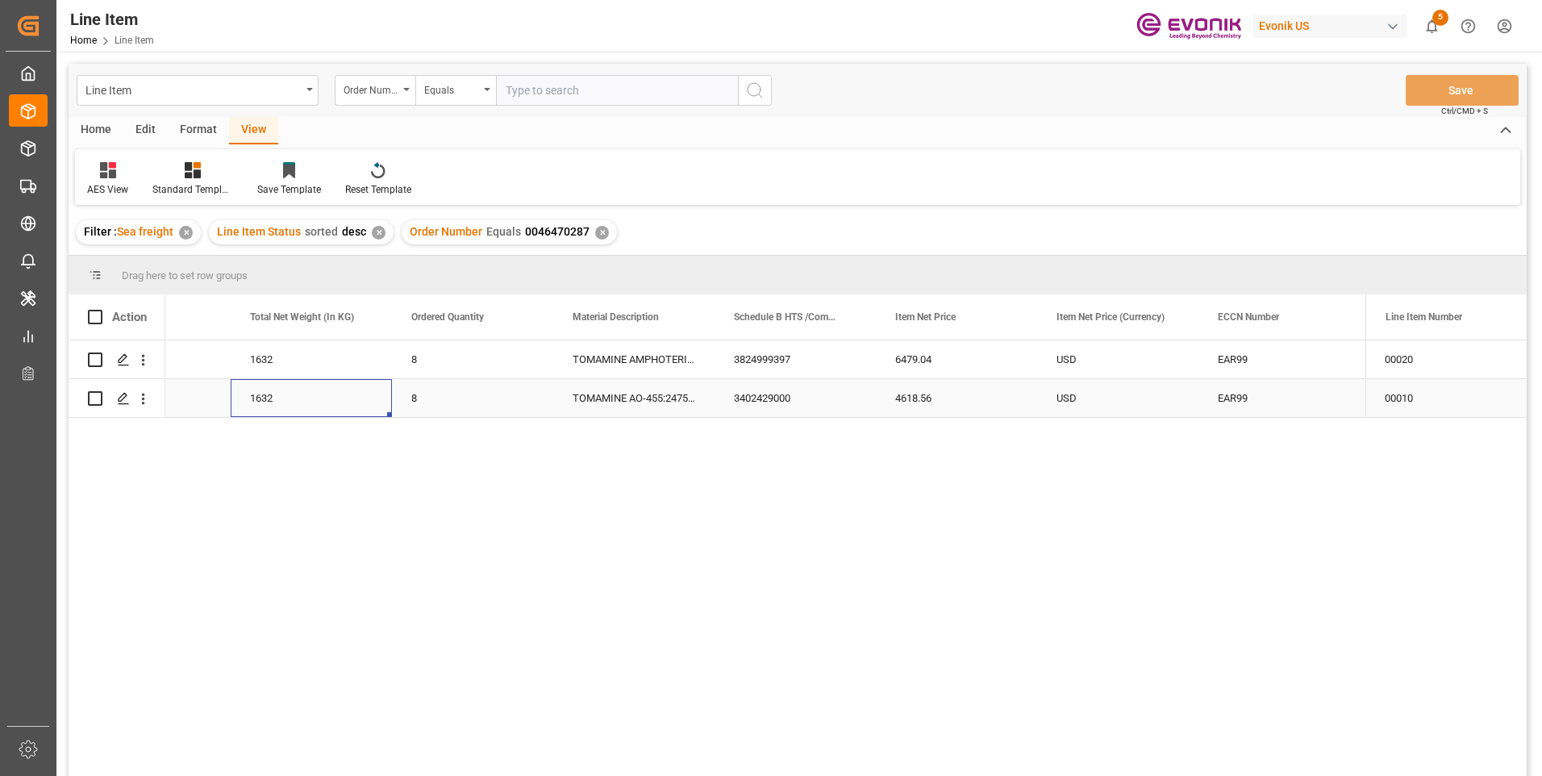
click at [920, 400] on div "4618.56" at bounding box center [956, 398] width 161 height 38
click at [755, 356] on div "3824999397" at bounding box center [795, 359] width 161 height 38
click at [247, 361] on div "1632" at bounding box center [311, 359] width 161 height 38
click at [926, 357] on div "6479.04" at bounding box center [956, 359] width 161 height 38
click at [1222, 361] on div "EAR99" at bounding box center [1279, 359] width 123 height 37
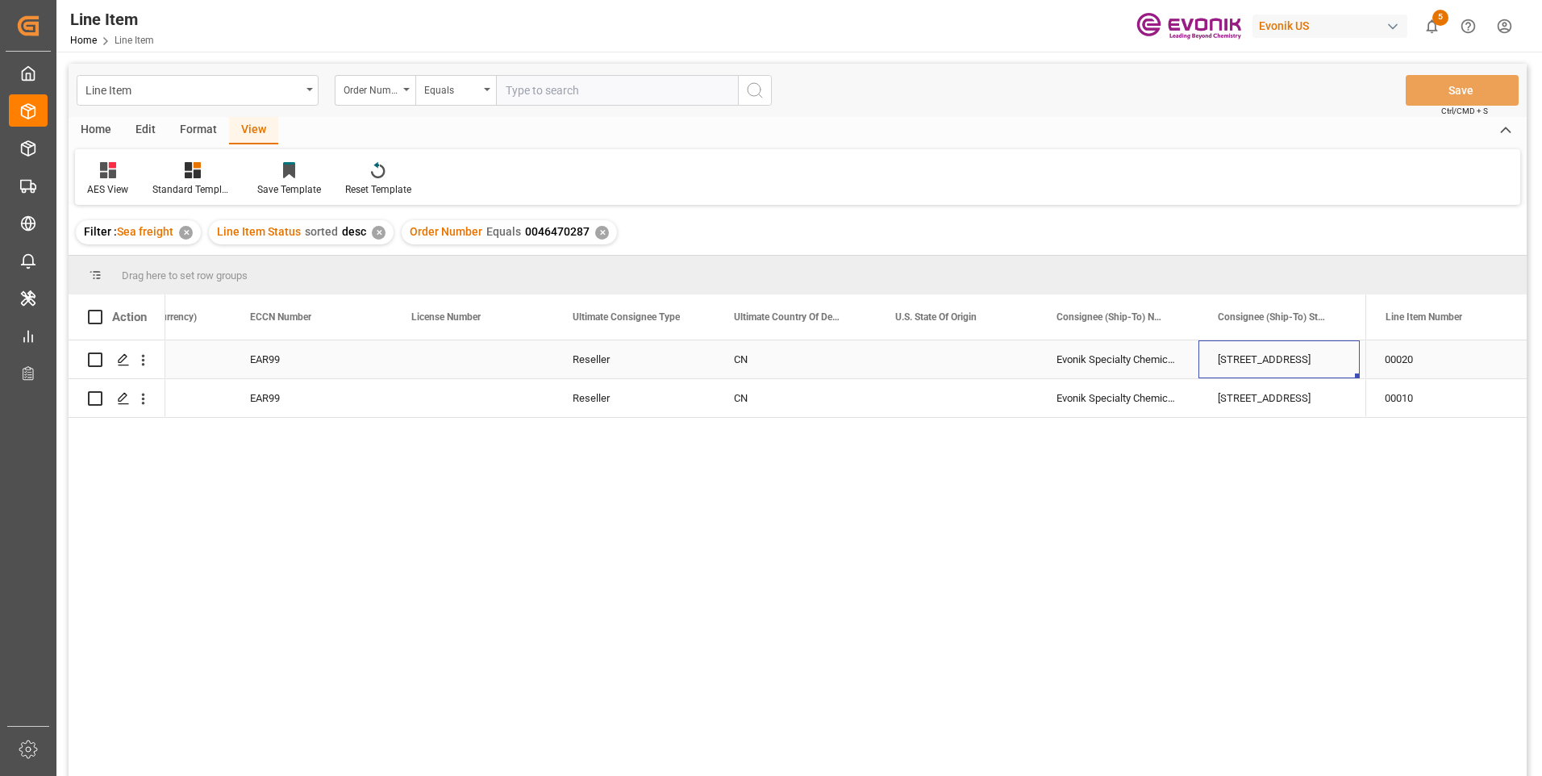
scroll to position [0, 1709]
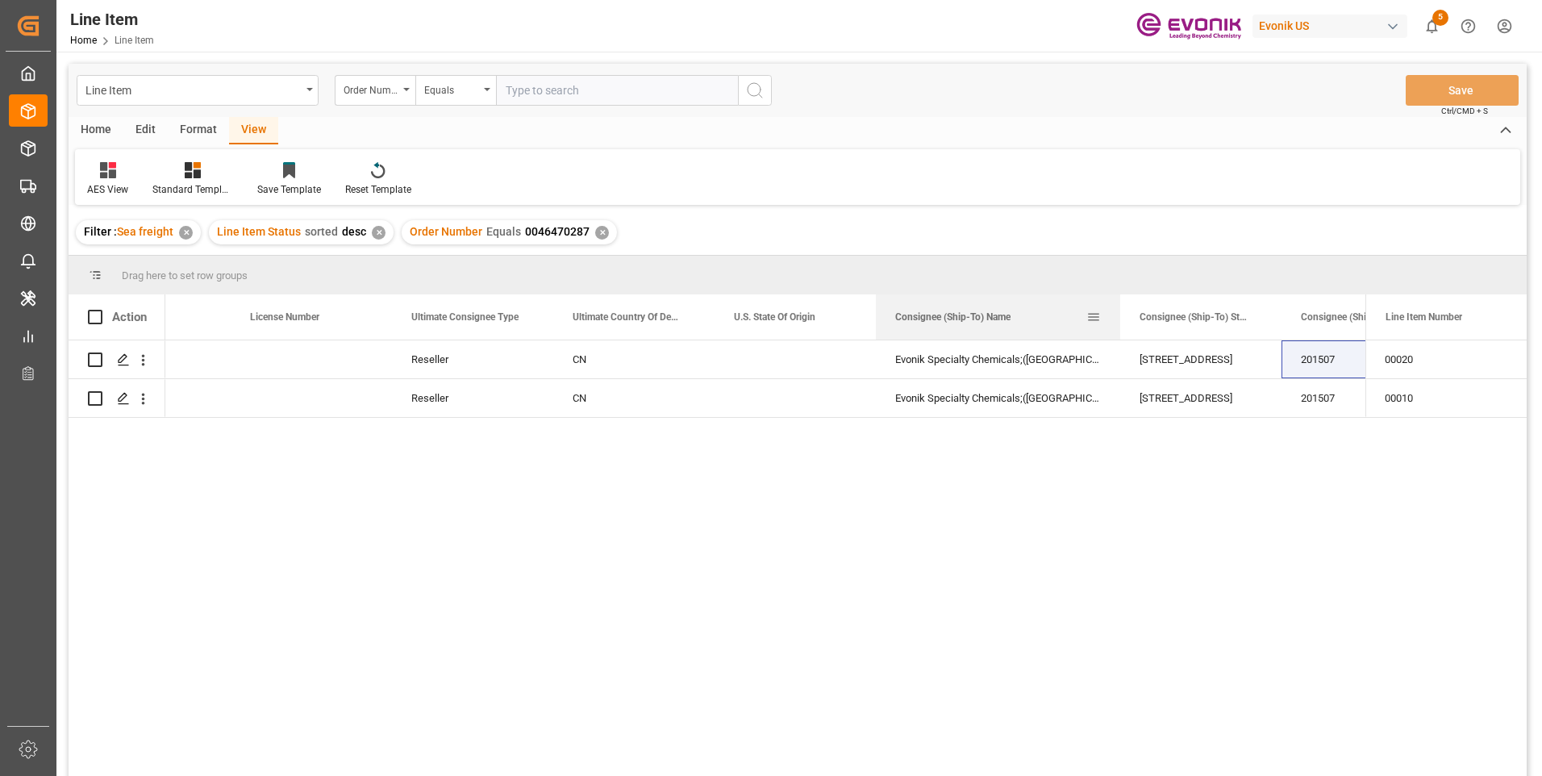
drag, startPoint x: 1034, startPoint y: 308, endPoint x: 1121, endPoint y: 308, distance: 87.1
click at [1121, 308] on div at bounding box center [1120, 316] width 6 height 45
click at [667, 557] on div "USD EAR99 Reseller CN Evonik Specialty Chemicals;(Shanghai) Co.Ltd. 89 Pugong R…" at bounding box center [765, 563] width 1200 height 446
click at [530, 89] on input "text" at bounding box center [617, 90] width 242 height 31
paste input "0046464467"
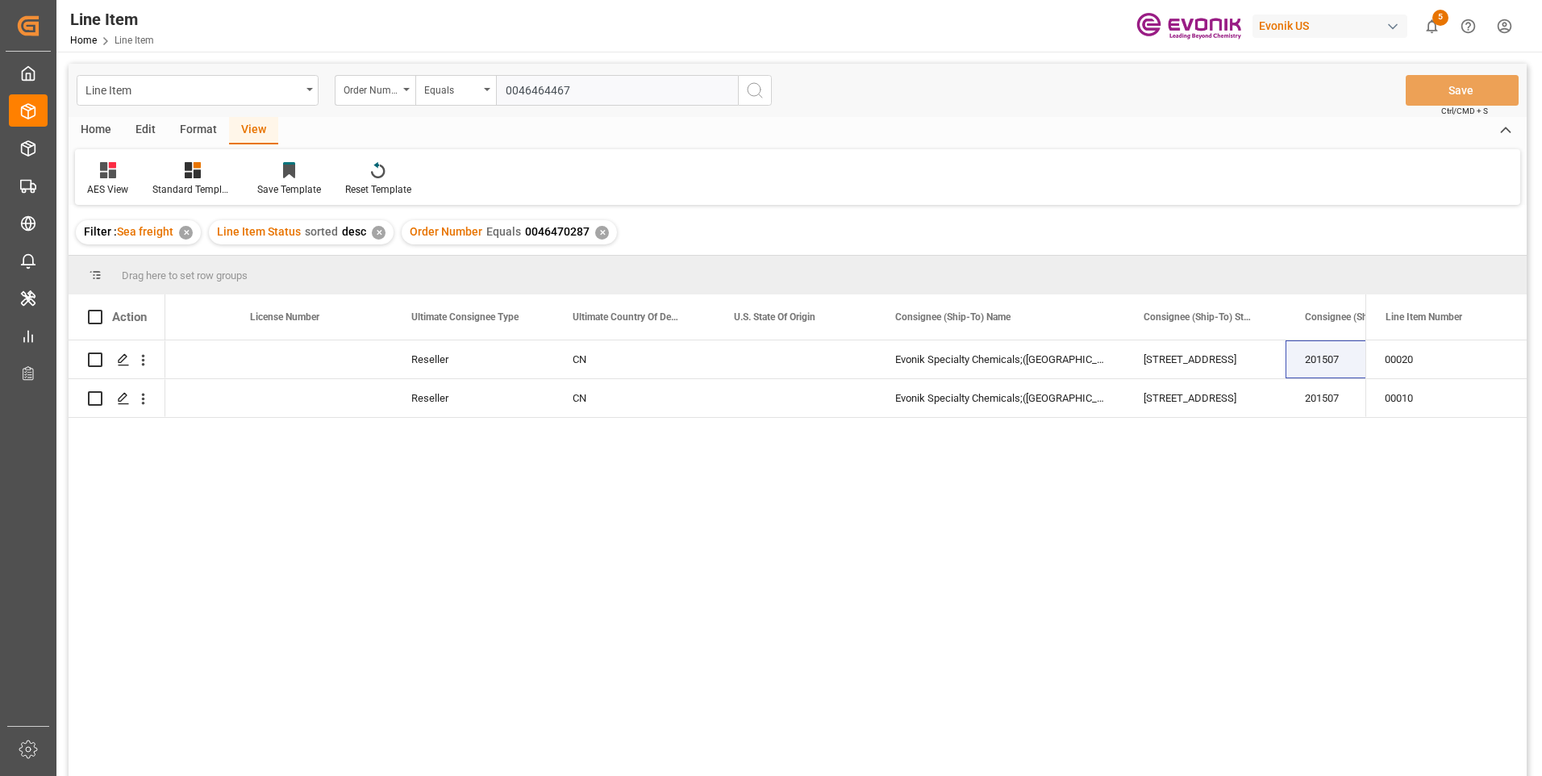
type input "0046464467"
click at [751, 94] on icon "search button" at bounding box center [754, 90] width 19 height 19
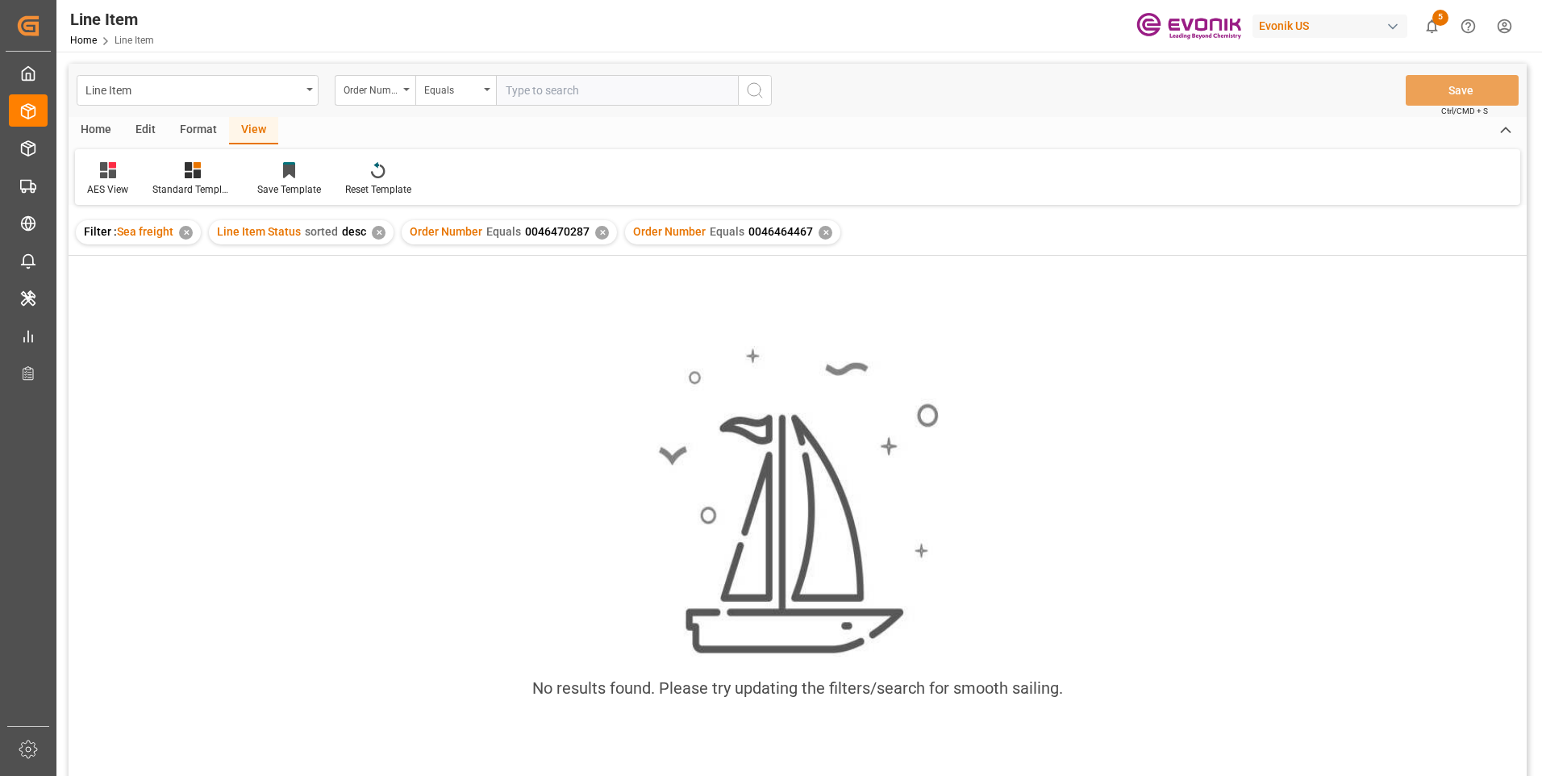
click at [595, 234] on div "✕" at bounding box center [602, 233] width 14 height 14
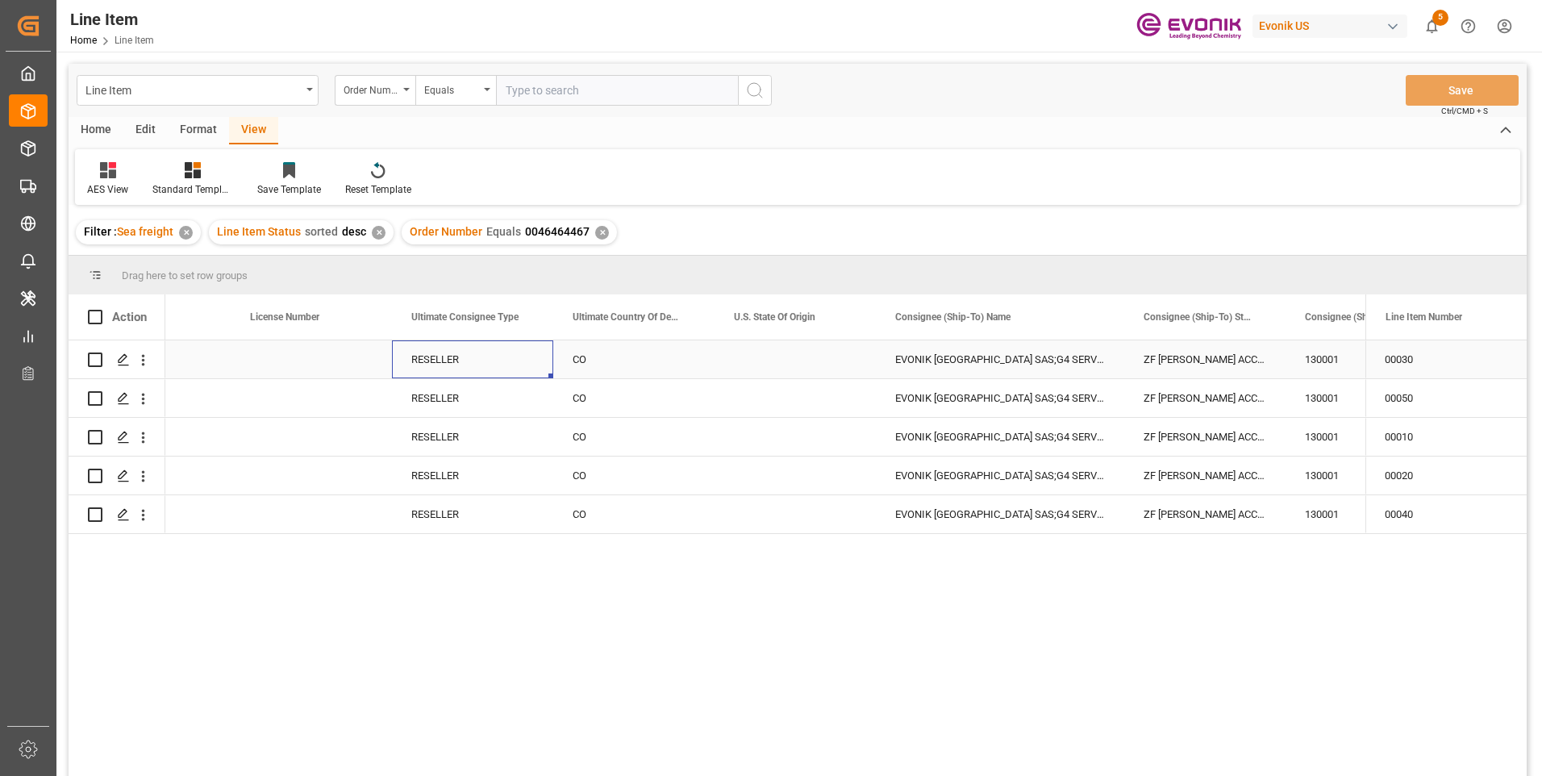
click at [435, 360] on div "RESELLER" at bounding box center [472, 359] width 161 height 38
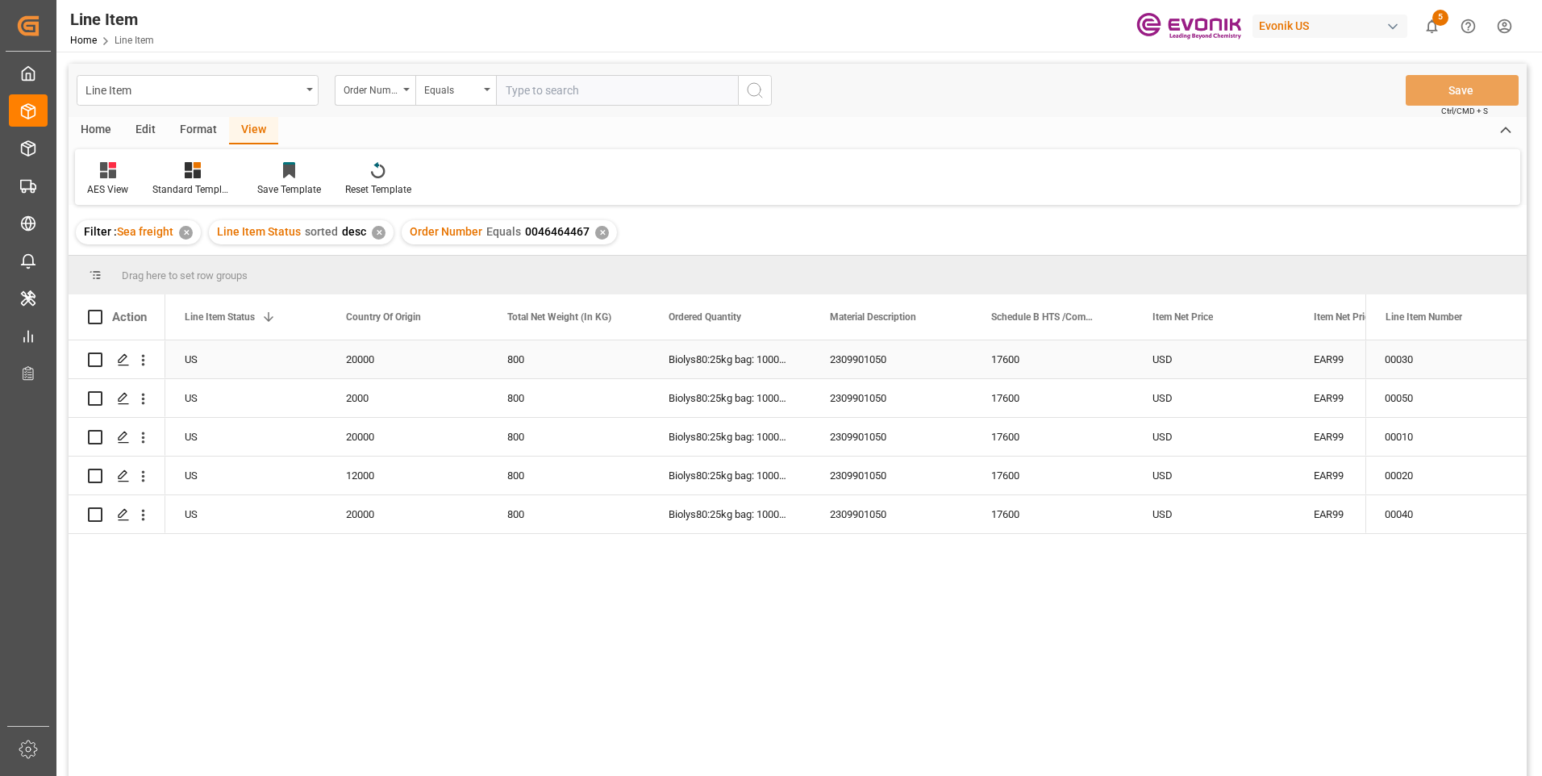
scroll to position [0, 323]
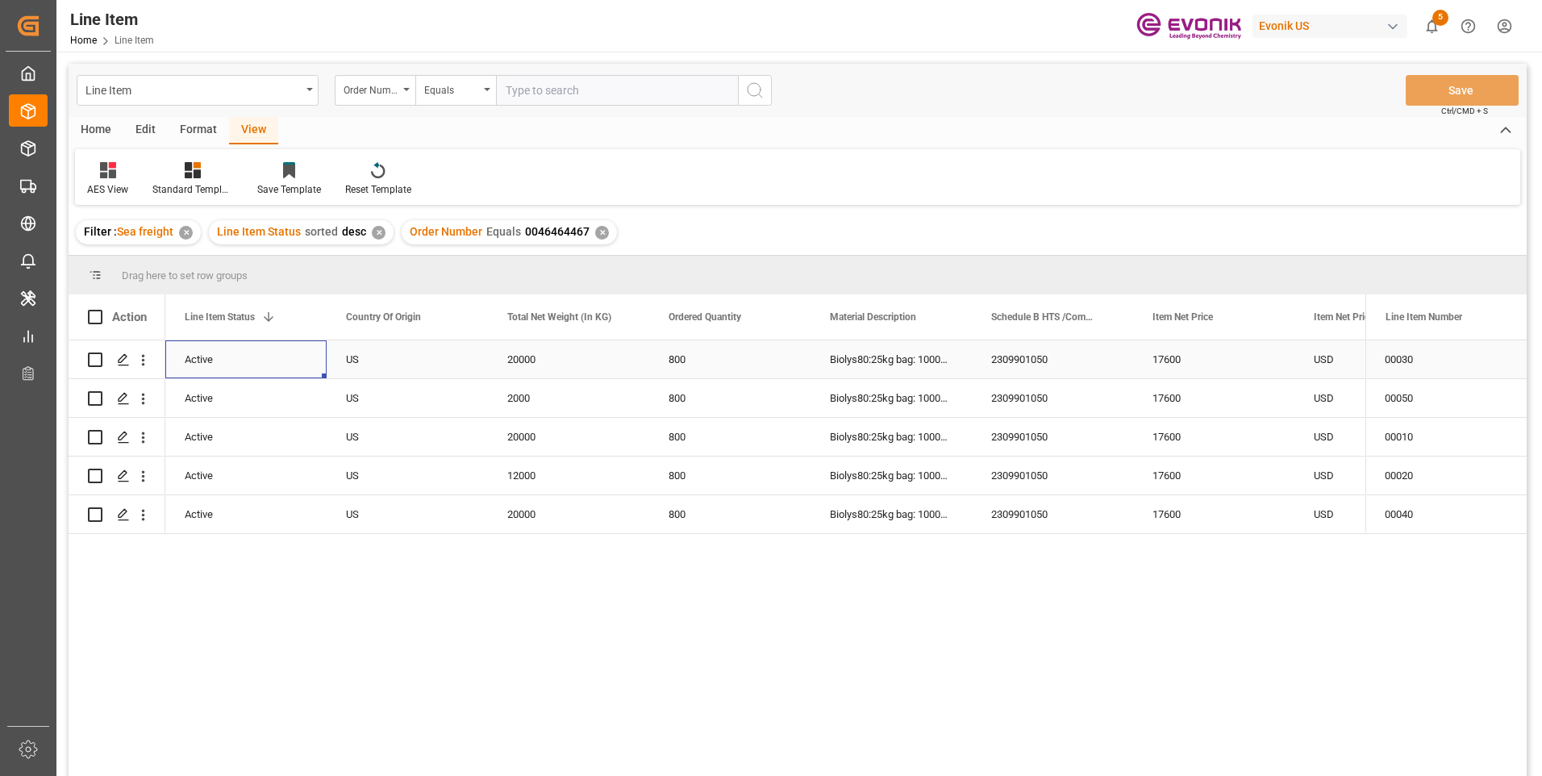
click at [529, 358] on div "20000" at bounding box center [568, 359] width 161 height 38
click at [1166, 369] on div "17600" at bounding box center [1213, 359] width 161 height 38
click at [1041, 438] on div "2309901050" at bounding box center [1052, 437] width 161 height 38
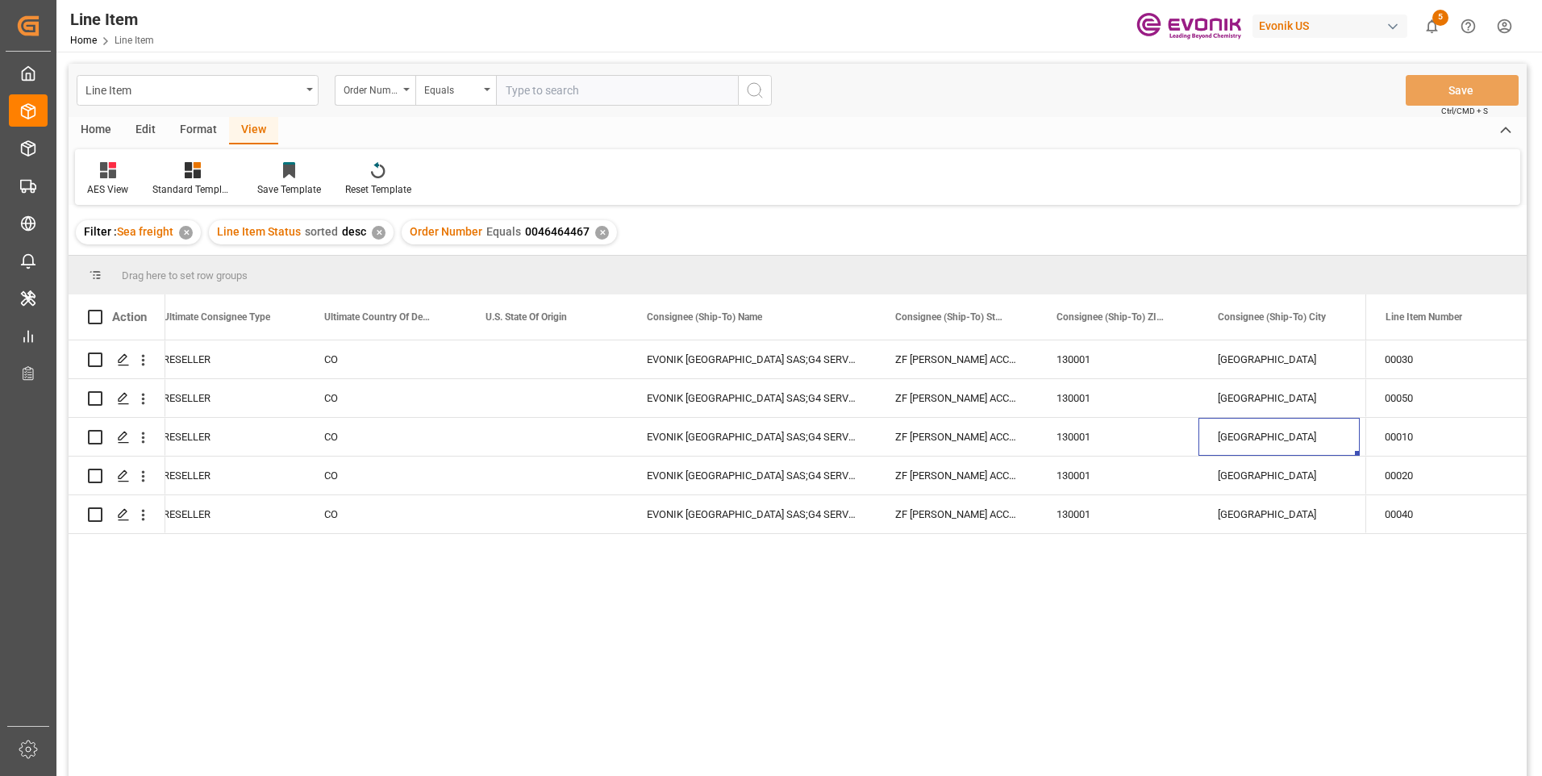
scroll to position [0, 2113]
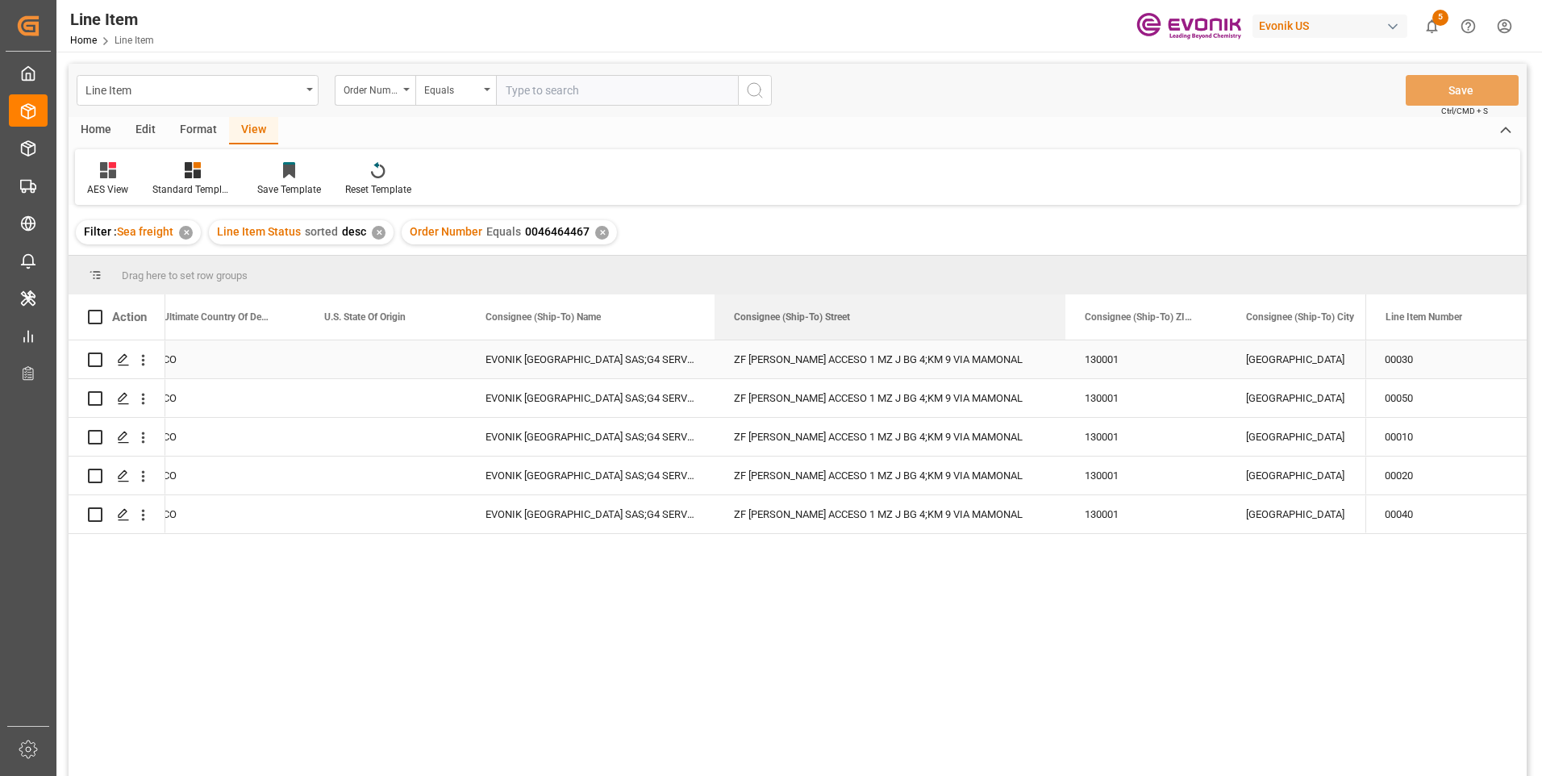
drag, startPoint x: 873, startPoint y: 322, endPoint x: 1062, endPoint y: 365, distance: 194.5
click at [1062, 365] on div "Action Ultimate Consignee Type Ultimate Country Of Destination U.S. State Of Or…" at bounding box center [798, 540] width 1458 height 492
click at [494, 643] on div "RESELLER CO EVONIK COLOMBIA SAS;G4 SERVICES S.A.S. ZF CANDELARIA ACCESO 1 MZ J …" at bounding box center [765, 563] width 1200 height 446
click at [617, 411] on div "EVONIK COLOMBIA SAS;G4 SERVICES S.A.S." at bounding box center [590, 398] width 248 height 38
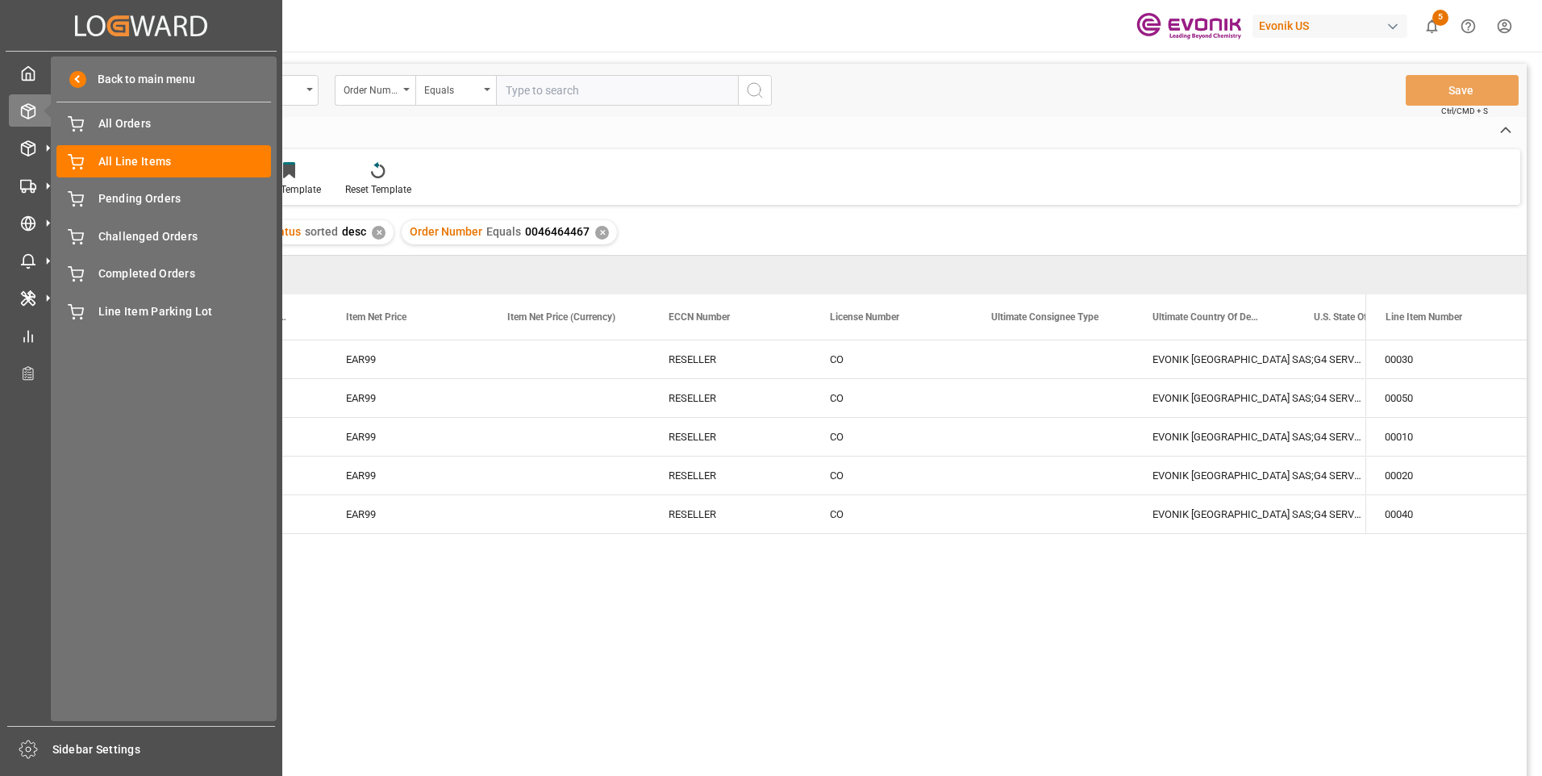
scroll to position [0, 0]
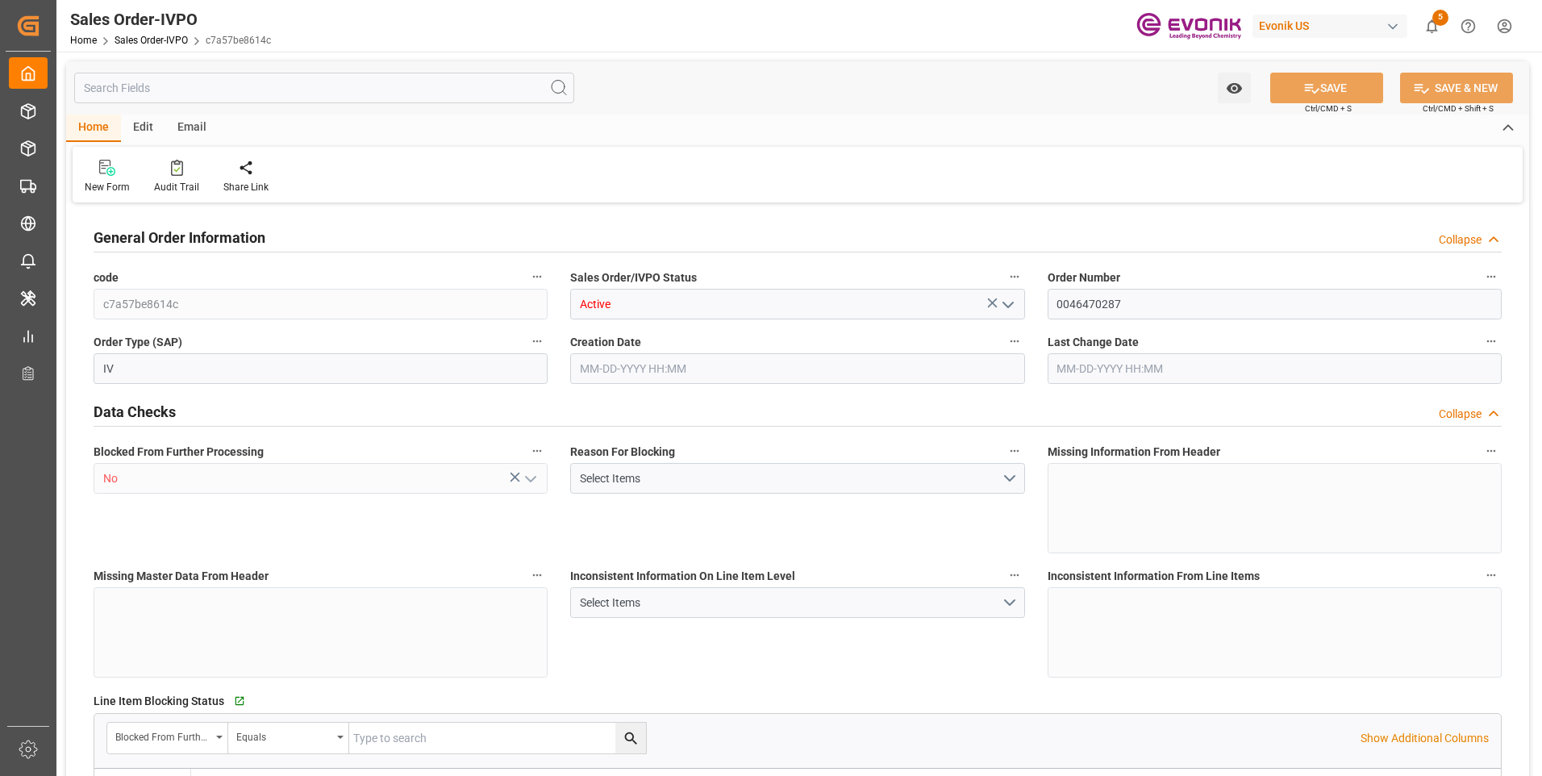
type input "CNSHA"
type input "0"
type input "1"
type input "3508.208"
type input "[DATE] 12:45"
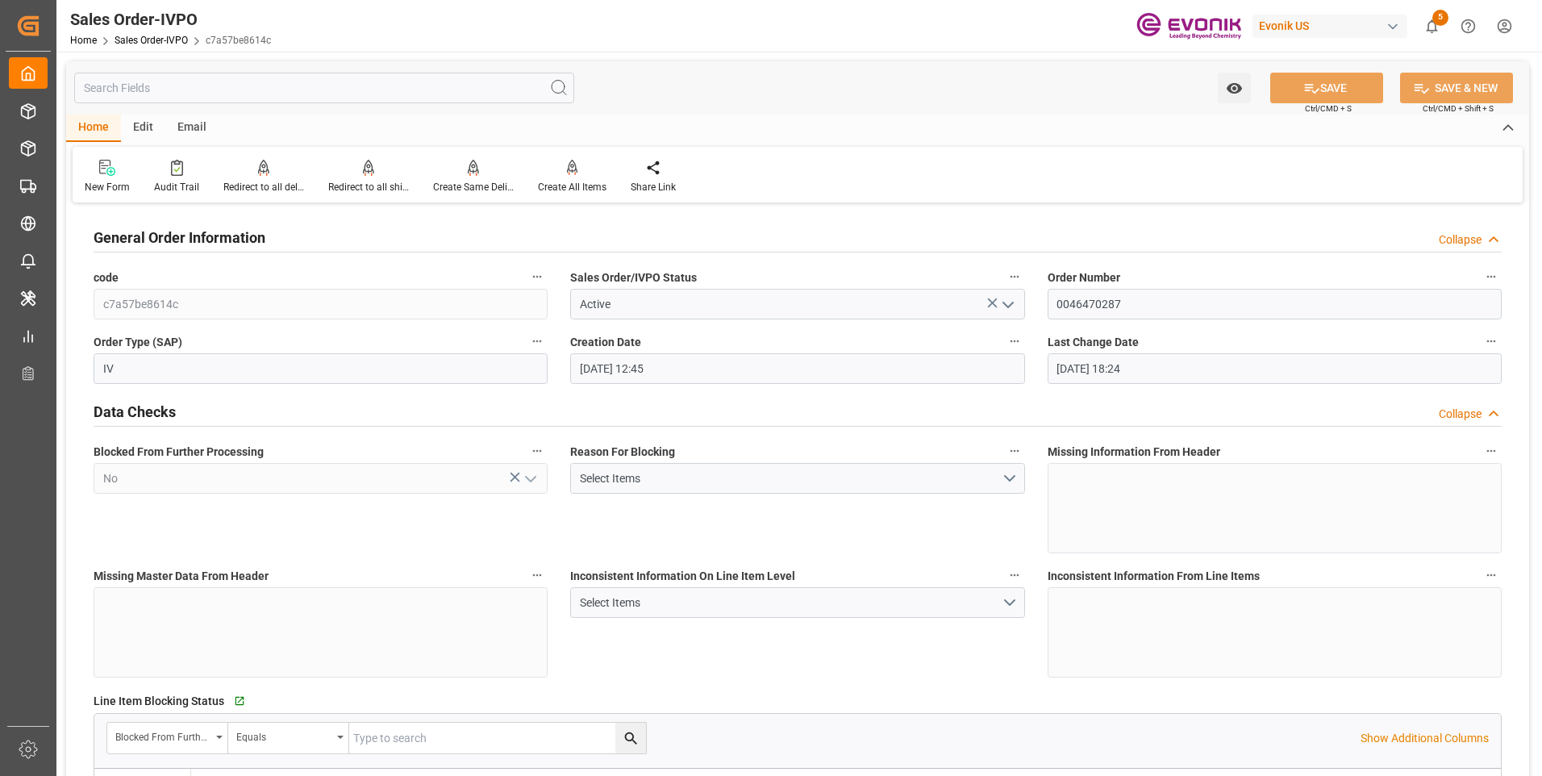
type input "[DATE] 18:24"
